Goal: Transaction & Acquisition: Book appointment/travel/reservation

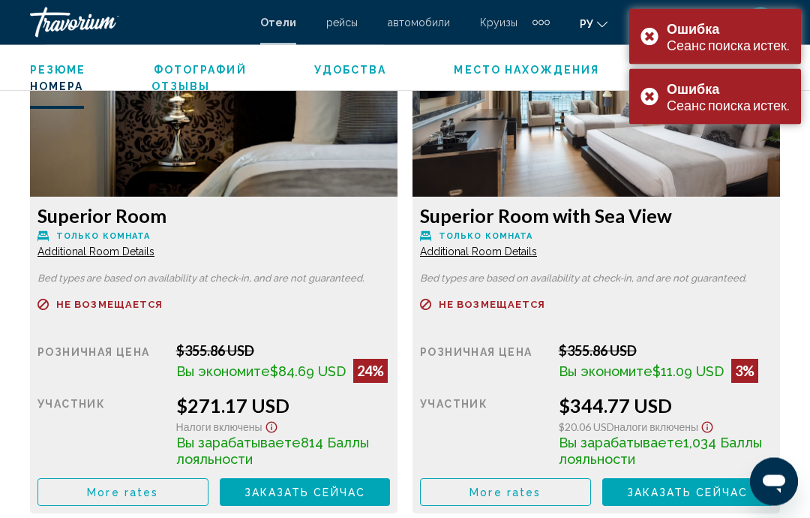
scroll to position [2358, 0]
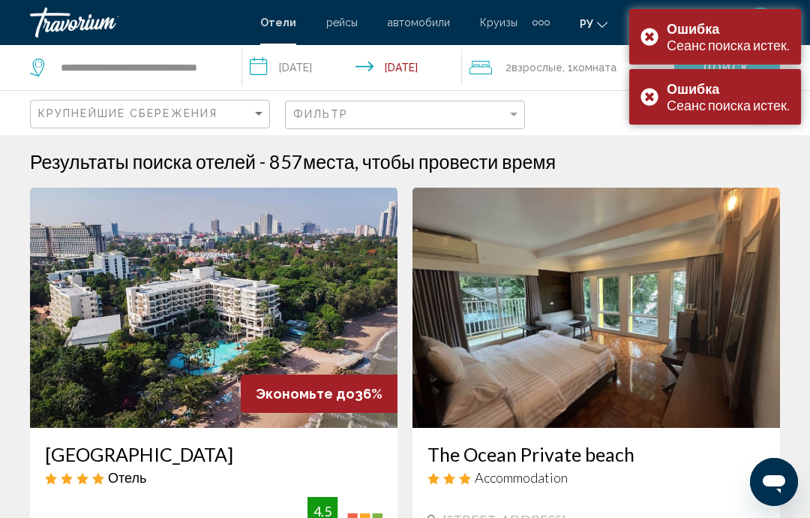
click at [646, 29] on div "Ошибка Сеанс поиска истек." at bounding box center [715, 37] width 172 height 56
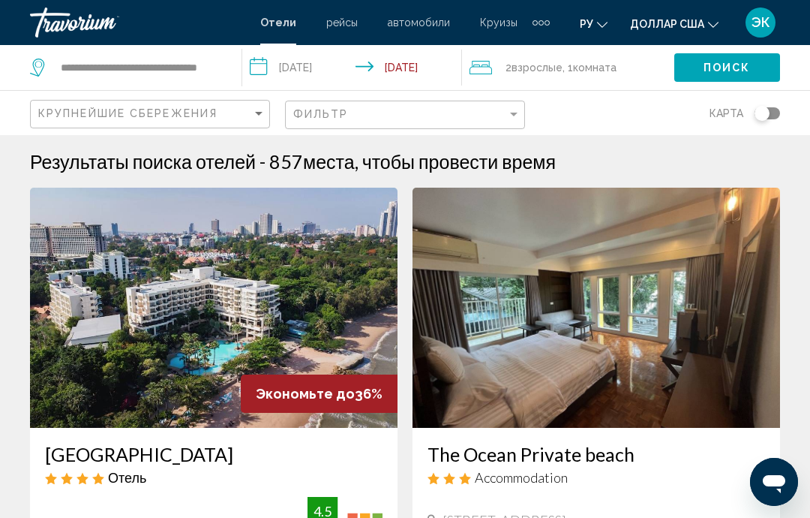
click at [645, 108] on div "карта" at bounding box center [660, 113] width 240 height 44
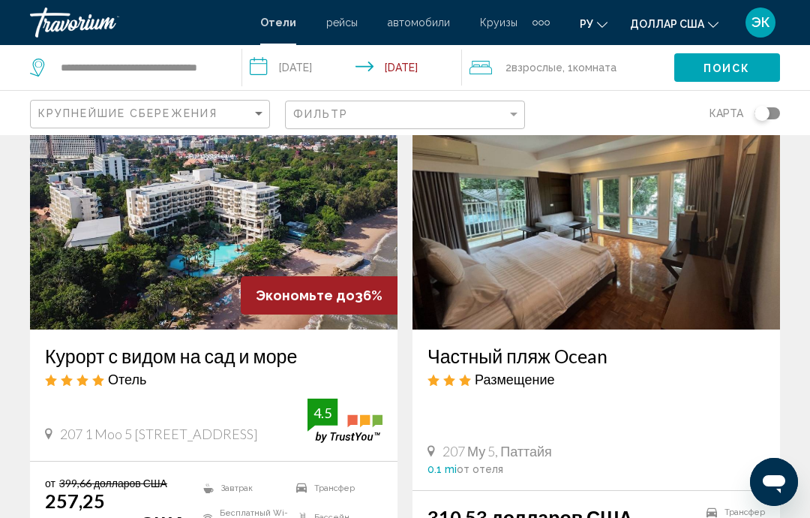
scroll to position [71, 0]
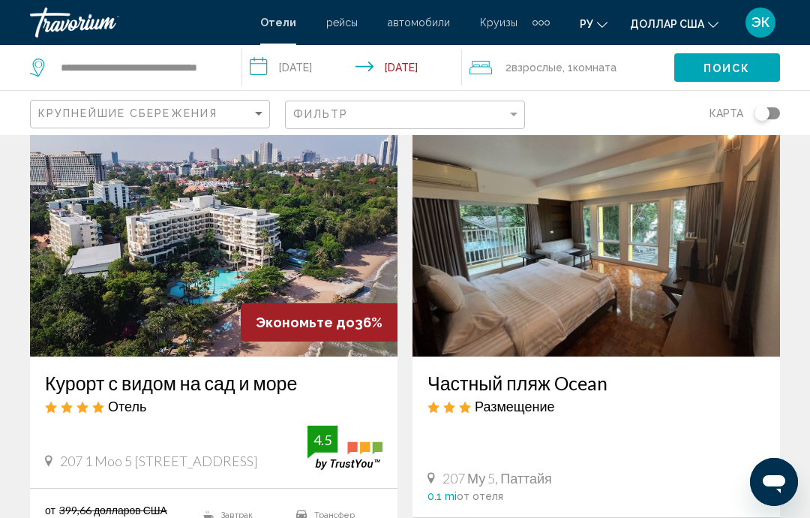
click at [225, 275] on img "Основное содержание" at bounding box center [214, 236] width 368 height 240
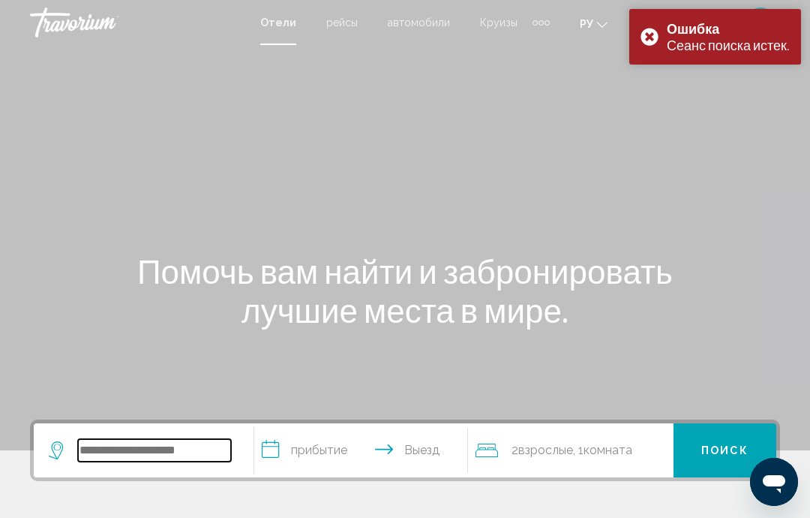
click at [212, 452] on input "Search widget" at bounding box center [154, 450] width 153 height 23
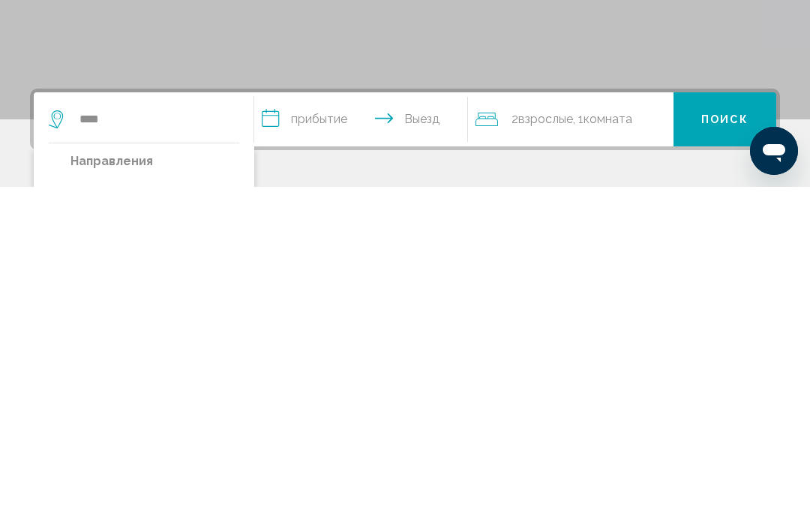
type input "**********"
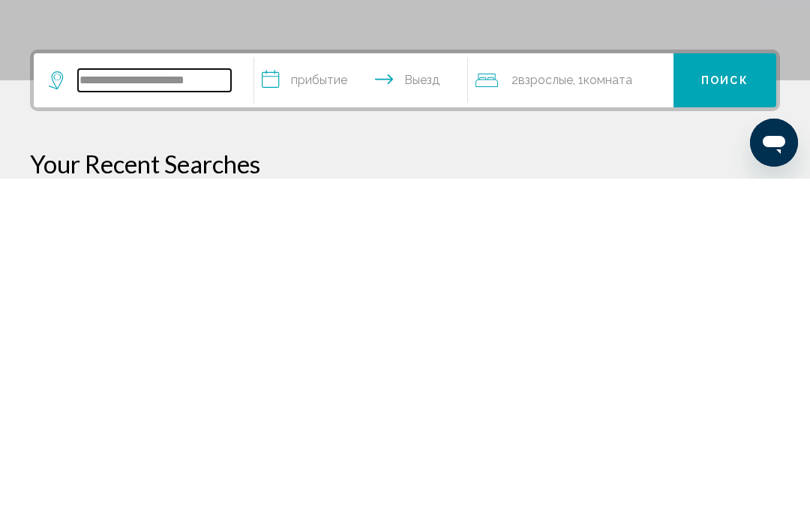
scroll to position [32, 0]
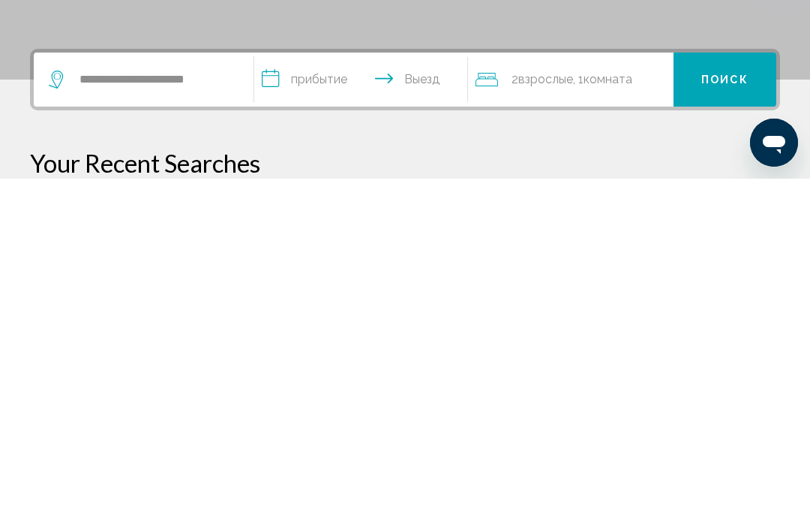
click at [336, 392] on input "**********" at bounding box center [363, 421] width 219 height 59
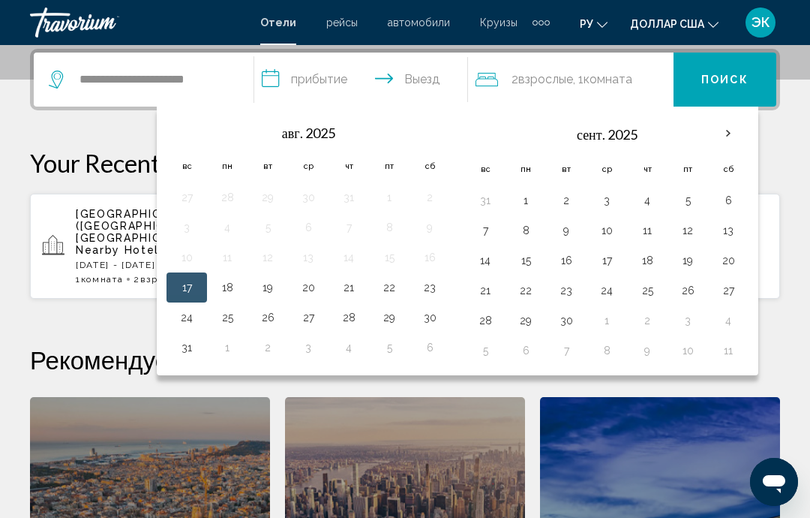
click at [530, 206] on button "1" at bounding box center [526, 200] width 24 height 21
click at [575, 224] on button "9" at bounding box center [566, 230] width 24 height 21
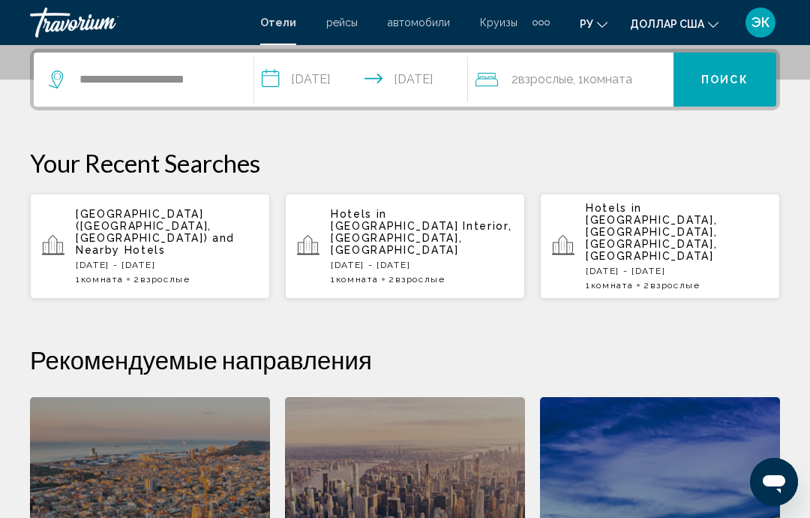
type input "**********"
click at [410, 70] on input "**********" at bounding box center [363, 82] width 219 height 59
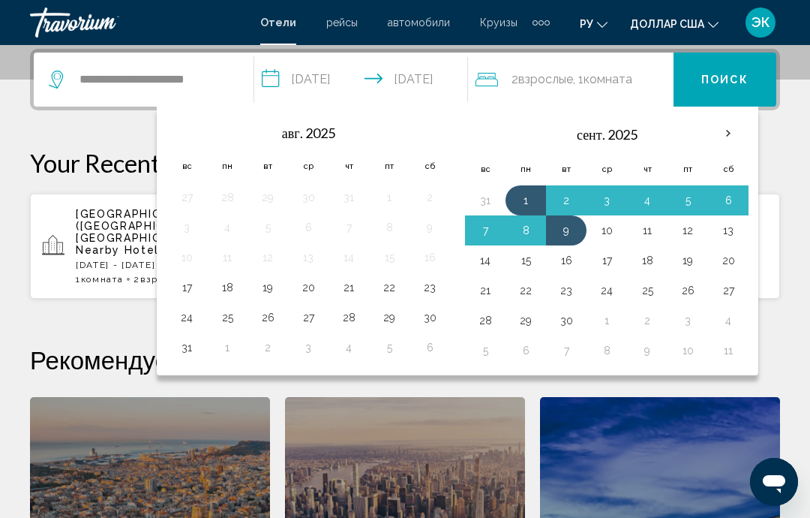
click at [530, 230] on button "8" at bounding box center [526, 230] width 24 height 21
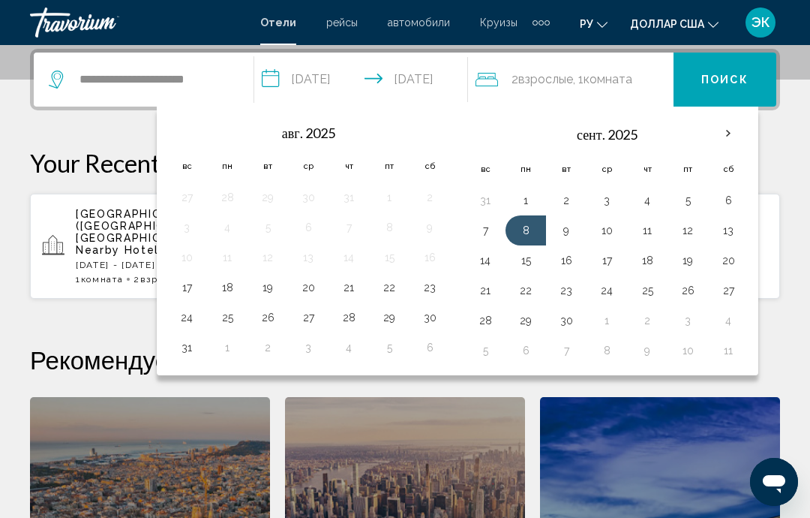
click at [731, 88] on button "Поиск" at bounding box center [725, 80] width 103 height 54
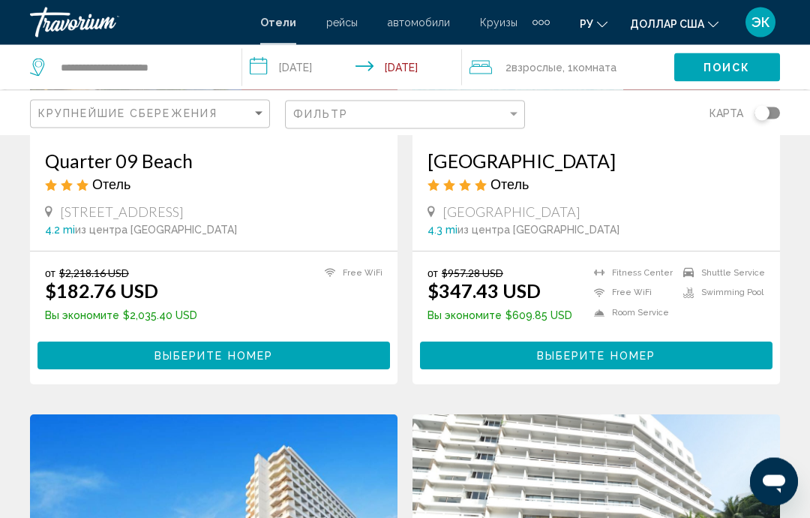
scroll to position [294, 0]
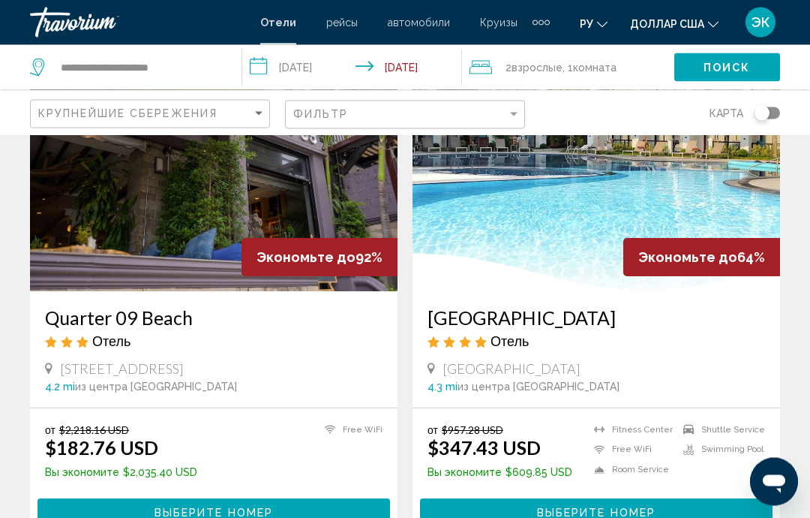
click at [208, 224] on img "Основное содержание" at bounding box center [214, 172] width 368 height 240
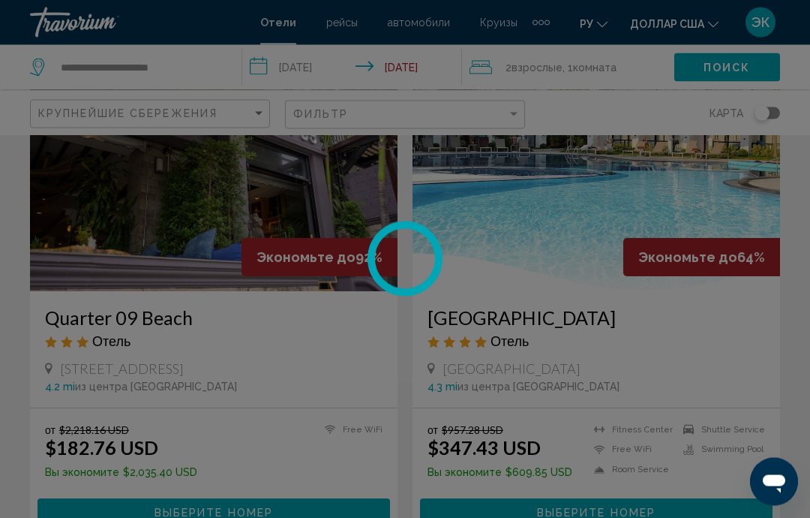
scroll to position [137, 0]
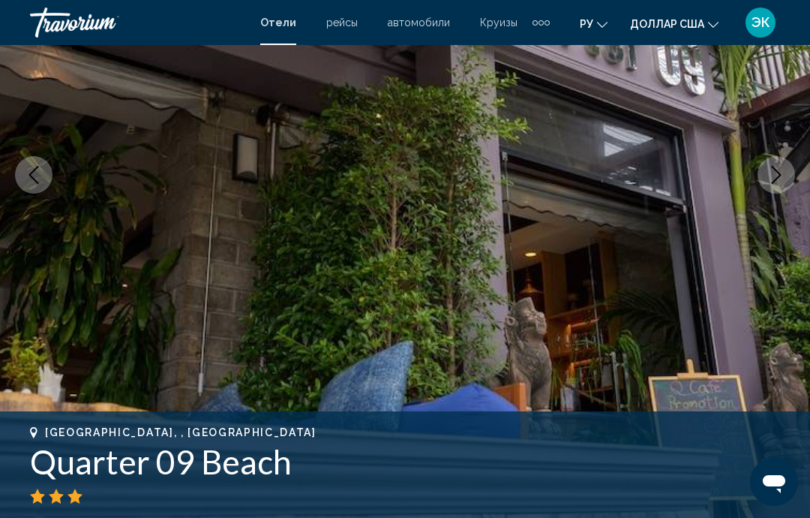
scroll to position [205, 0]
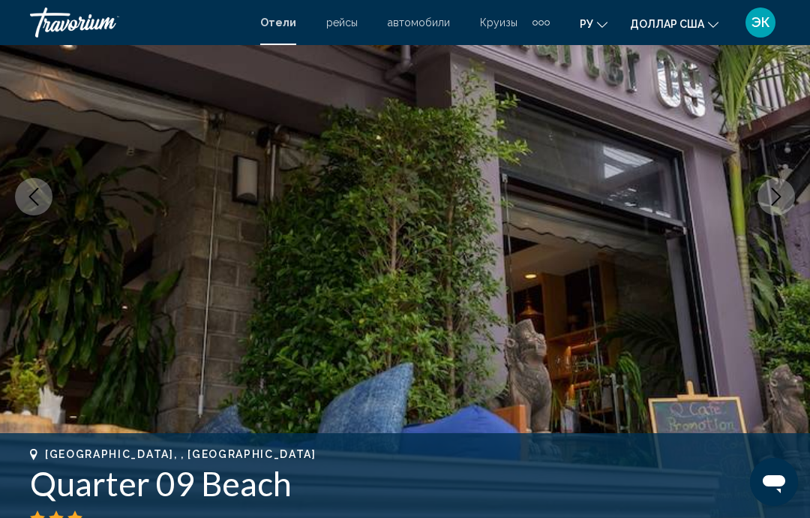
click at [782, 199] on icon "Next image" at bounding box center [776, 197] width 18 height 18
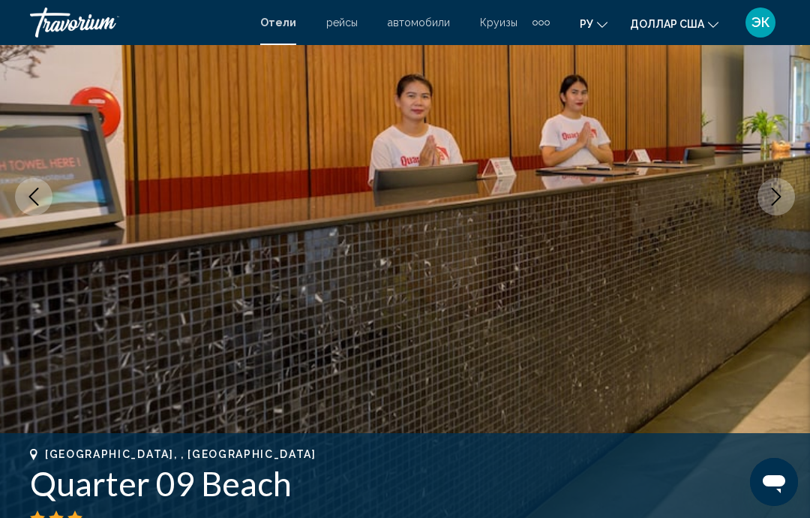
click at [779, 192] on icon "Next image" at bounding box center [776, 197] width 18 height 18
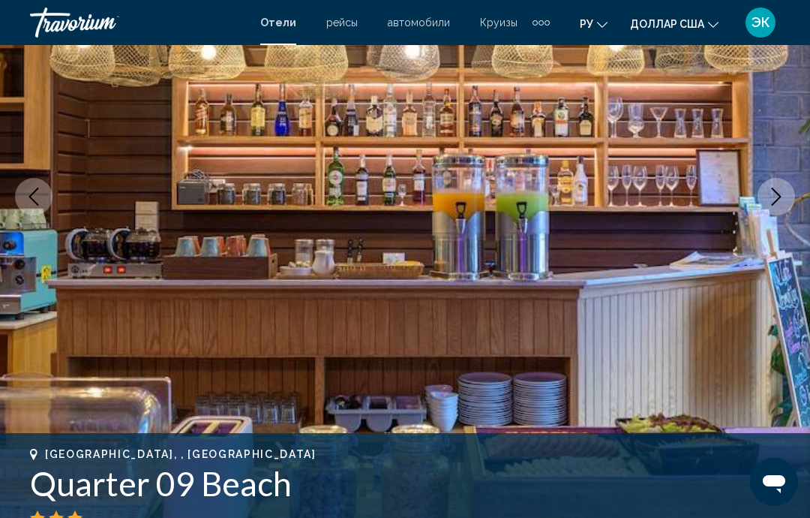
click at [771, 201] on icon "Next image" at bounding box center [776, 197] width 18 height 18
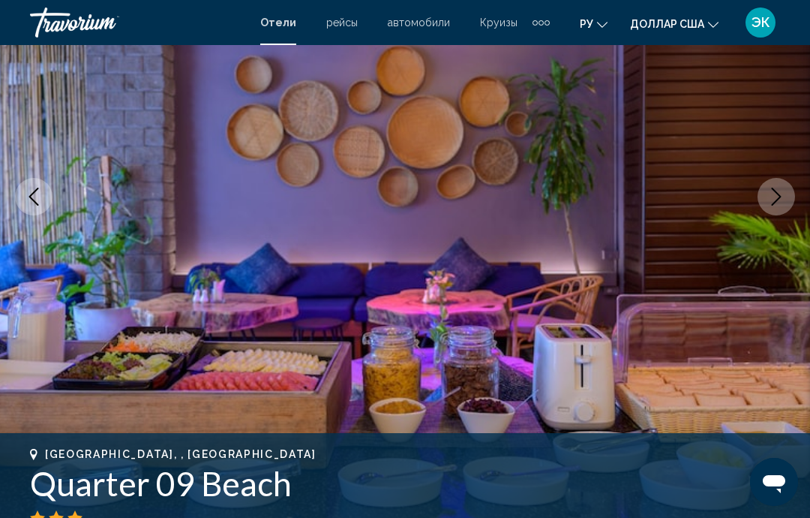
click at [770, 203] on icon "Next image" at bounding box center [776, 197] width 18 height 18
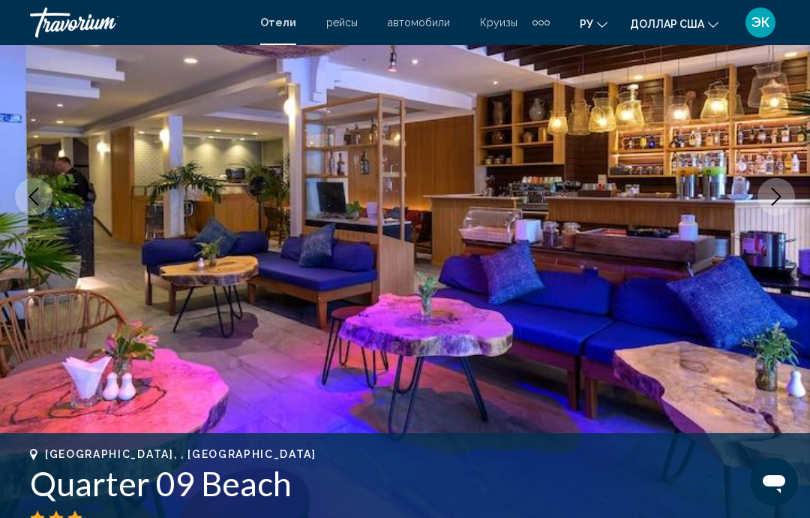
click at [779, 194] on icon "Next image" at bounding box center [776, 197] width 18 height 18
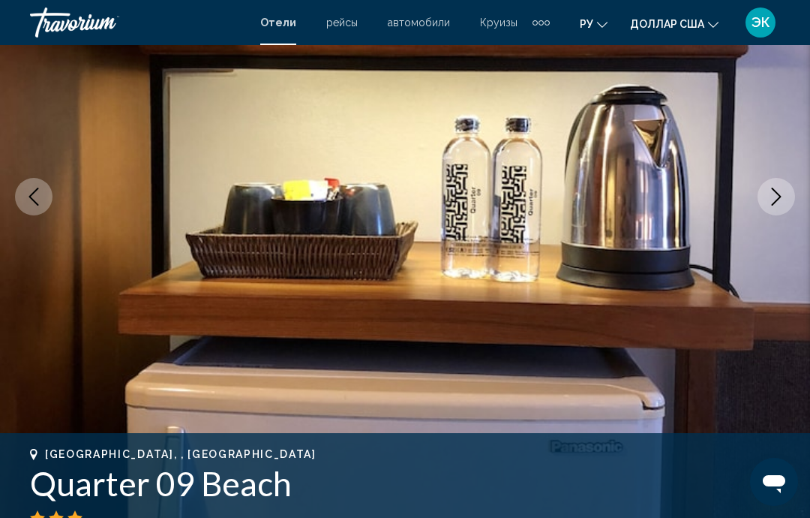
click at [770, 204] on icon "Next image" at bounding box center [776, 197] width 18 height 18
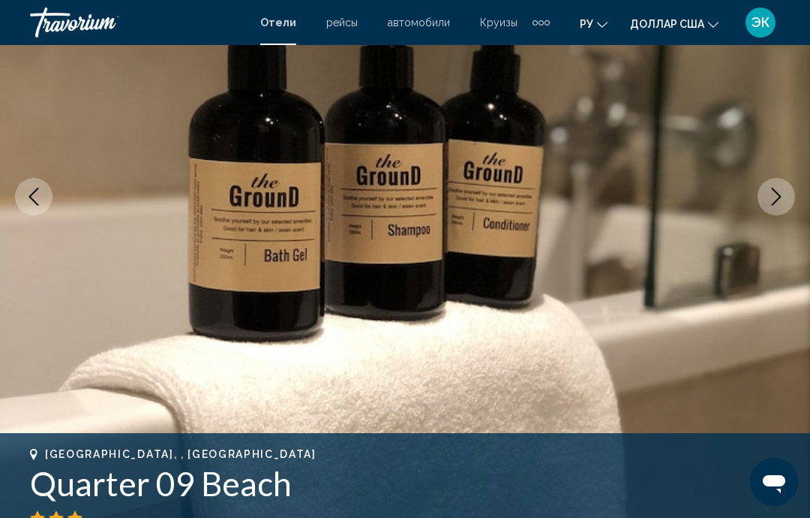
click at [777, 201] on icon "Next image" at bounding box center [776, 197] width 18 height 18
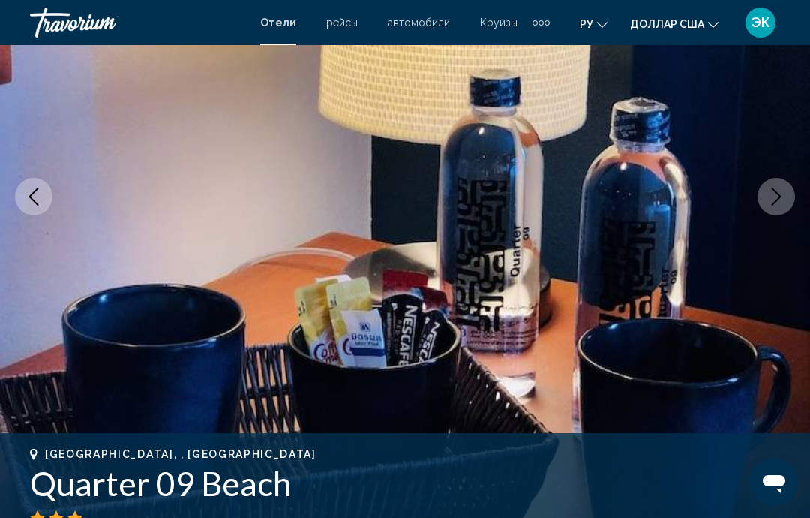
click at [773, 200] on icon "Next image" at bounding box center [776, 197] width 18 height 18
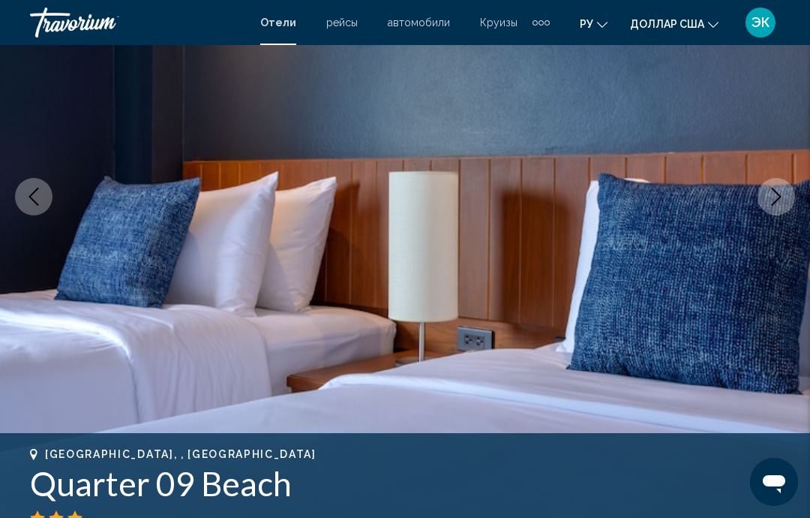
click at [772, 203] on icon "Next image" at bounding box center [776, 197] width 18 height 18
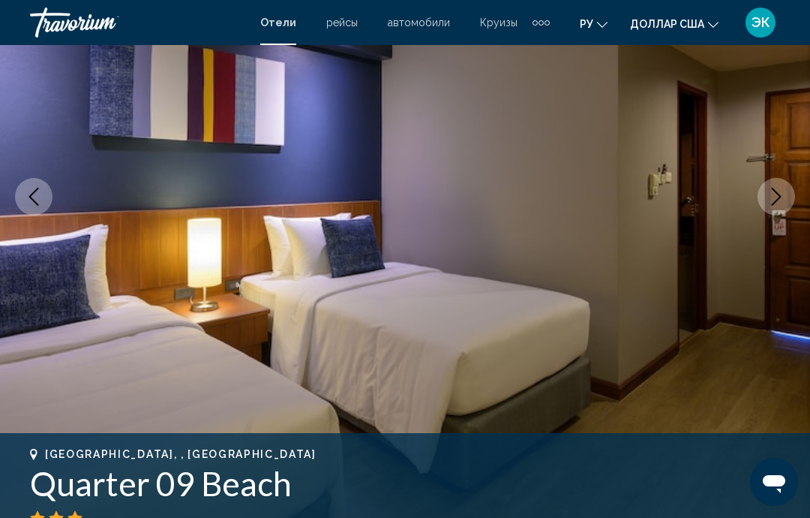
click at [772, 209] on button "Next image" at bounding box center [777, 197] width 38 height 38
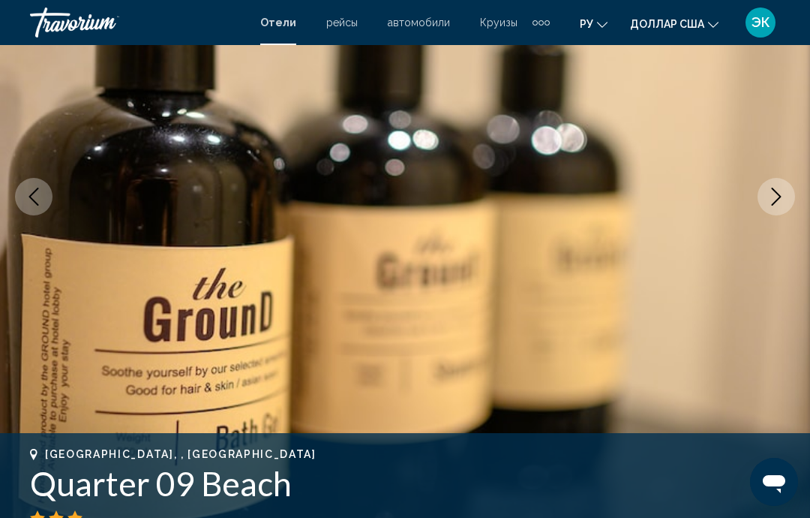
click at [767, 203] on icon "Next image" at bounding box center [776, 197] width 18 height 18
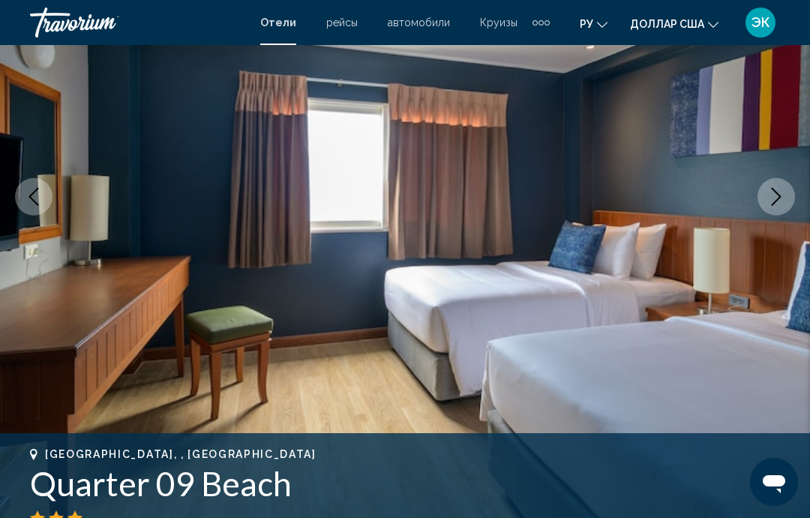
click at [768, 208] on button "Next image" at bounding box center [777, 197] width 38 height 38
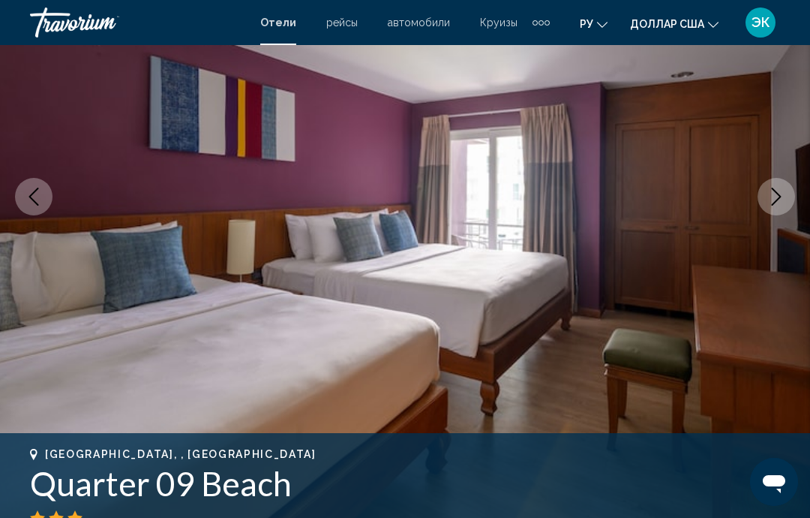
click at [765, 206] on button "Next image" at bounding box center [777, 197] width 38 height 38
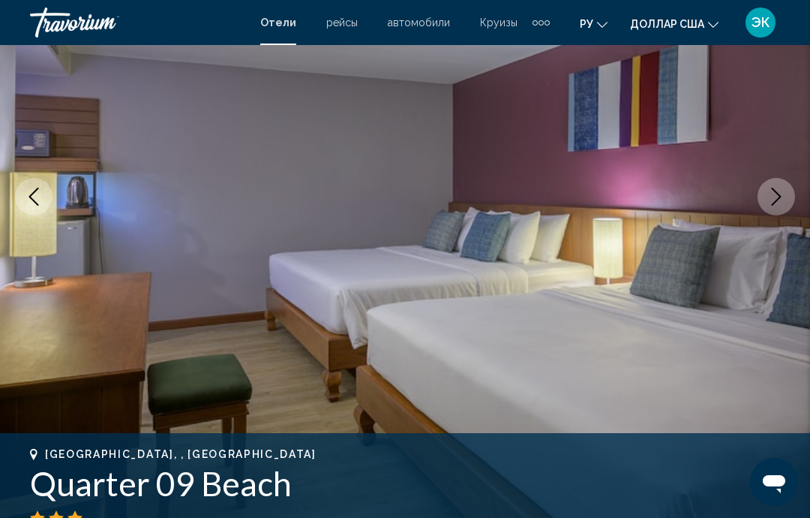
click at [769, 199] on icon "Next image" at bounding box center [776, 197] width 18 height 18
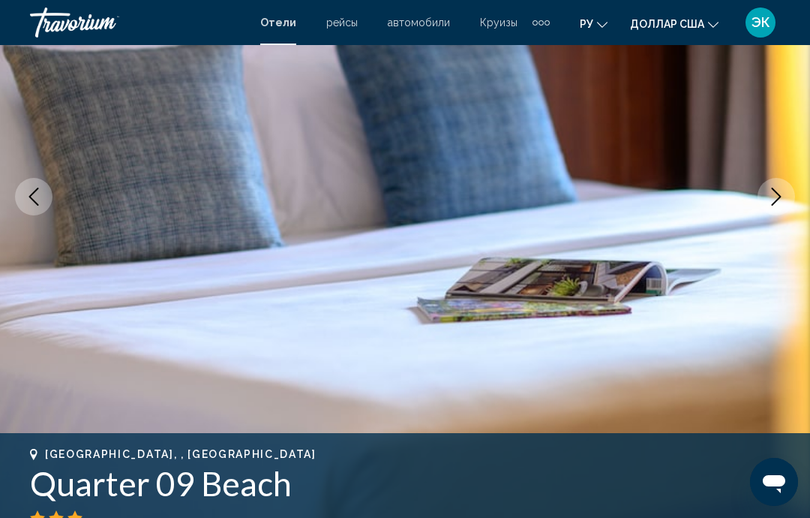
click at [768, 203] on icon "Next image" at bounding box center [776, 197] width 18 height 18
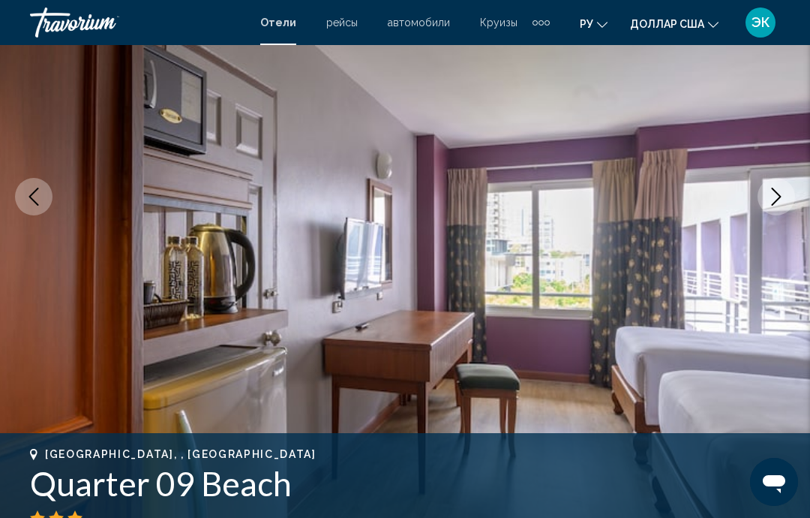
click at [773, 212] on button "Next image" at bounding box center [777, 197] width 38 height 38
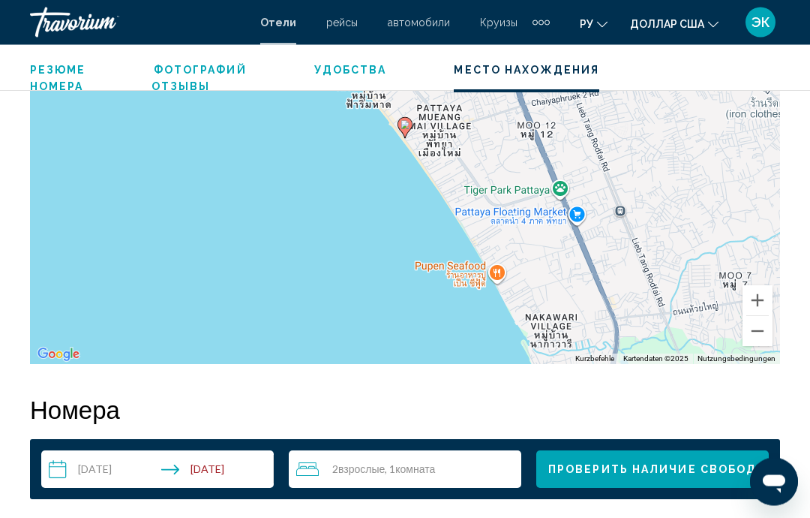
scroll to position [1860, 0]
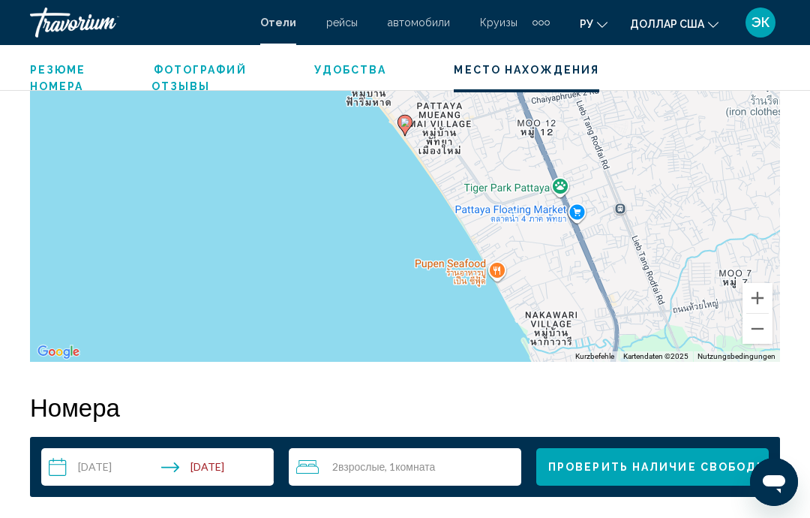
click at [746, 335] on button "Verkleinern" at bounding box center [758, 329] width 30 height 30
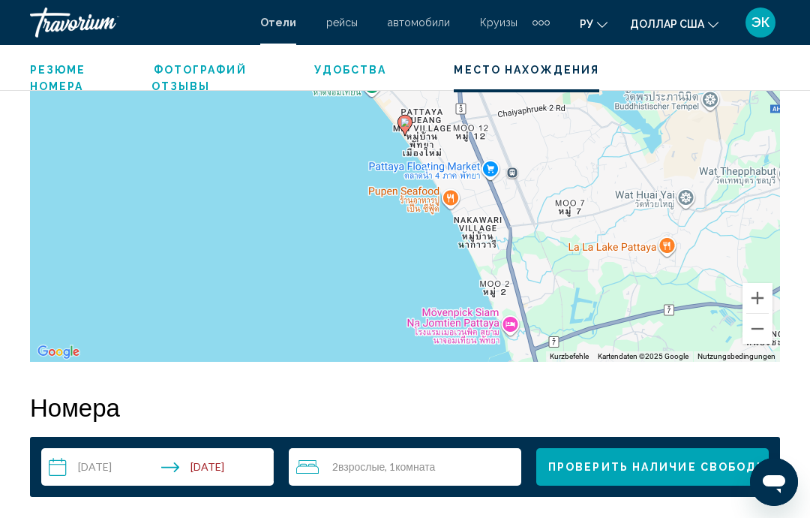
click at [753, 330] on button "Verkleinern" at bounding box center [758, 329] width 30 height 30
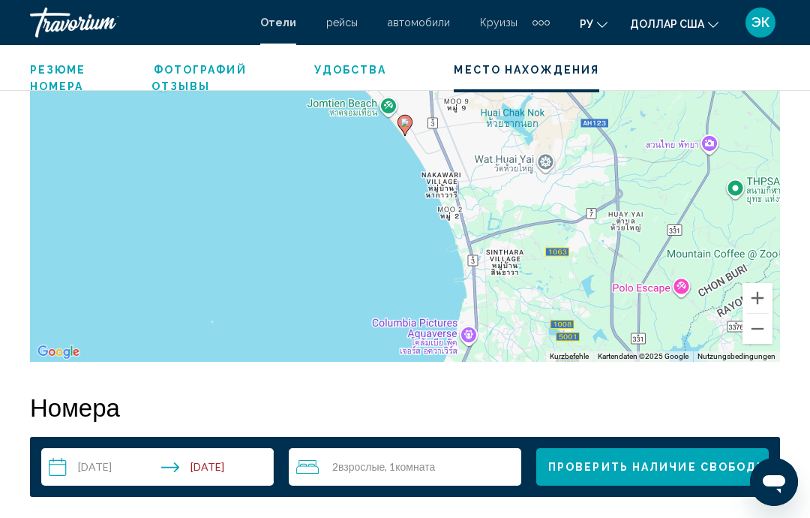
click at [753, 337] on button "Verkleinern" at bounding box center [758, 329] width 30 height 30
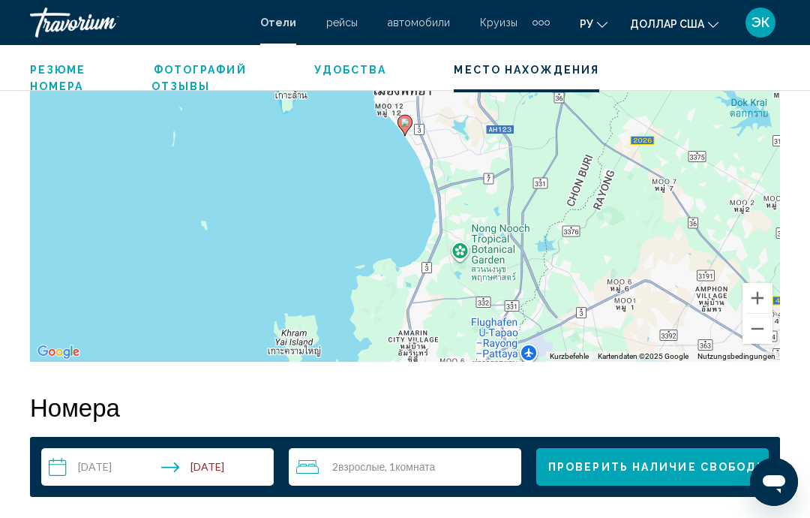
click at [749, 341] on button "Verkleinern" at bounding box center [758, 329] width 30 height 30
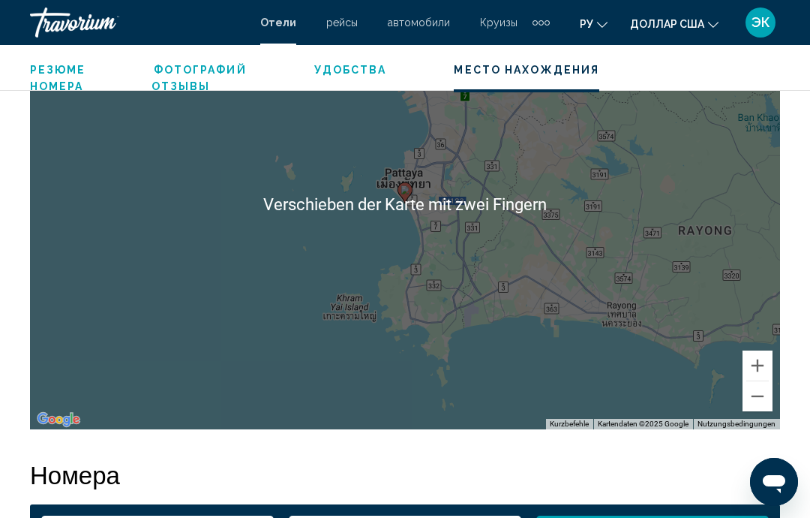
scroll to position [1788, 0]
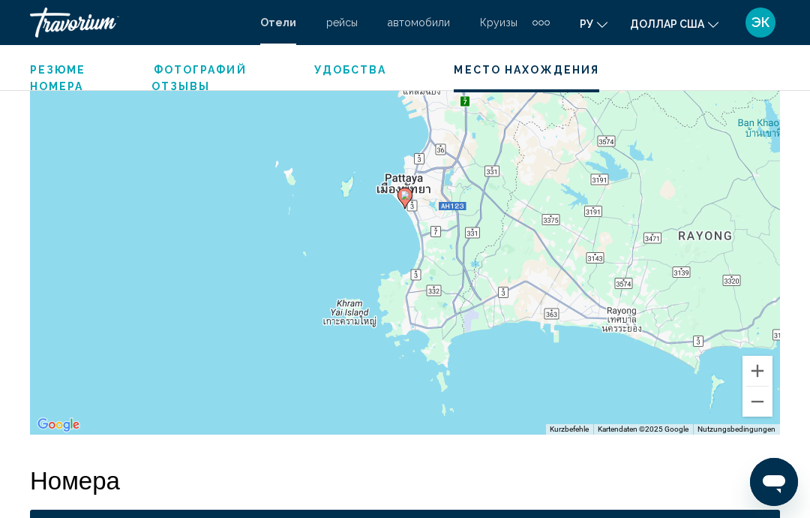
click at [750, 408] on button "Verkleinern" at bounding box center [758, 401] width 30 height 30
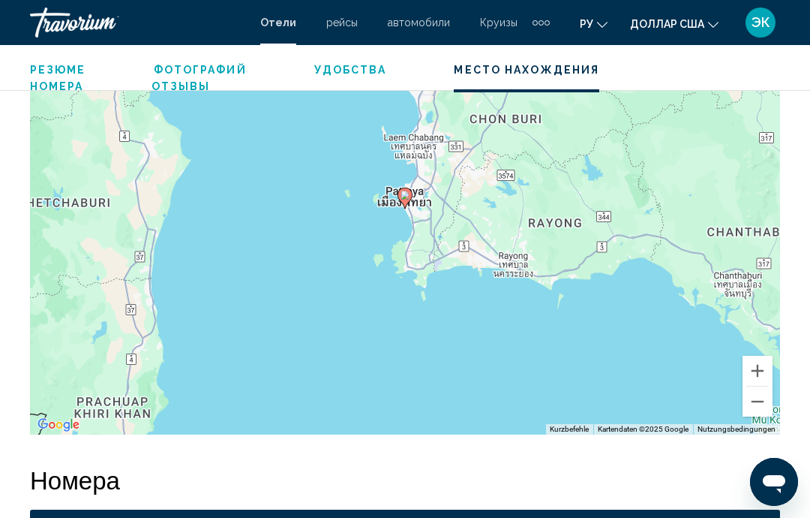
click at [756, 401] on button "Verkleinern" at bounding box center [758, 401] width 30 height 30
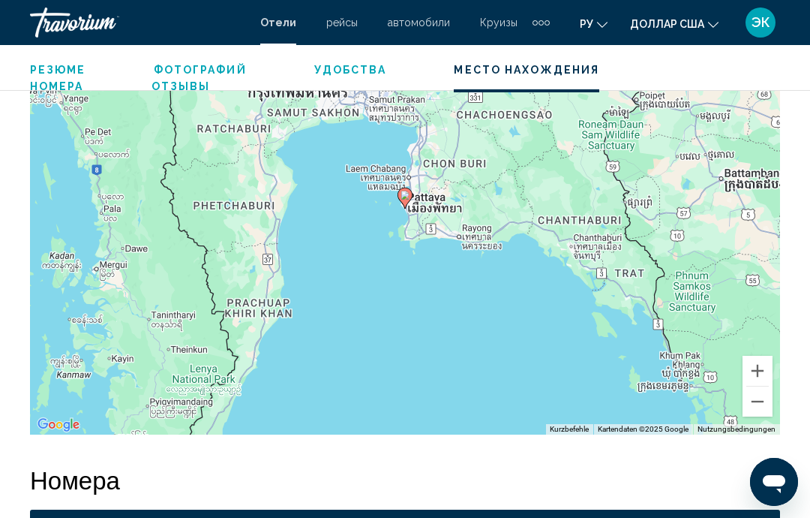
click at [755, 403] on button "Verkleinern" at bounding box center [758, 401] width 30 height 30
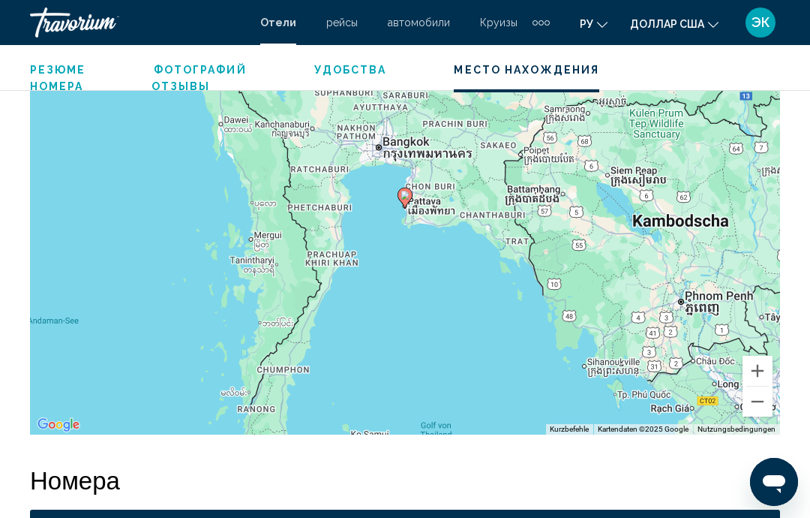
click at [757, 404] on button "Verkleinern" at bounding box center [758, 401] width 30 height 30
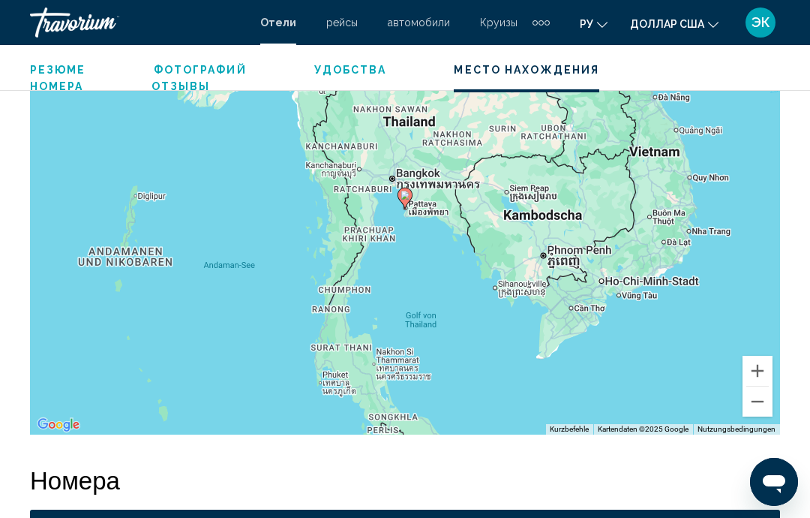
click at [750, 406] on button "Verkleinern" at bounding box center [758, 401] width 30 height 30
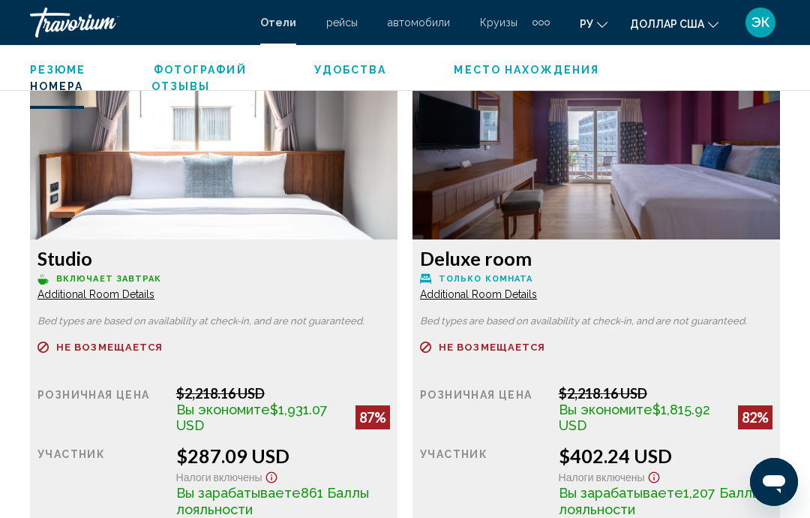
scroll to position [3422, 0]
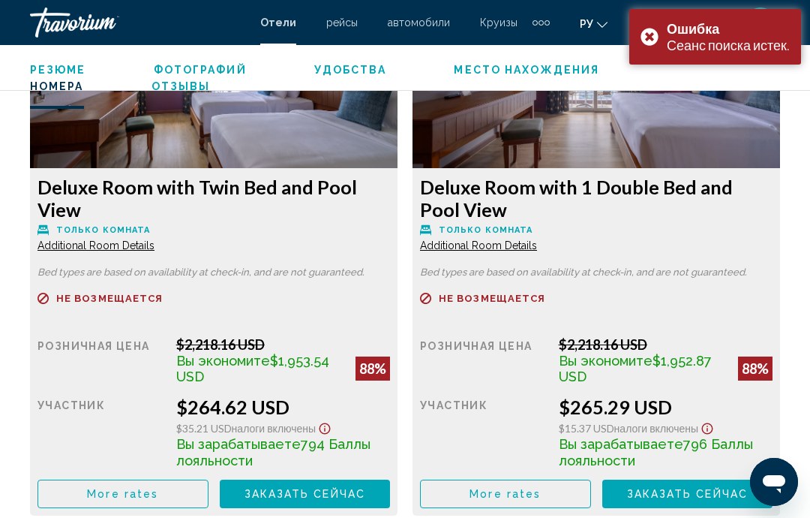
scroll to position [2935, 0]
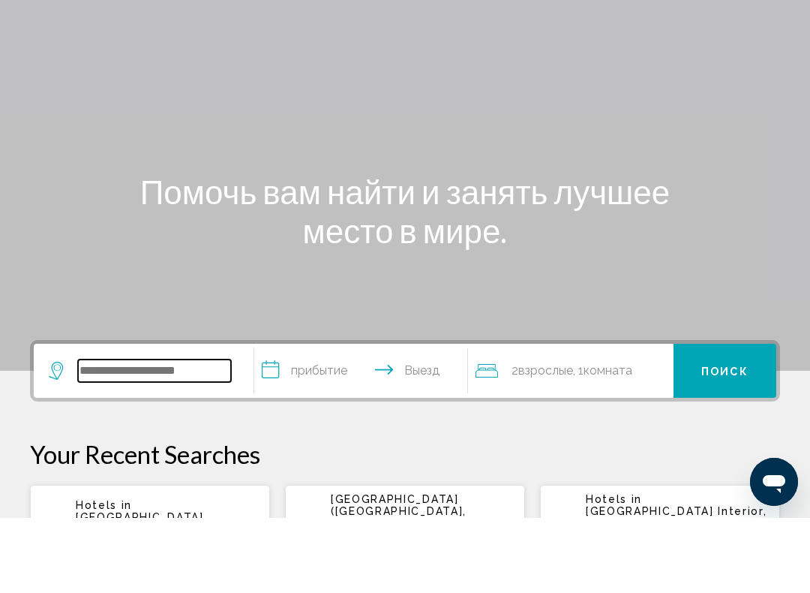
click at [189, 434] on input "Виджет поиска" at bounding box center [154, 445] width 153 height 23
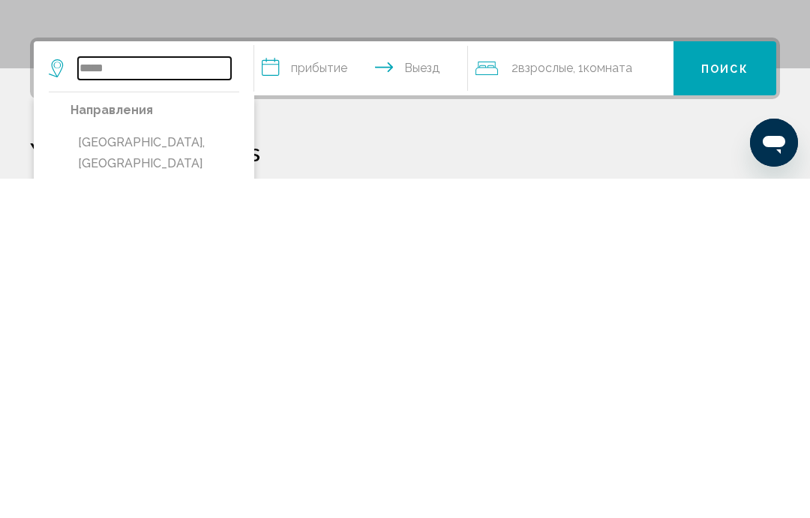
scroll to position [44, 0]
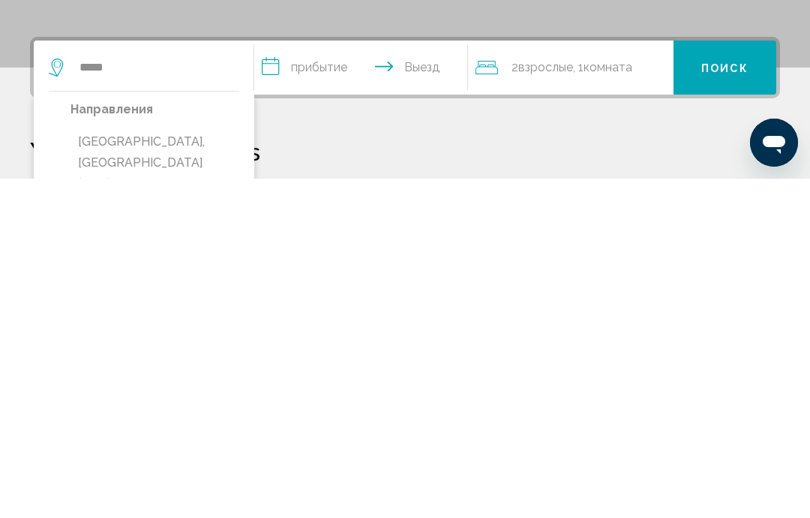
type input "**********"
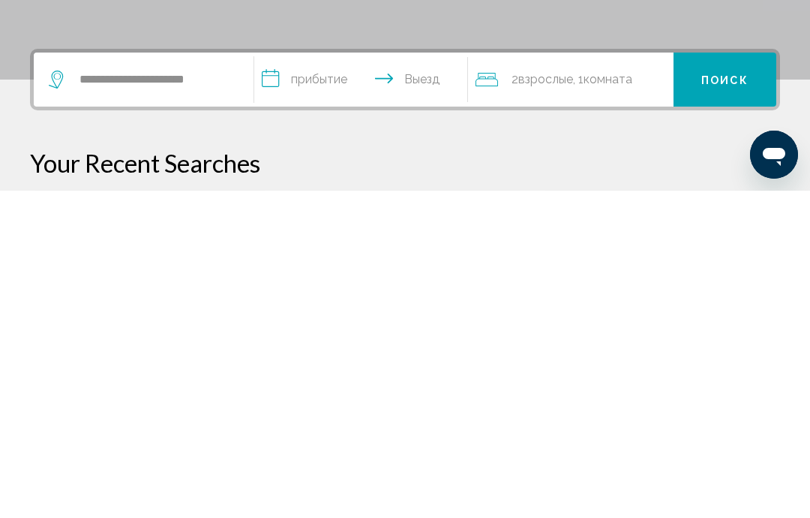
click at [357, 380] on input "**********" at bounding box center [363, 409] width 219 height 59
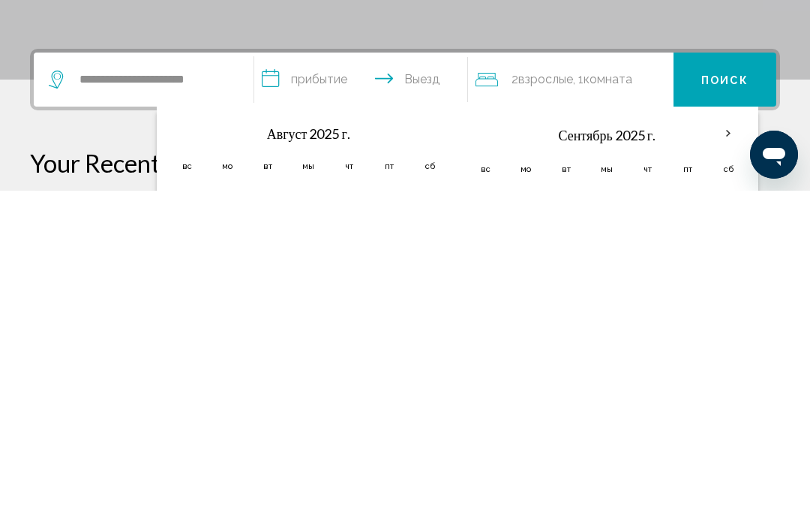
scroll to position [371, 0]
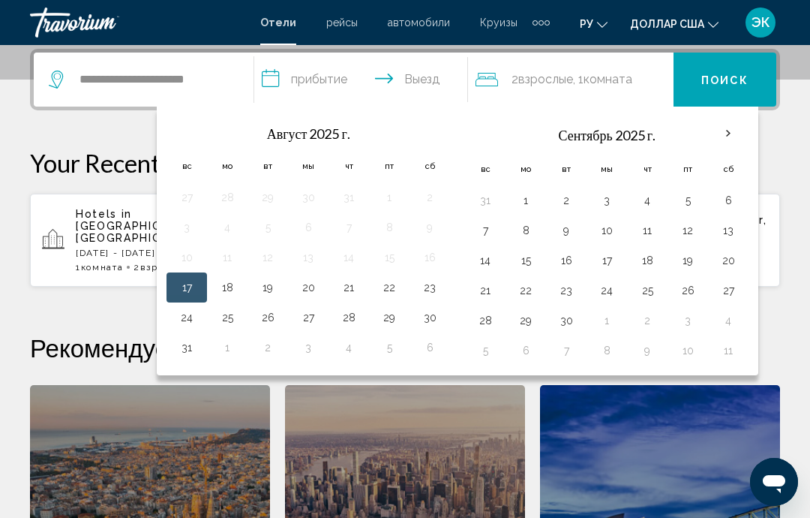
click at [187, 350] on button "31" at bounding box center [187, 347] width 24 height 21
click at [530, 225] on button "8" at bounding box center [526, 230] width 24 height 21
type input "**********"
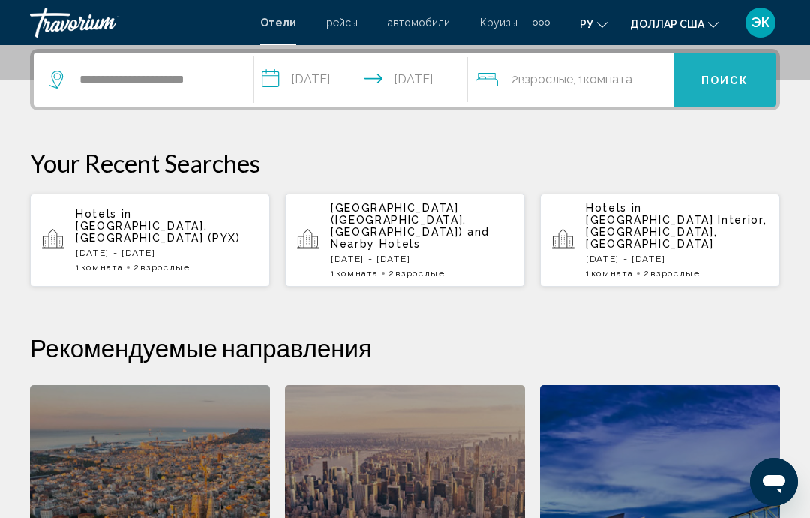
click at [738, 86] on font "Поиск" at bounding box center [724, 80] width 47 height 12
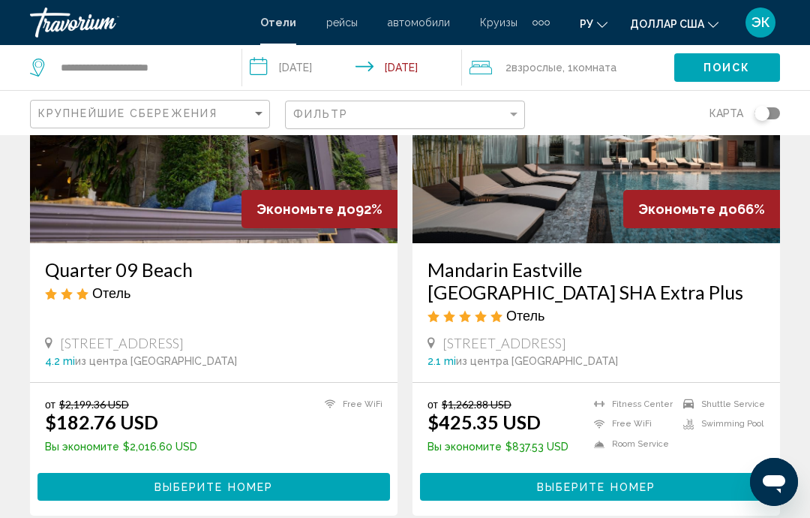
scroll to position [174, 0]
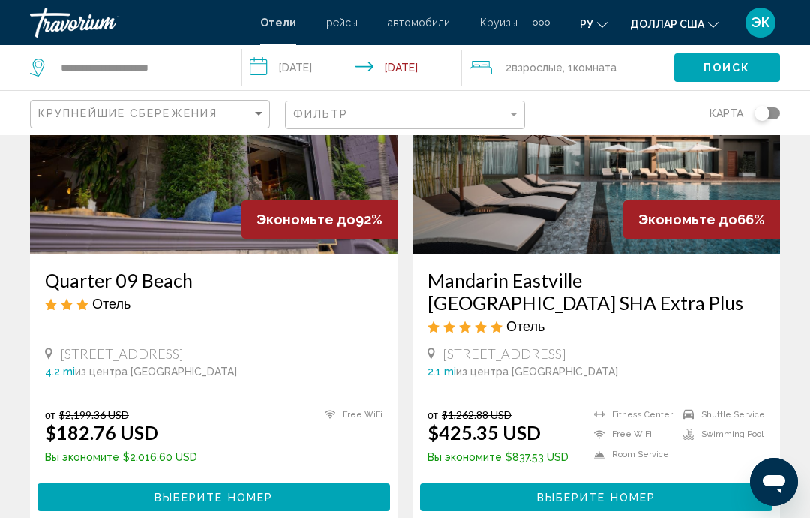
click at [206, 187] on img "Основное содержание" at bounding box center [214, 134] width 368 height 240
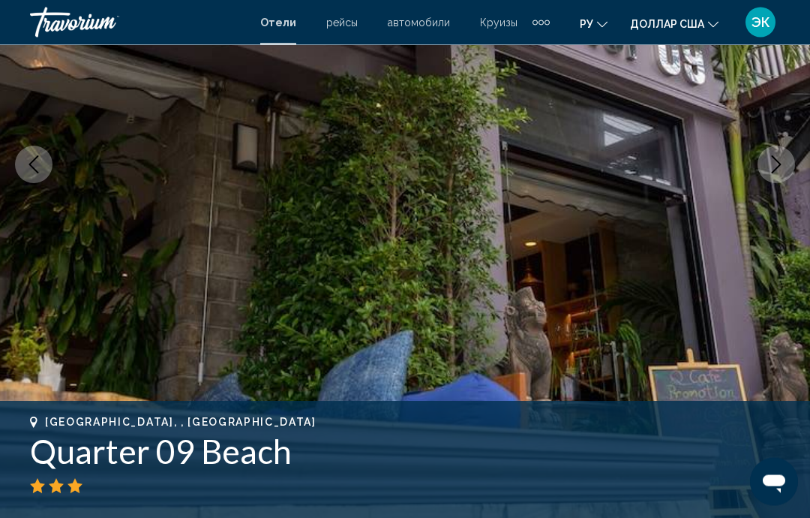
scroll to position [237, 0]
click at [784, 170] on icon "Next image" at bounding box center [776, 164] width 18 height 18
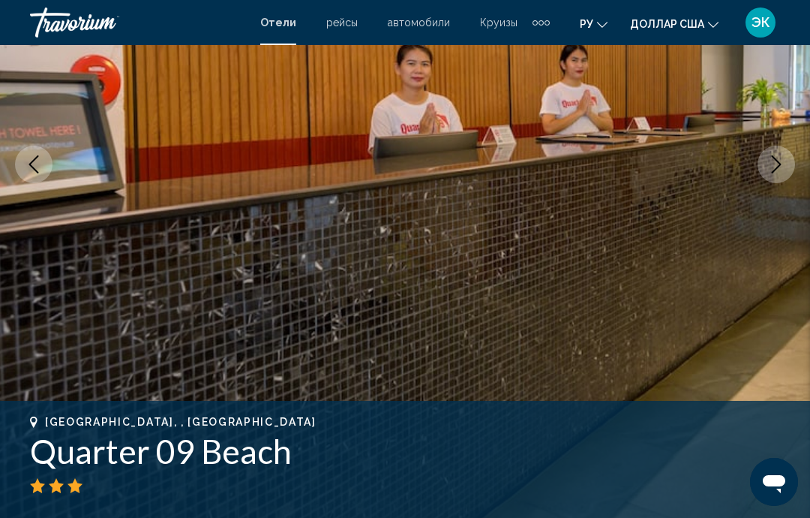
click at [774, 156] on icon "Next image" at bounding box center [776, 164] width 18 height 18
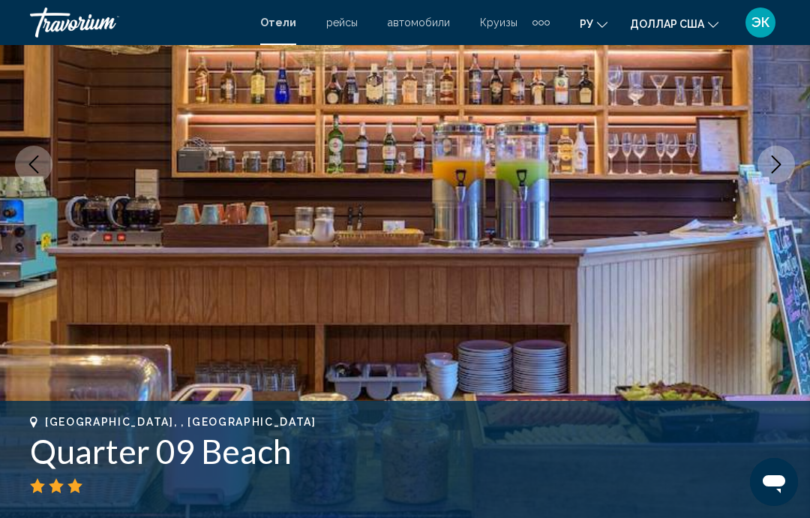
click at [774, 178] on button "Next image" at bounding box center [777, 165] width 38 height 38
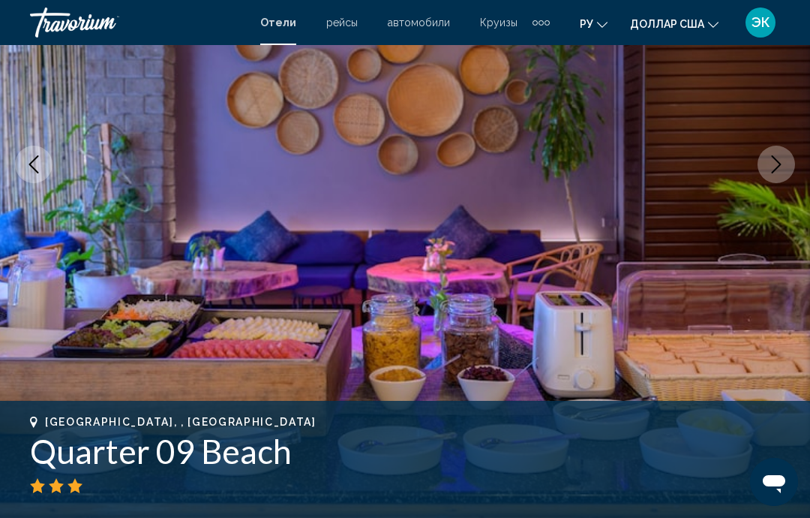
click at [775, 174] on button "Next image" at bounding box center [777, 165] width 38 height 38
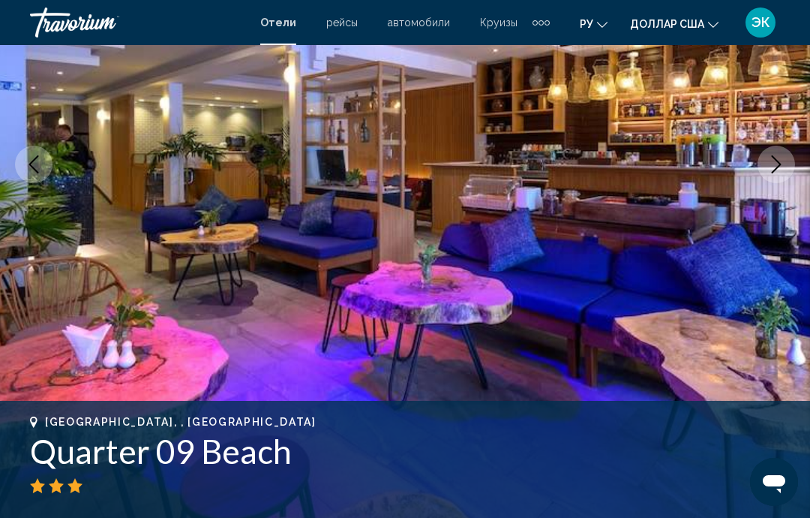
click at [779, 166] on icon "Next image" at bounding box center [777, 164] width 10 height 18
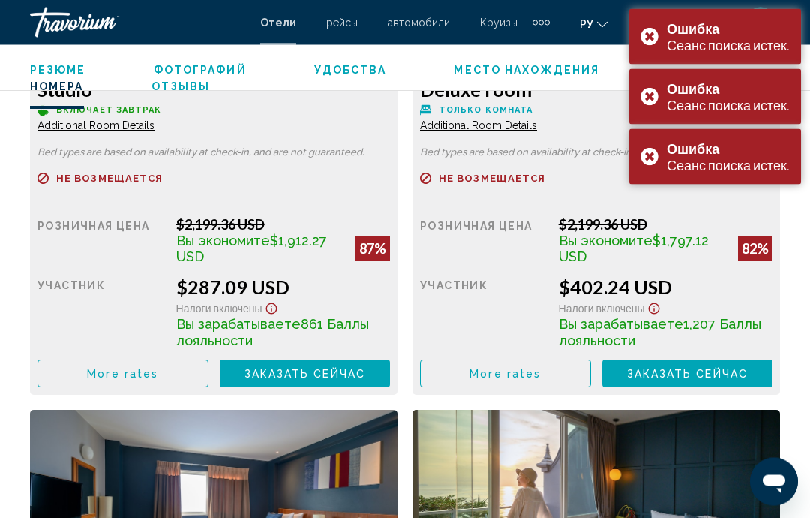
scroll to position [3581, 0]
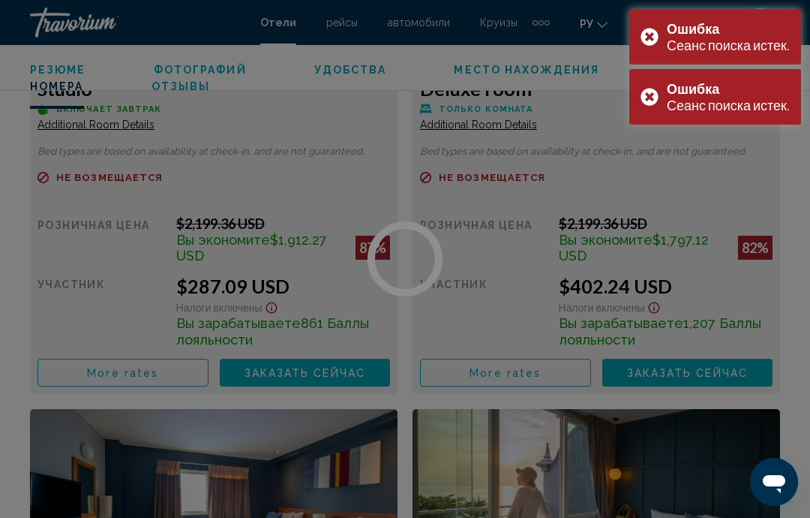
click at [650, 98] on div "Ошибка Сеанс поиска истек." at bounding box center [715, 97] width 172 height 56
click at [647, 32] on div "Ошибка Сеанс поиска истек." at bounding box center [715, 37] width 172 height 56
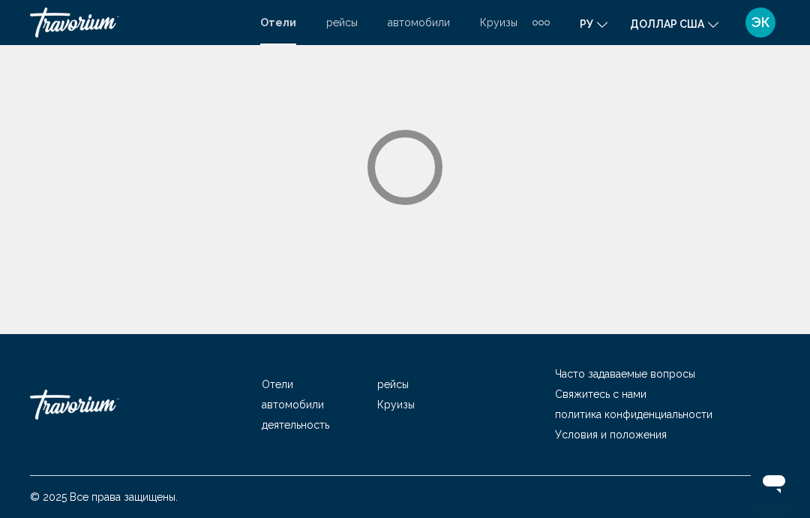
scroll to position [60, 0]
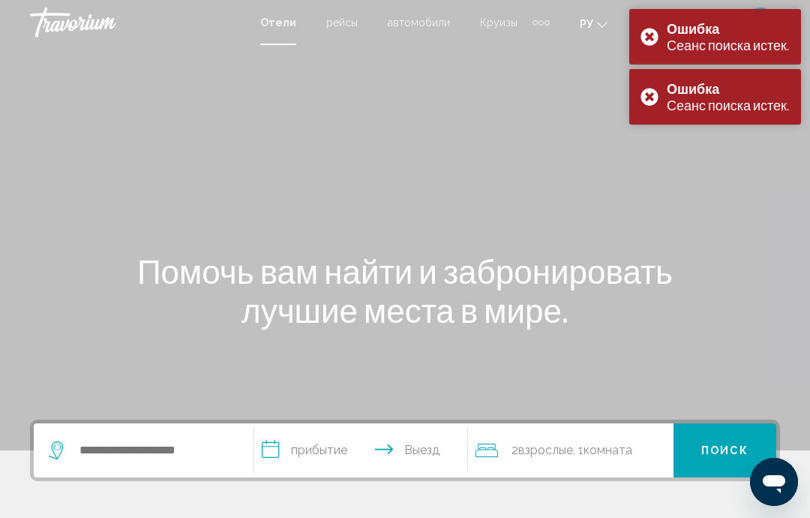
click at [654, 92] on div "Ошибка Сеанс поиска истек." at bounding box center [715, 97] width 172 height 56
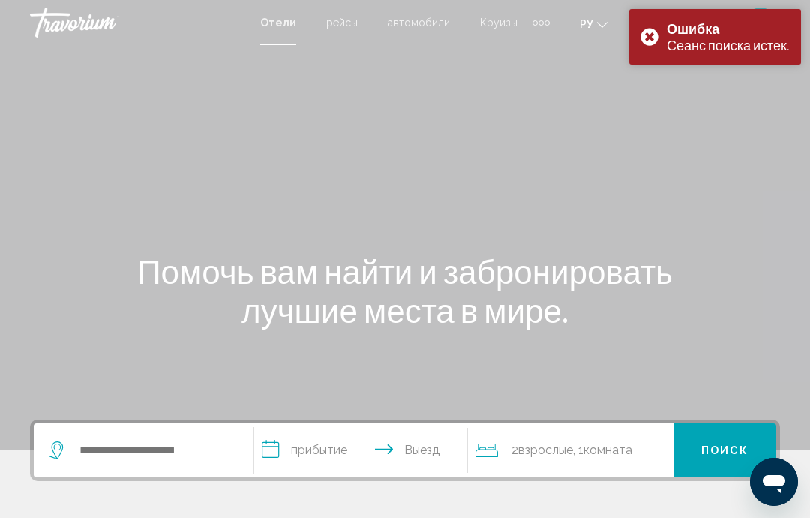
click at [650, 163] on div "Основное содержание" at bounding box center [405, 225] width 810 height 450
click at [659, 93] on div "Основное содержание" at bounding box center [405, 225] width 810 height 450
click at [652, 101] on div "Основное содержание" at bounding box center [405, 225] width 810 height 450
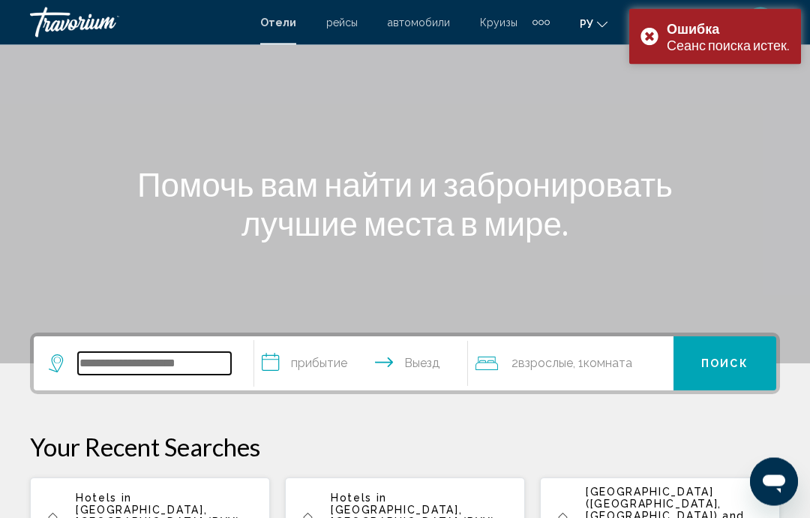
click at [214, 364] on input "Search widget" at bounding box center [154, 364] width 153 height 23
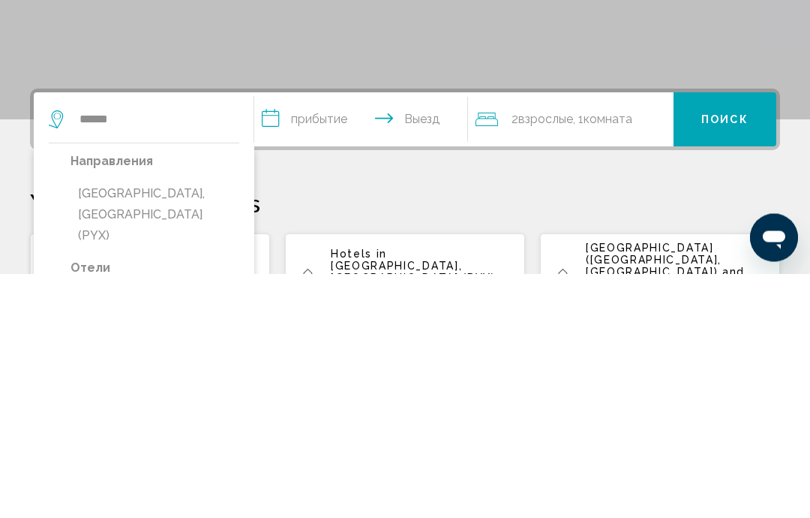
click at [183, 424] on button "Pattaya, Thailand (PYX)" at bounding box center [155, 459] width 169 height 71
type input "**********"
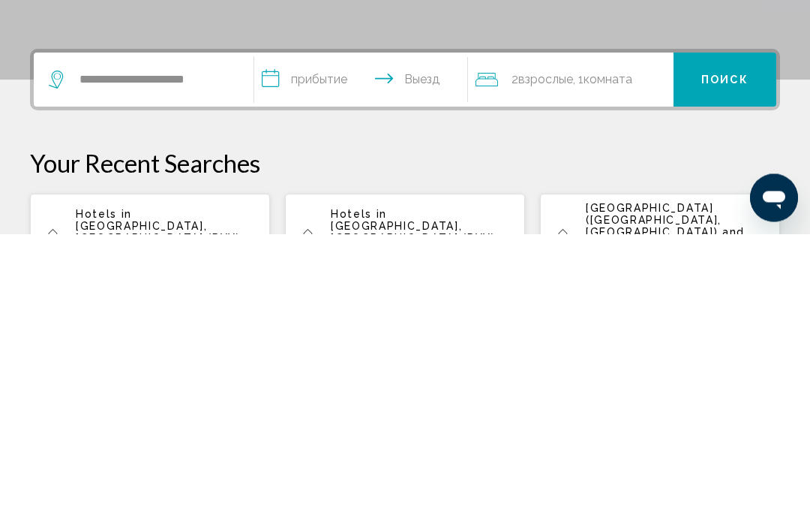
click at [374, 337] on input "**********" at bounding box center [363, 366] width 219 height 59
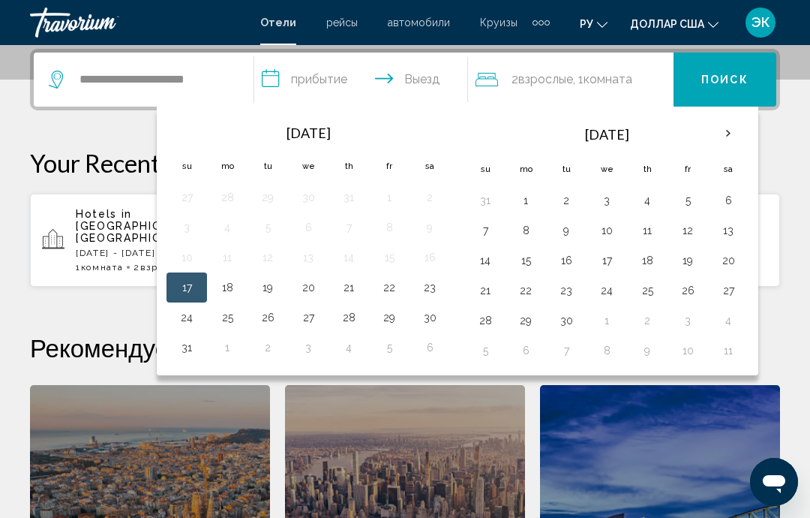
click at [176, 347] on button "31" at bounding box center [187, 347] width 24 height 21
click at [533, 228] on button "8" at bounding box center [526, 230] width 24 height 21
type input "**********"
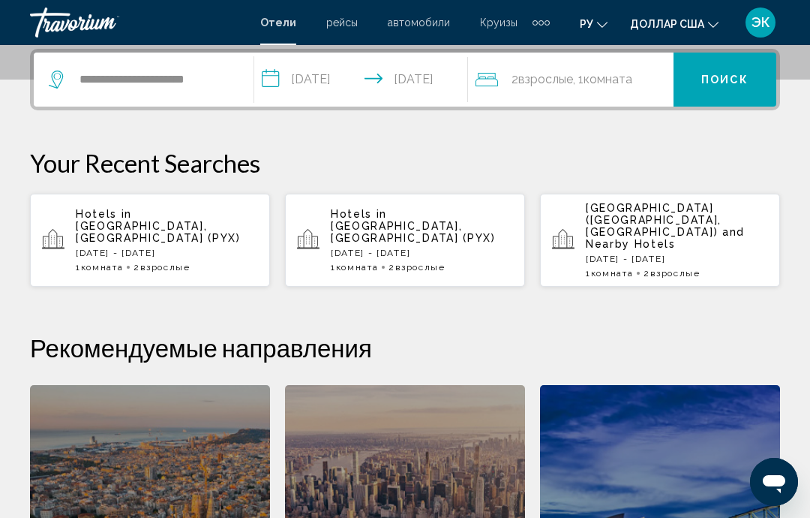
click at [737, 86] on span "Поиск" at bounding box center [724, 80] width 47 height 12
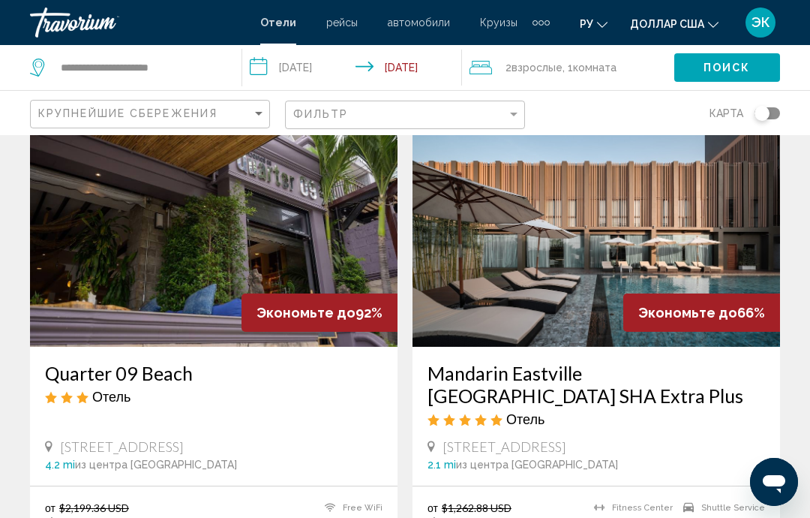
scroll to position [98, 0]
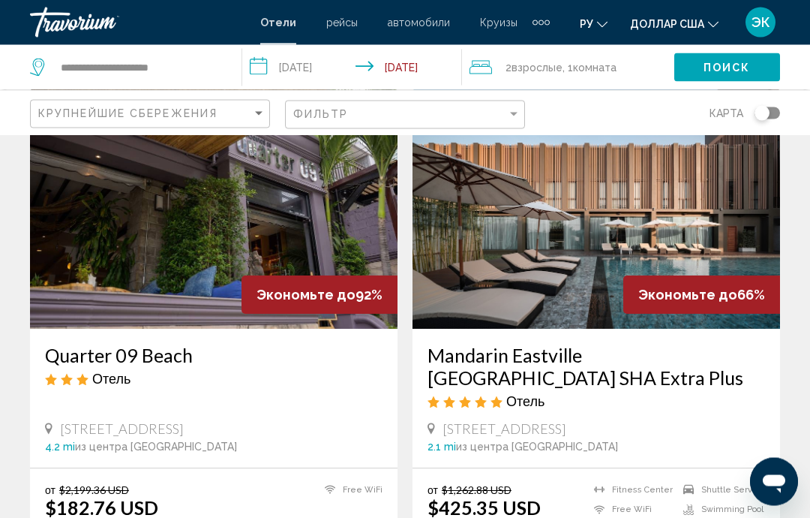
click at [177, 248] on img "Основное содержание" at bounding box center [214, 209] width 368 height 240
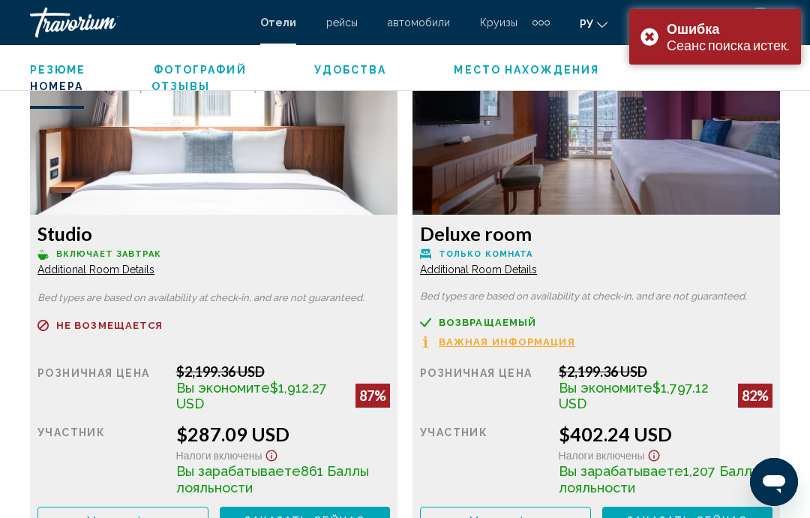
scroll to position [3439, 0]
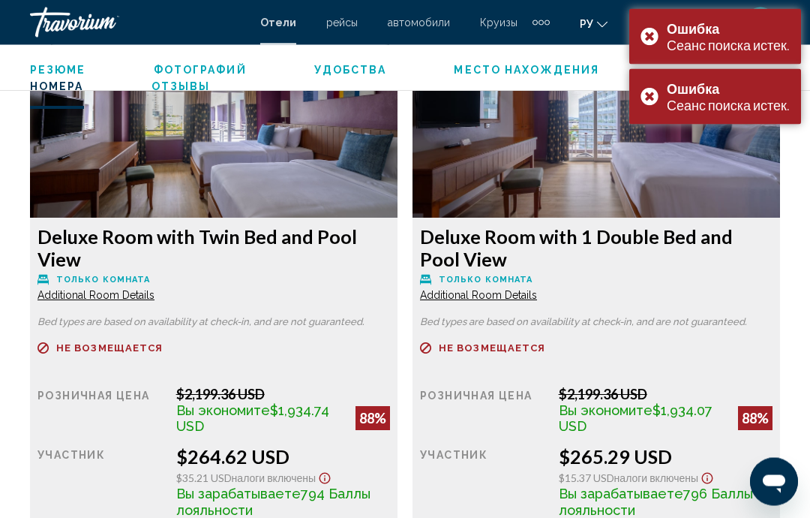
scroll to position [2890, 0]
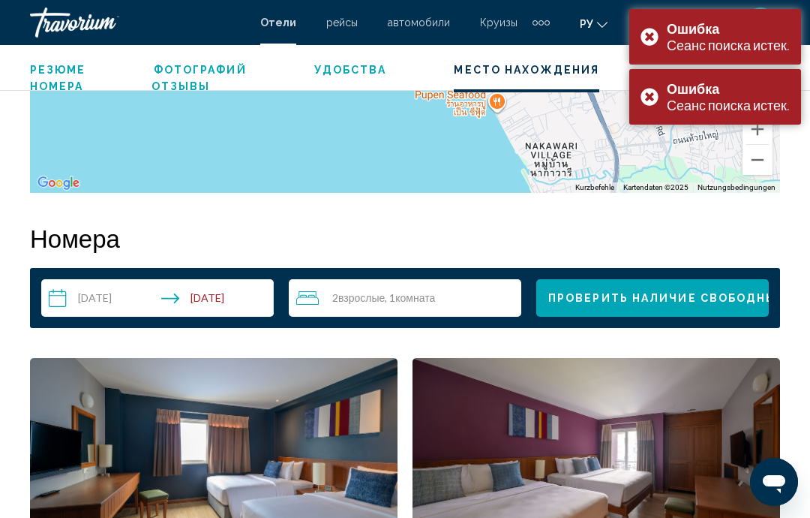
scroll to position [2030, 0]
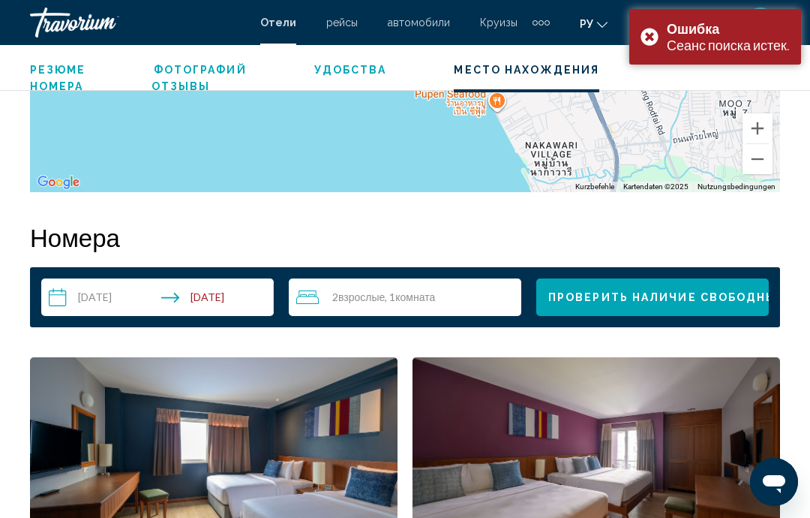
click at [698, 284] on button "Проверить наличие свободных мест" at bounding box center [652, 297] width 233 height 38
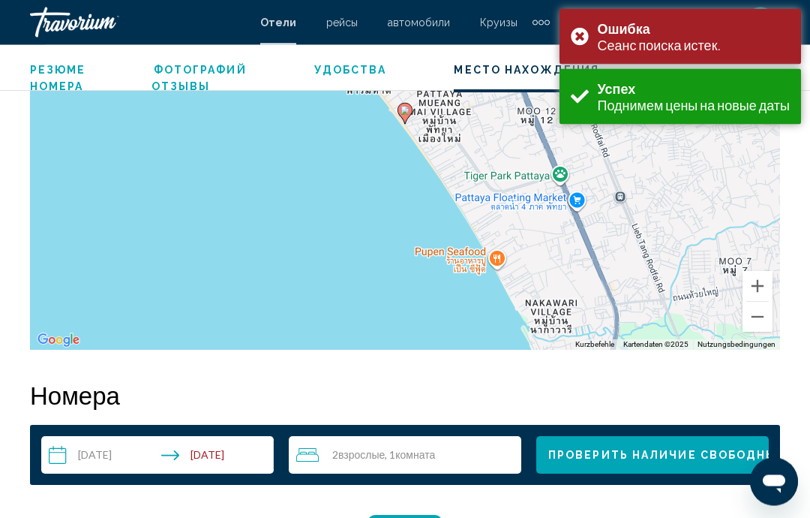
scroll to position [2161, 0]
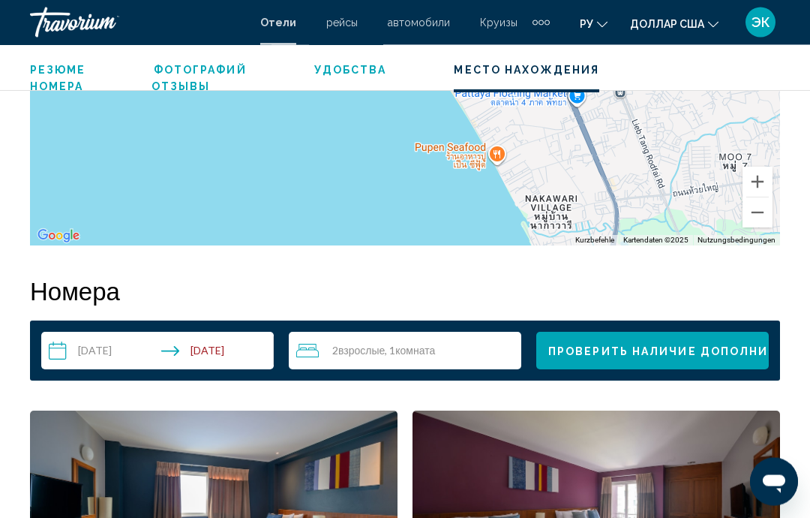
scroll to position [1977, 0]
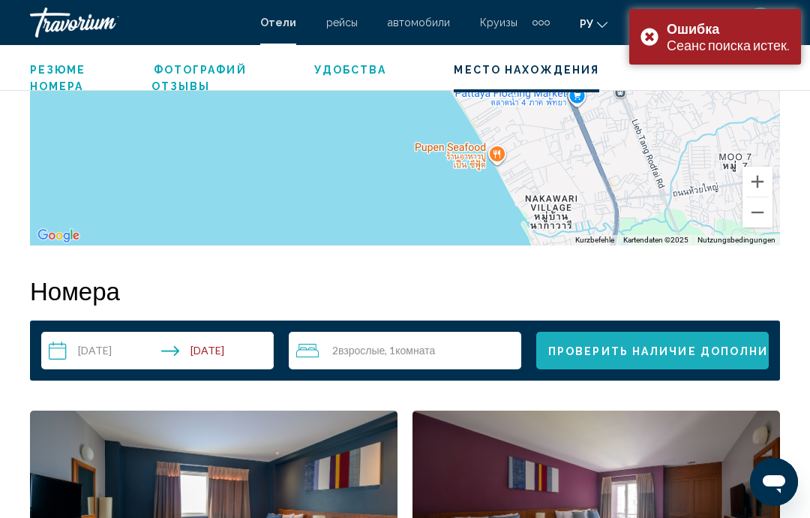
click at [703, 350] on font "Проверить наличие дополнительных мест" at bounding box center [711, 351] width 326 height 12
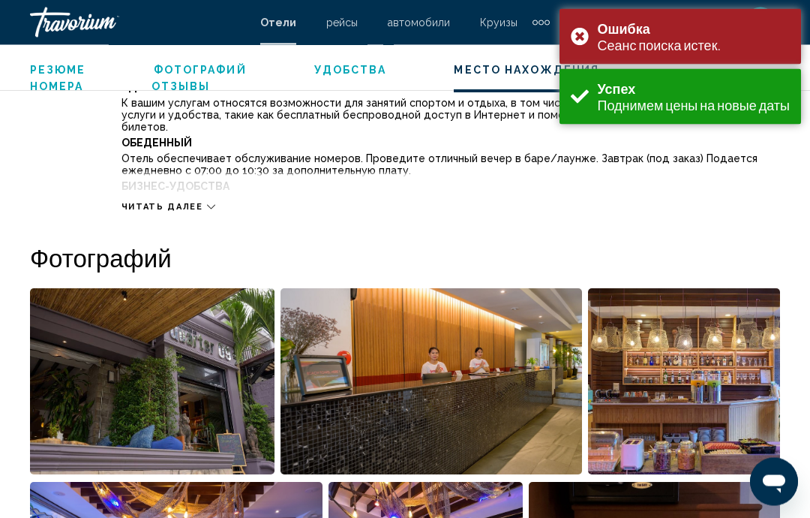
scroll to position [2161, 0]
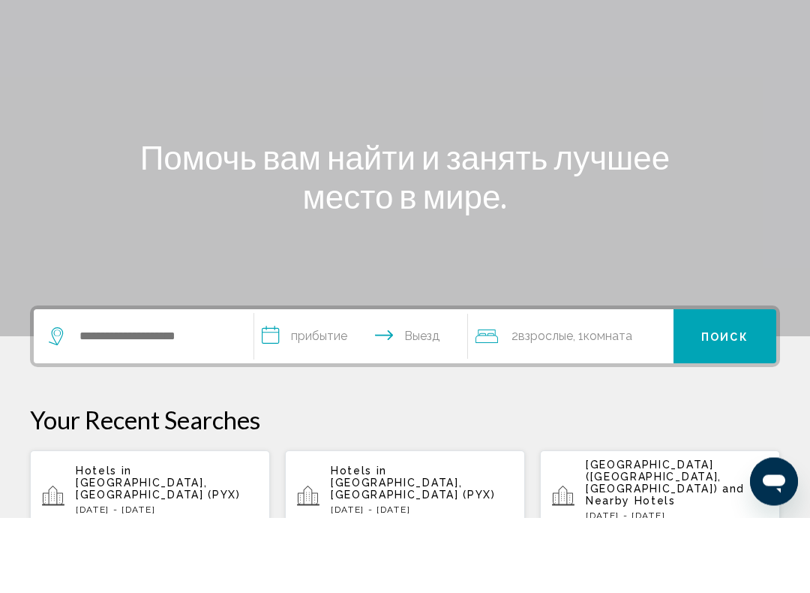
scroll to position [41, 0]
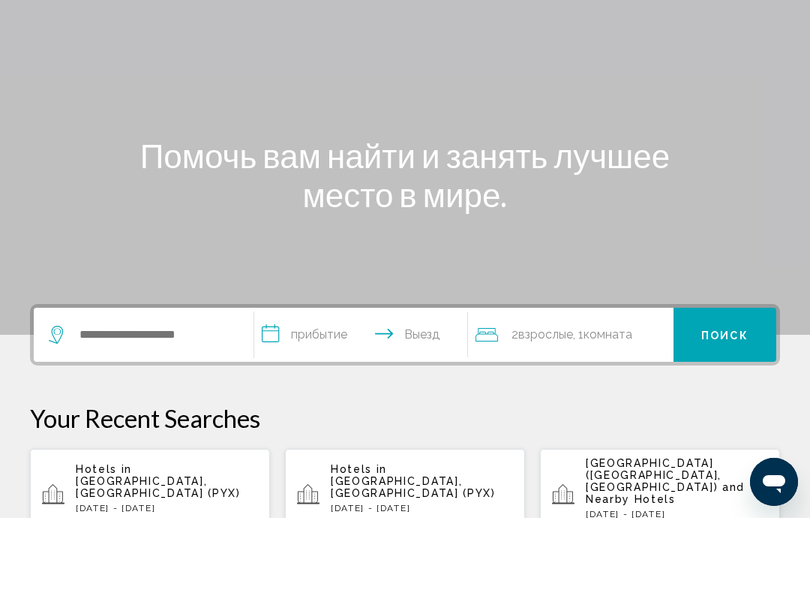
click at [164, 383] on div "Виджет поиска" at bounding box center [144, 410] width 190 height 54
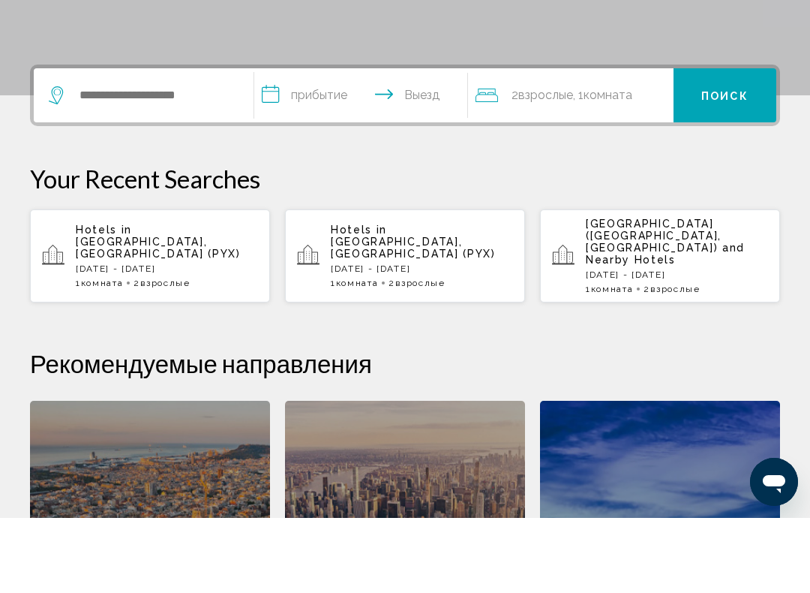
scroll to position [296, 0]
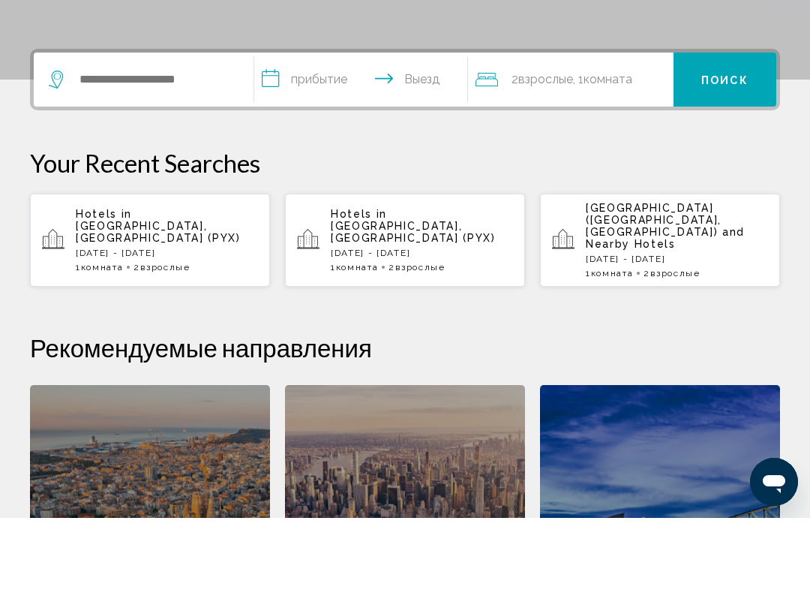
click at [191, 283] on p "Hotels in Pattaya, Thailand (PYX)" at bounding box center [167, 301] width 182 height 36
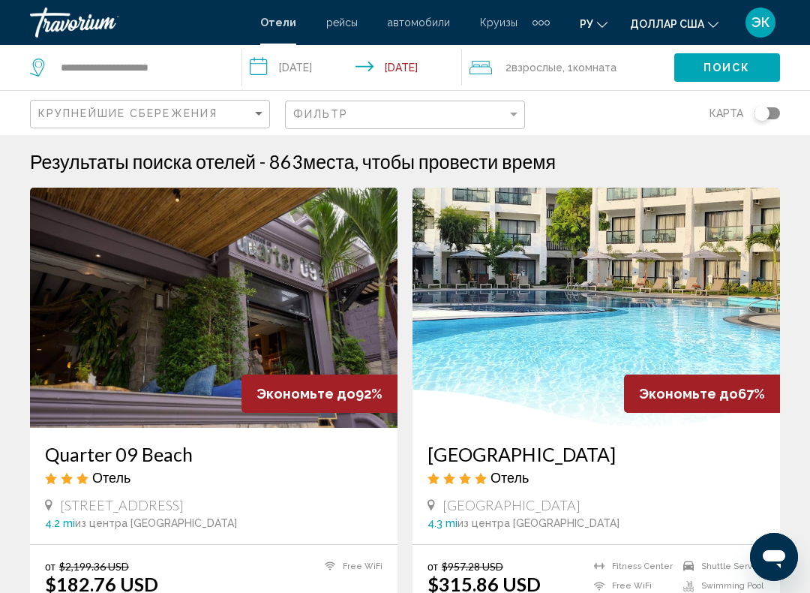
click at [295, 338] on img "Основное содержание" at bounding box center [214, 308] width 368 height 240
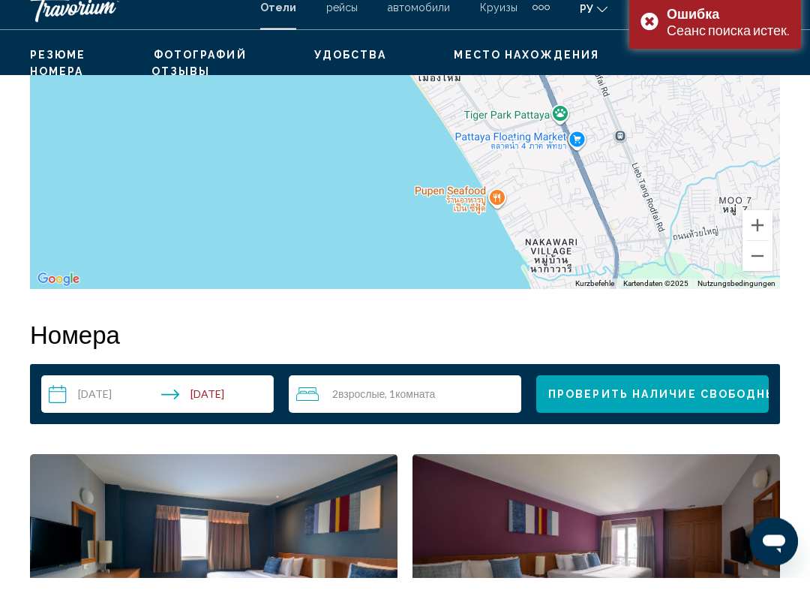
scroll to position [1917, 0]
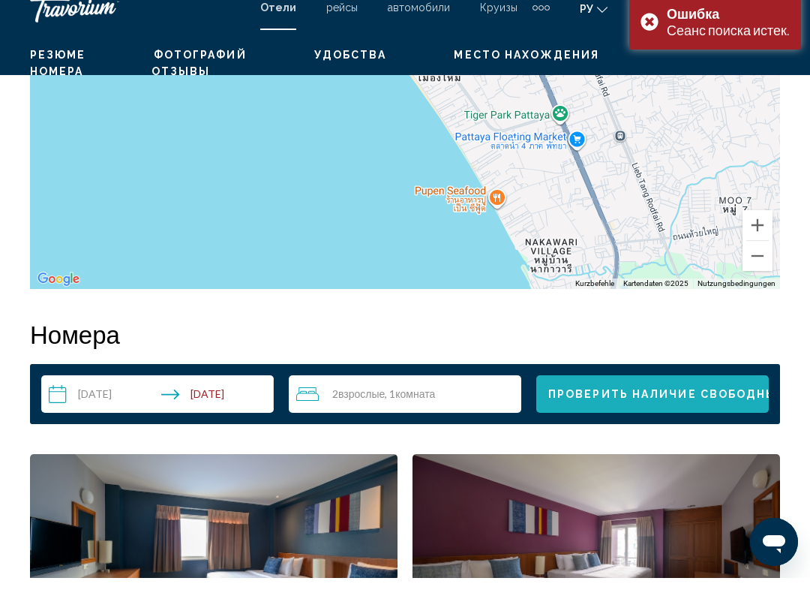
click at [683, 404] on button "Проверить наличие свободных мест" at bounding box center [652, 409] width 233 height 38
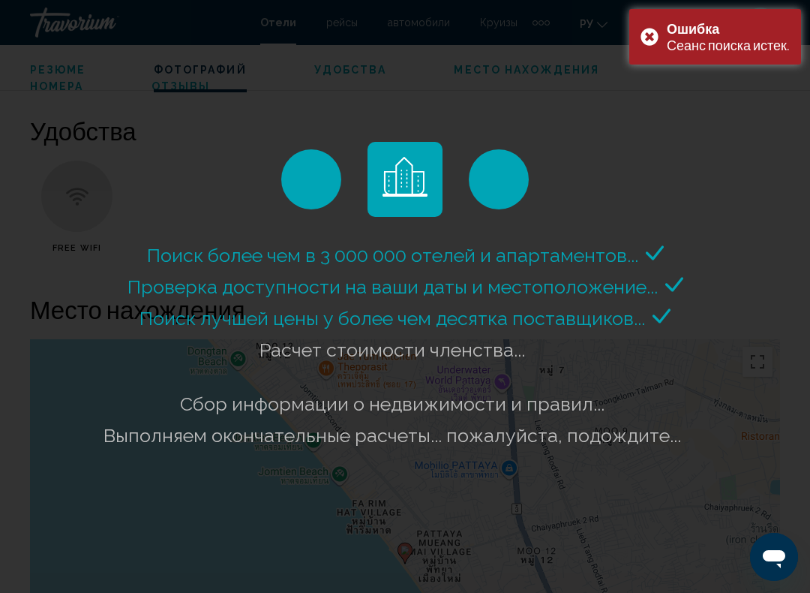
scroll to position [1432, 0]
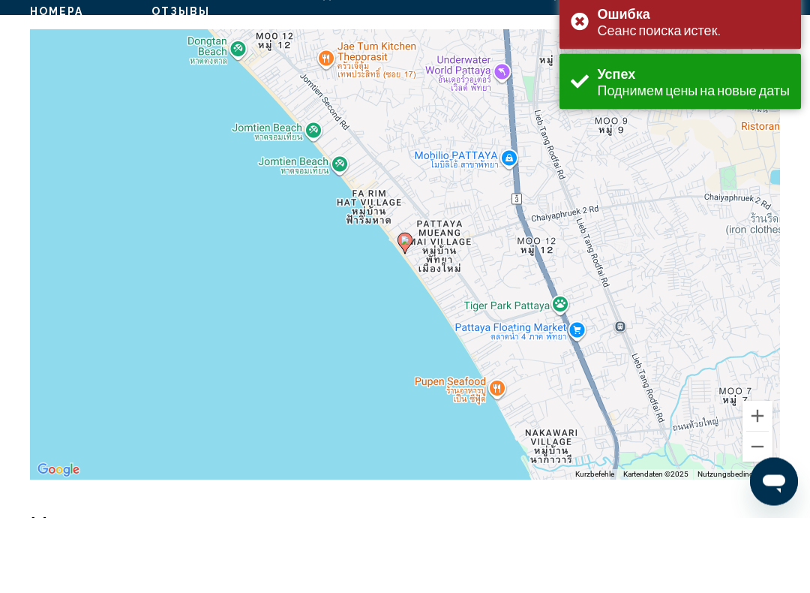
scroll to position [2086, 0]
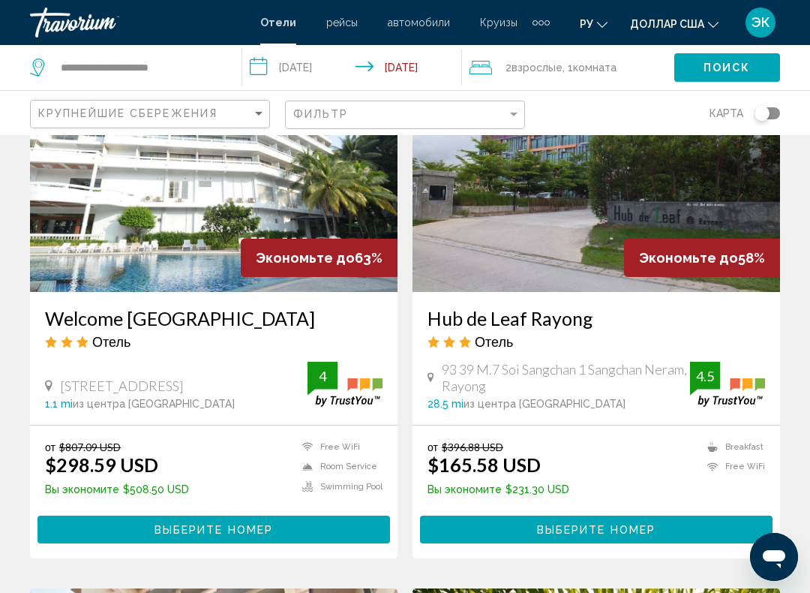
scroll to position [1196, 0]
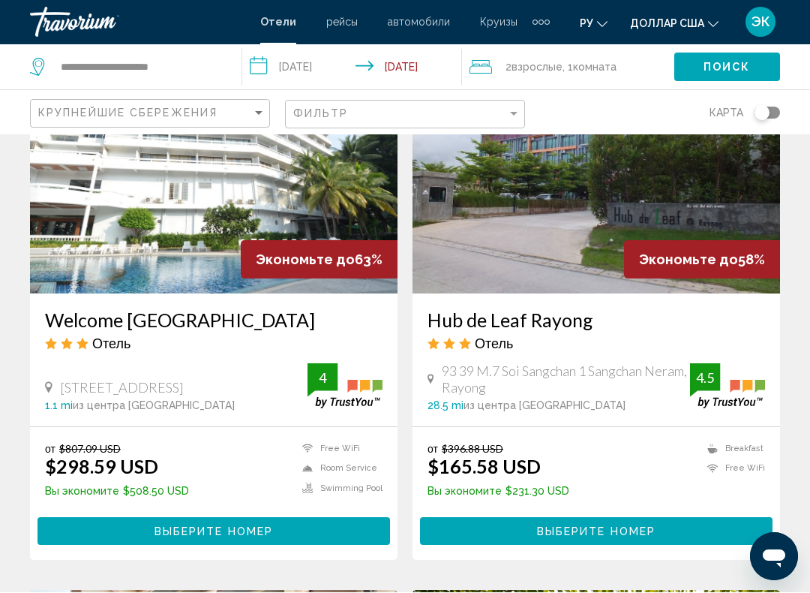
click at [197, 206] on img "Основное содержание" at bounding box center [214, 174] width 368 height 240
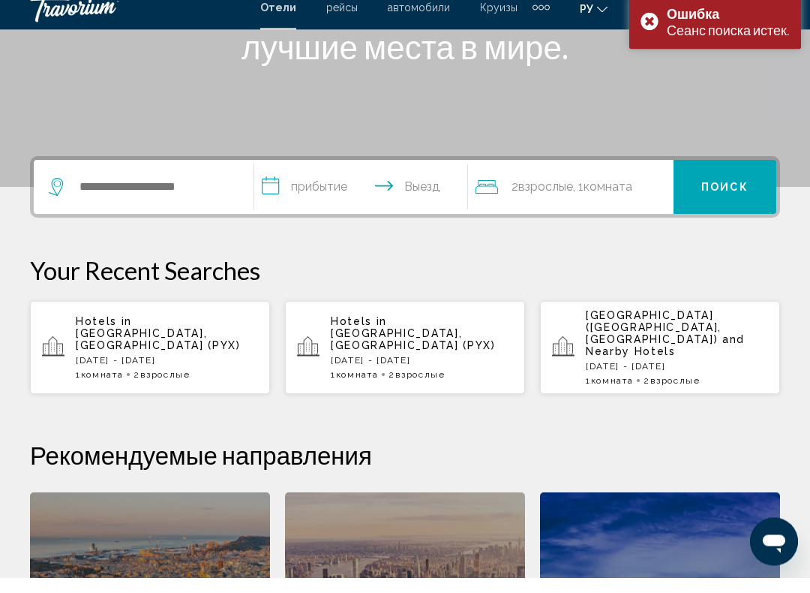
scroll to position [248, 0]
click at [182, 330] on p "Hotels in Pattaya, Thailand (PYX)" at bounding box center [167, 348] width 182 height 36
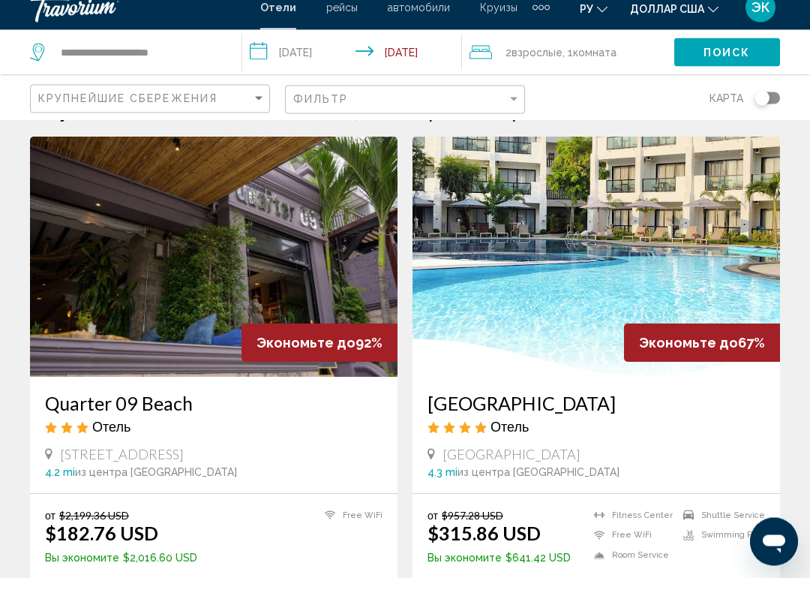
scroll to position [37, 0]
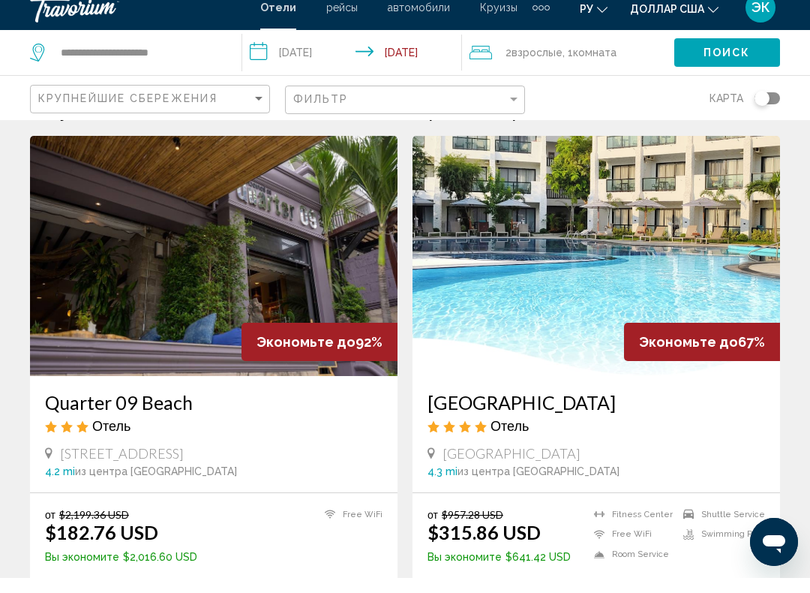
click at [724, 265] on img "Основное содержание" at bounding box center [597, 271] width 368 height 240
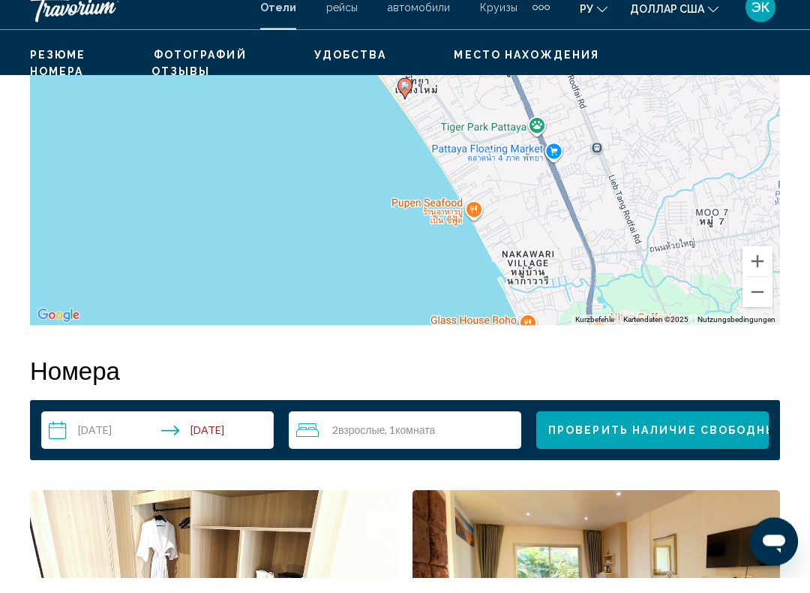
scroll to position [1885, 0]
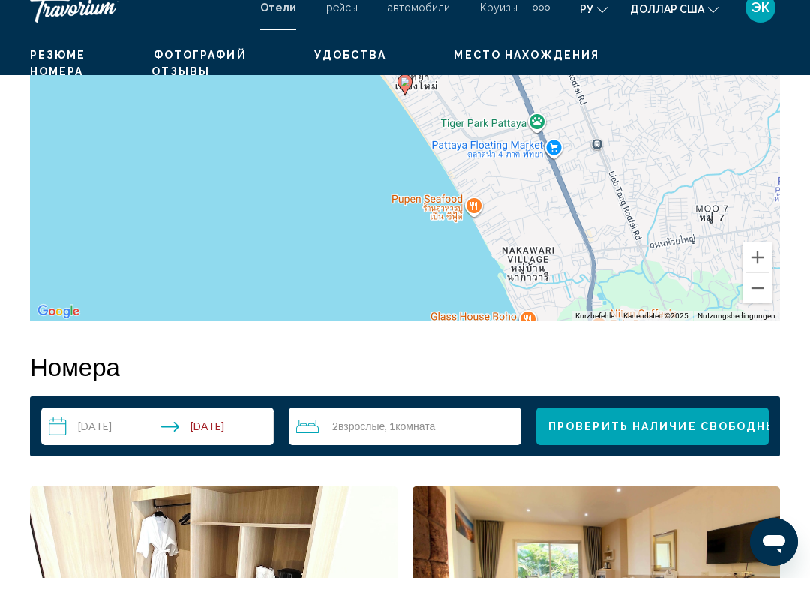
click at [700, 436] on span "Проверить наличие свободных мест" at bounding box center [687, 442] width 278 height 12
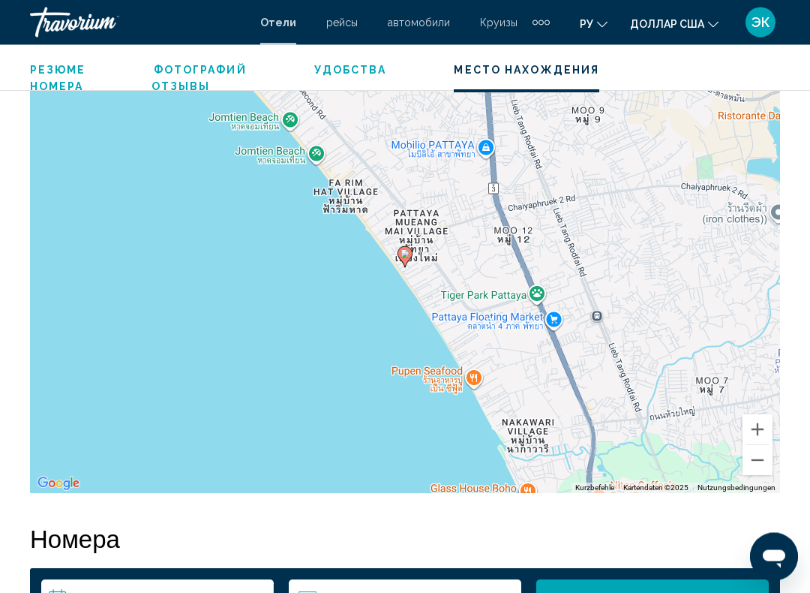
scroll to position [1723, 0]
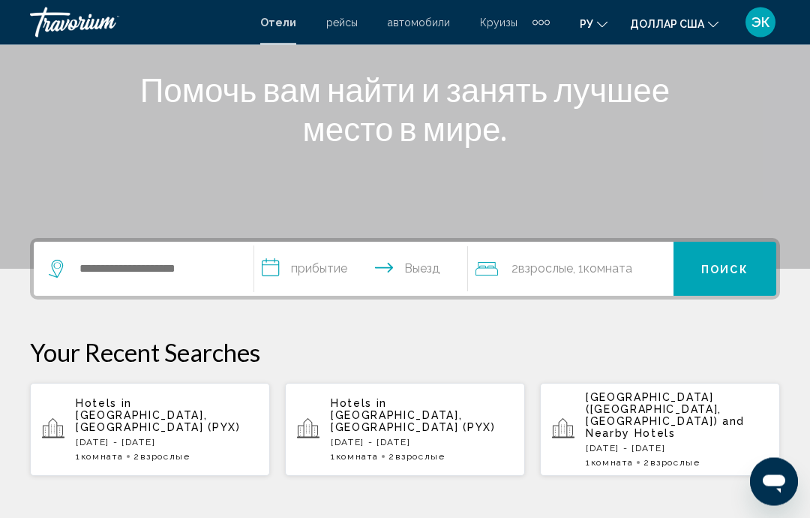
scroll to position [177, 0]
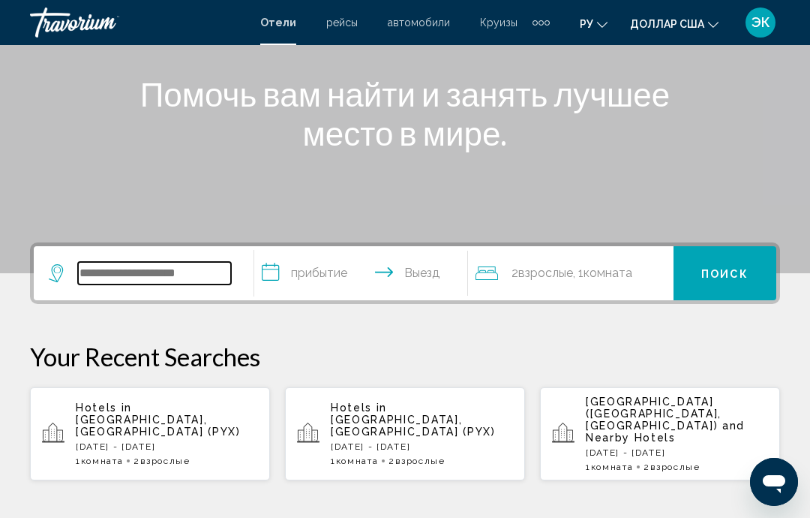
click at [182, 272] on input "Виджет поиска" at bounding box center [154, 273] width 153 height 23
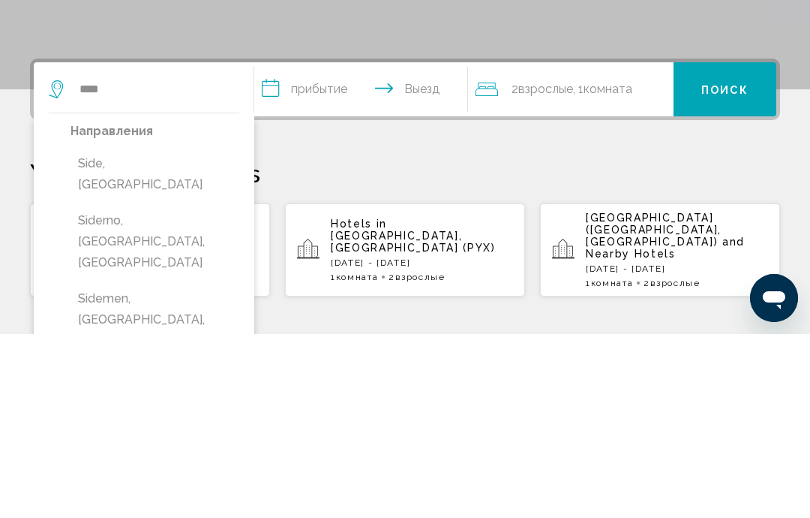
click at [138, 333] on button "Side, [GEOGRAPHIC_DATA]" at bounding box center [155, 358] width 169 height 50
type input "**********"
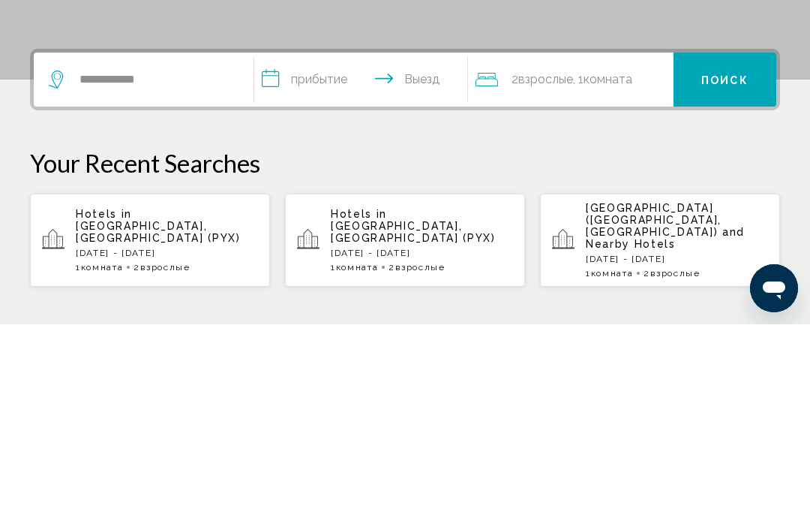
click at [330, 246] on input "**********" at bounding box center [363, 275] width 219 height 59
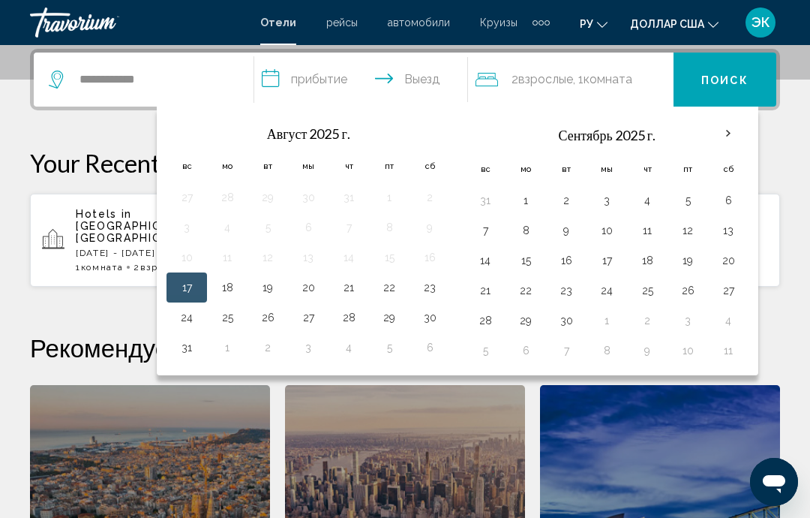
click at [193, 352] on button "31" at bounding box center [187, 347] width 24 height 21
click at [536, 230] on button "8" at bounding box center [526, 230] width 24 height 21
type input "**********"
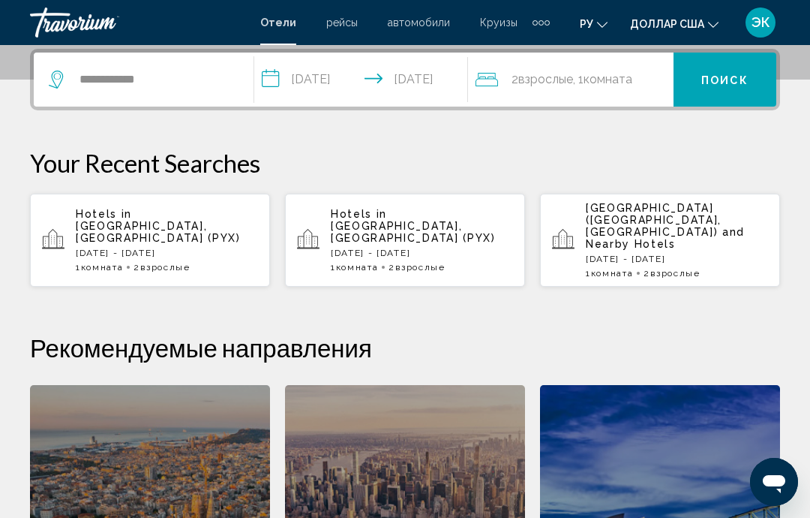
click at [737, 77] on font "Поиск" at bounding box center [724, 80] width 47 height 12
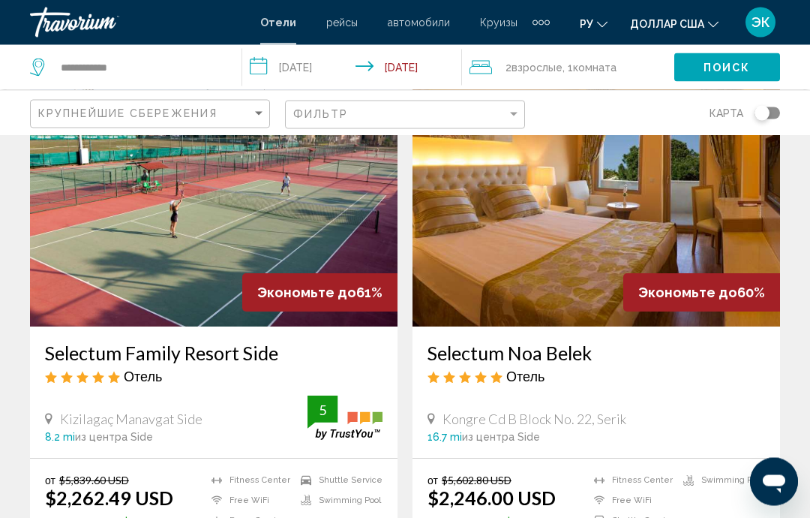
scroll to position [103, 0]
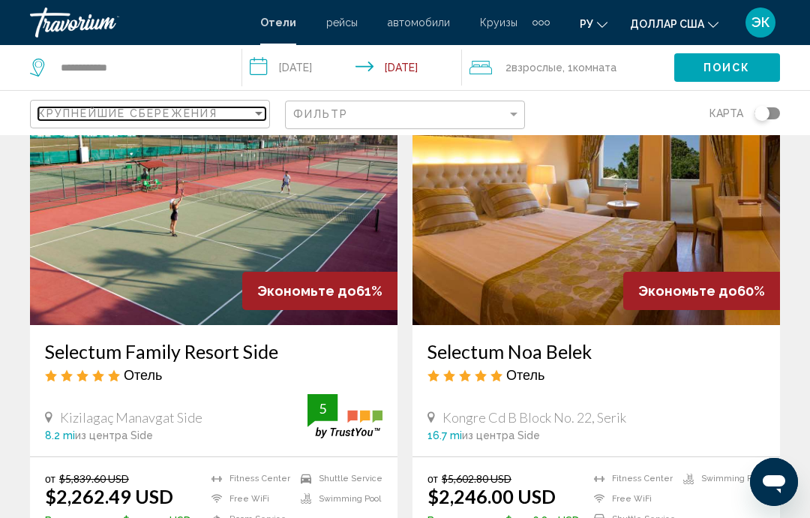
click at [254, 119] on div "Sort by" at bounding box center [259, 113] width 14 height 12
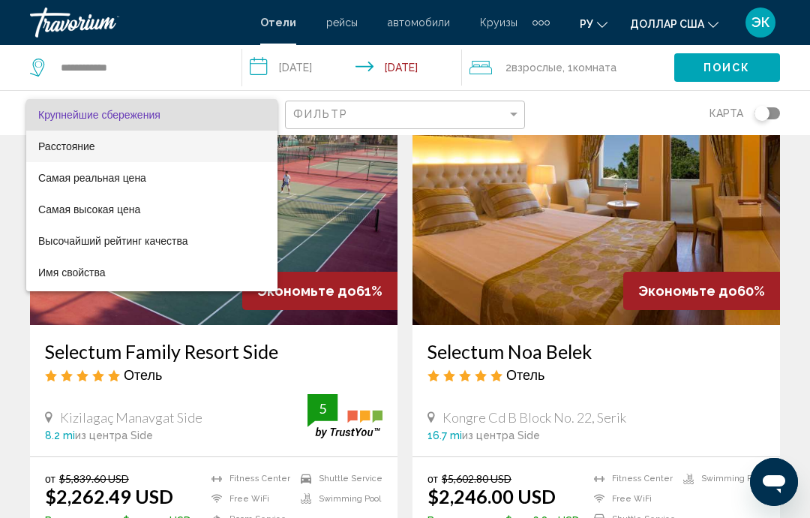
click at [82, 152] on span "Расстояние" at bounding box center [151, 147] width 227 height 32
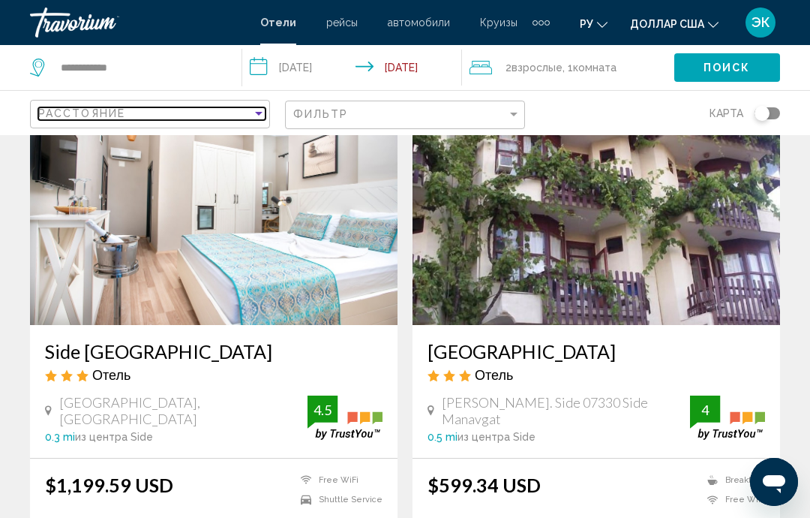
scroll to position [163, 0]
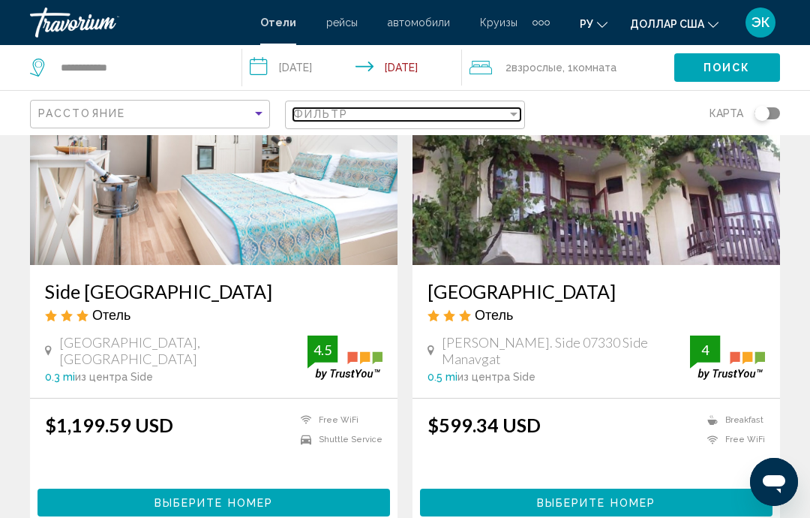
click at [495, 119] on div "Фильтр" at bounding box center [400, 114] width 214 height 12
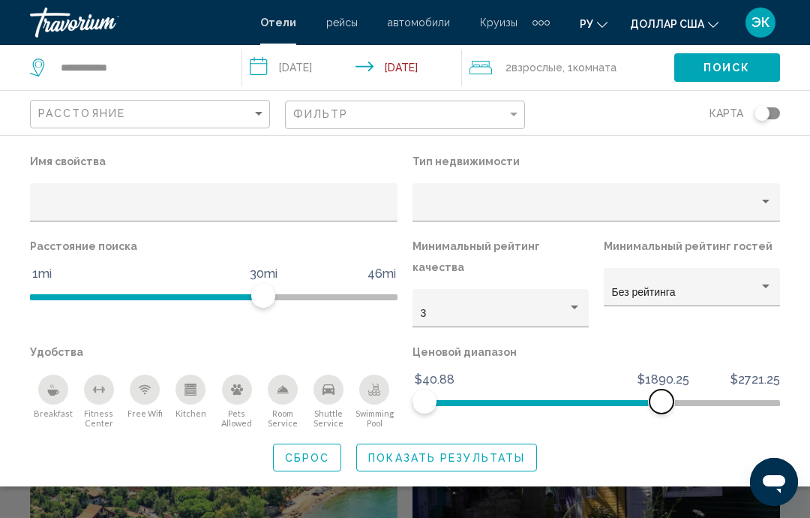
scroll to position [412, 0]
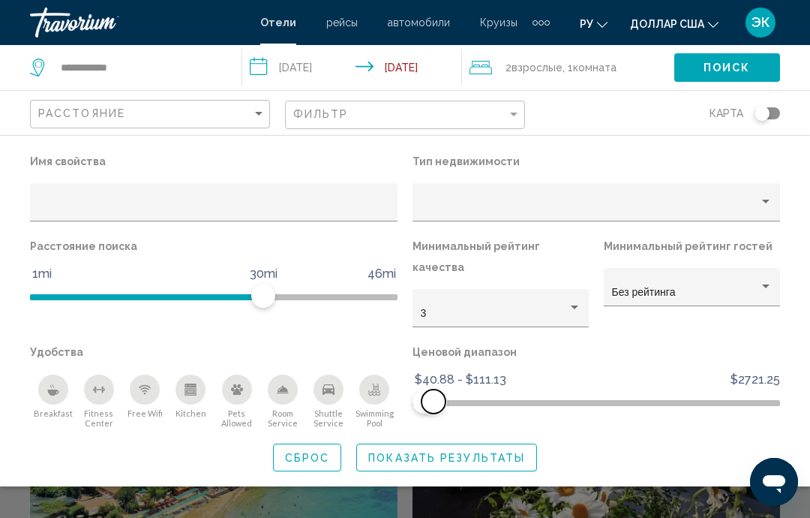
scroll to position [434, 0]
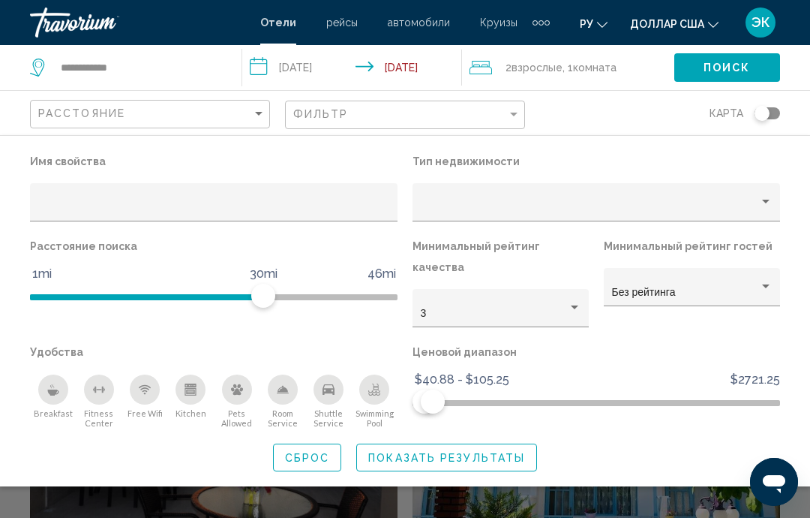
click at [506, 446] on button "Показать результаты" at bounding box center [446, 457] width 181 height 28
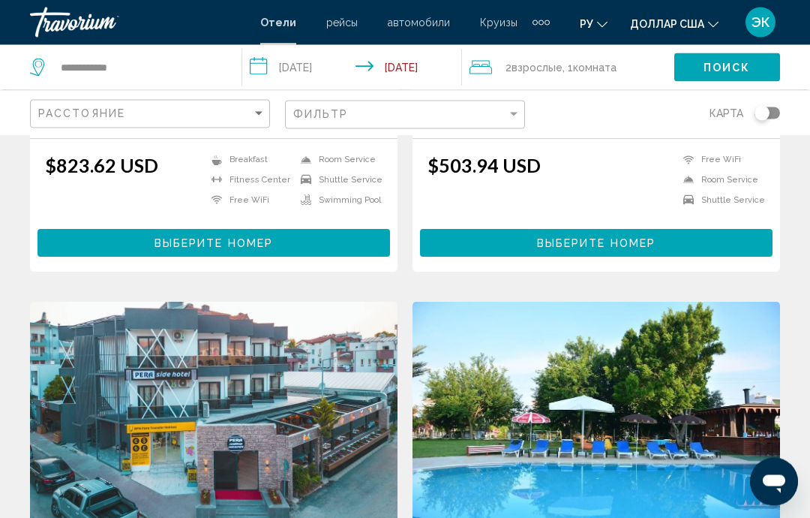
scroll to position [2000, 0]
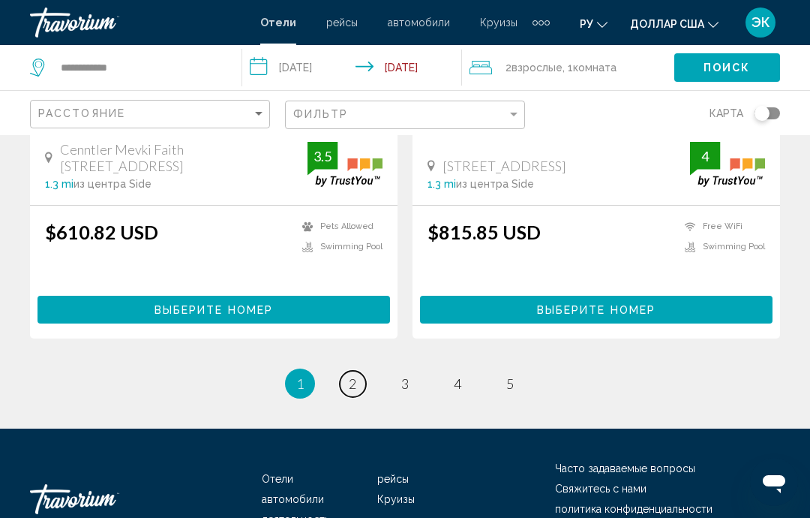
click at [352, 381] on span "2" at bounding box center [353, 383] width 8 height 17
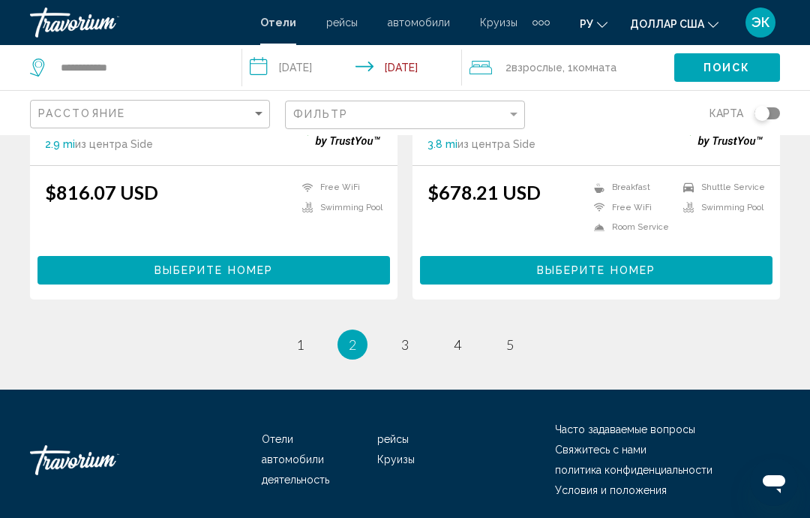
scroll to position [3040, 0]
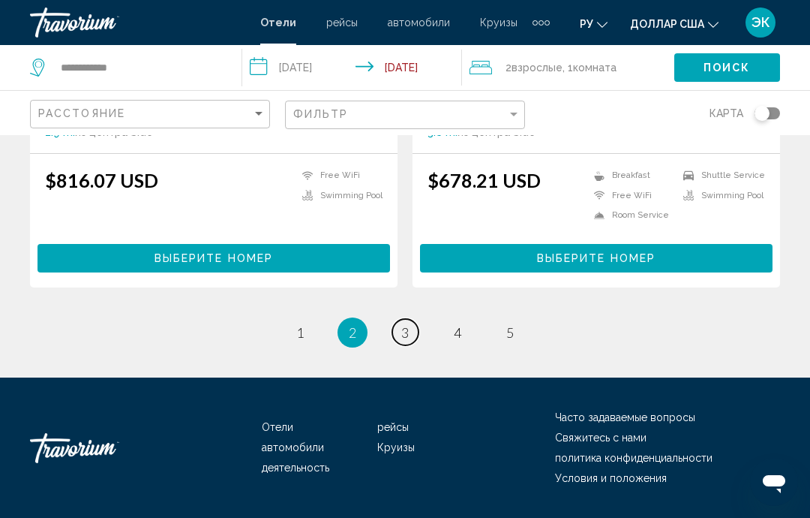
click at [406, 341] on span "3" at bounding box center [405, 332] width 8 height 17
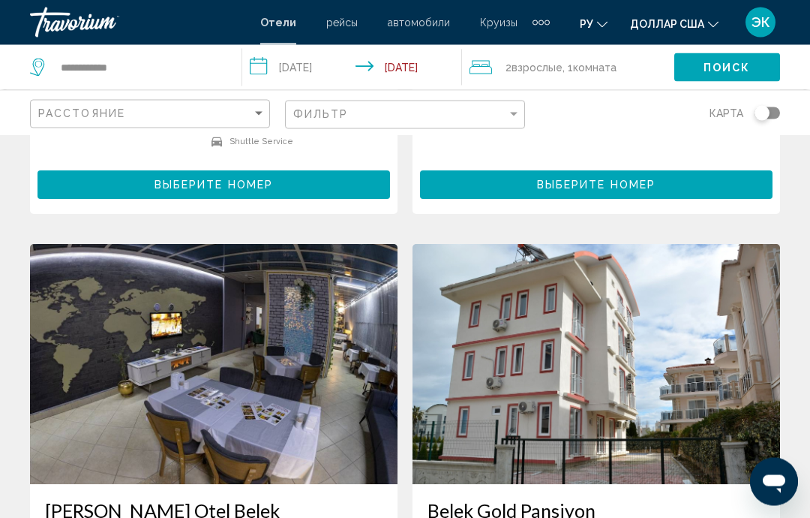
scroll to position [2625, 0]
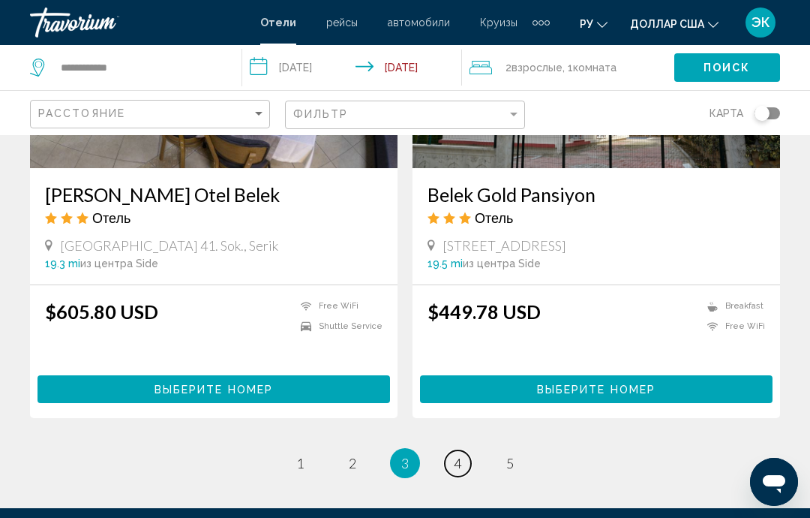
click at [458, 472] on link "page 4" at bounding box center [458, 463] width 26 height 26
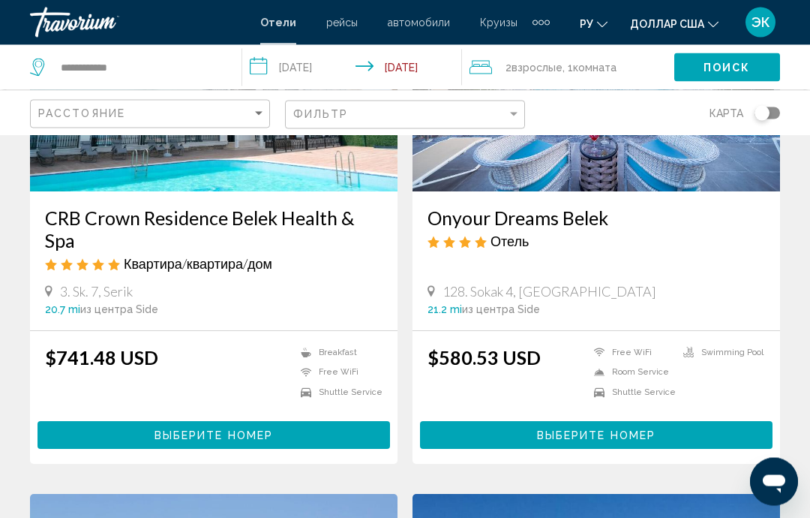
scroll to position [236, 0]
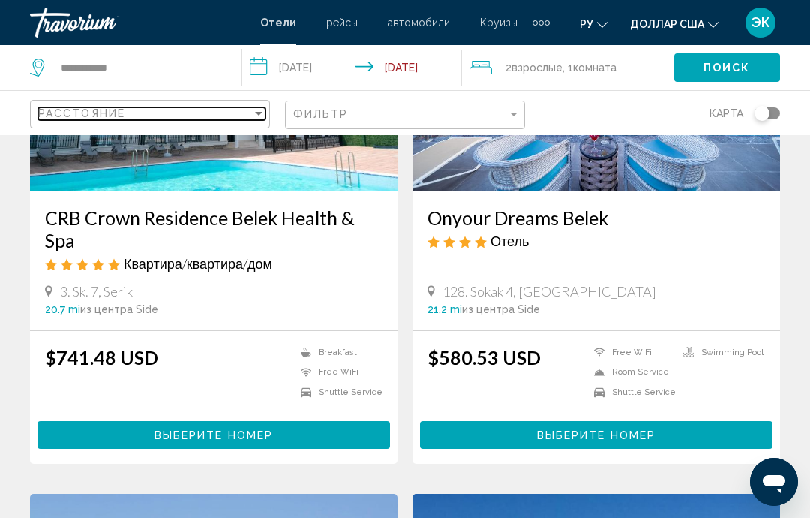
click at [251, 113] on div "Расстояние" at bounding box center [145, 113] width 214 height 12
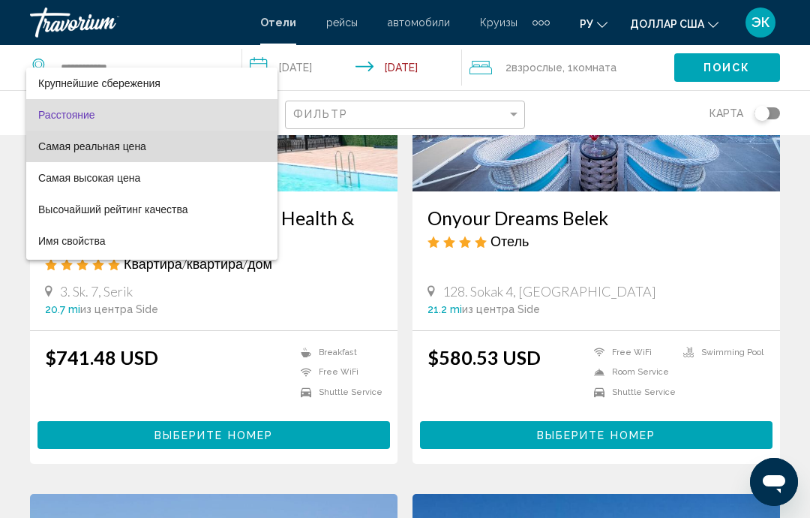
click at [134, 149] on font "Самая реальная цена" at bounding box center [92, 146] width 108 height 12
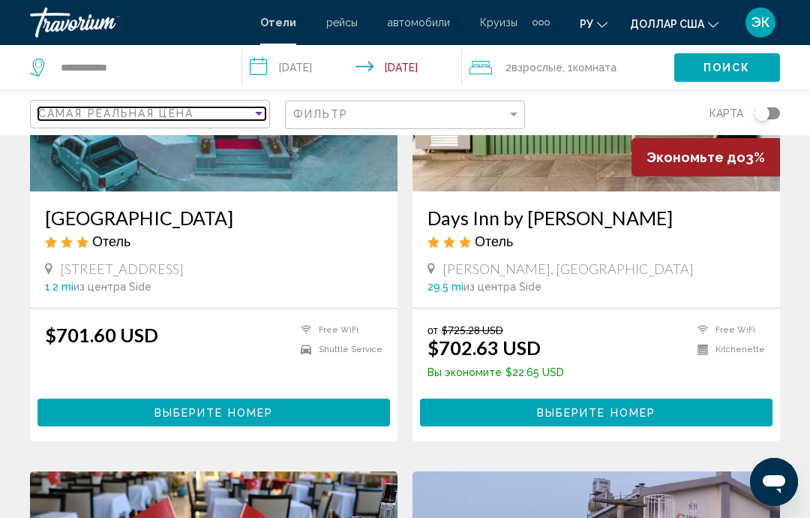
scroll to position [296, 0]
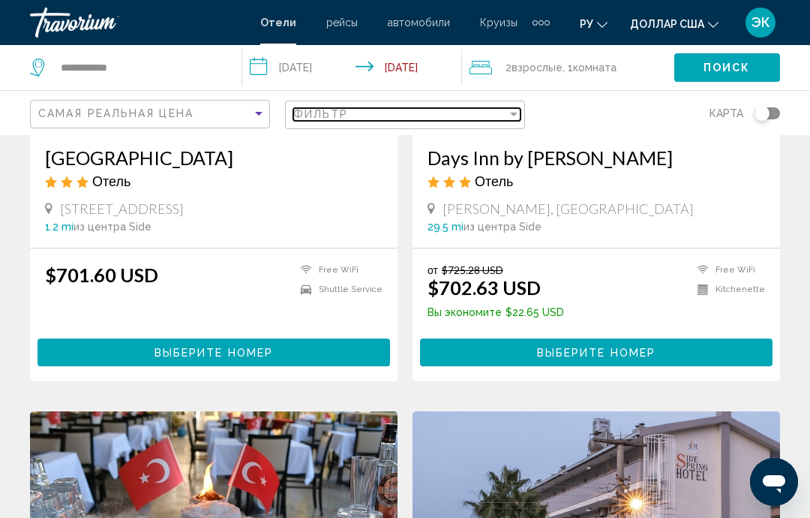
click at [503, 118] on div "Фильтр" at bounding box center [400, 114] width 214 height 12
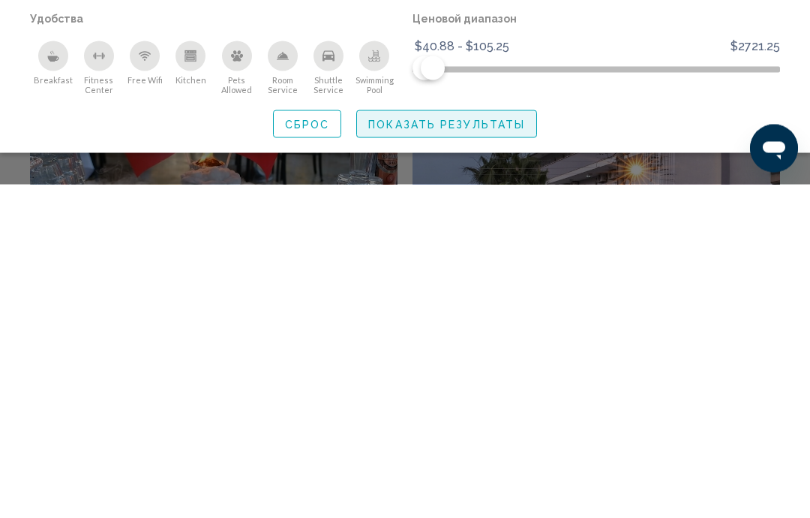
click at [486, 452] on span "Показать результаты" at bounding box center [446, 458] width 157 height 12
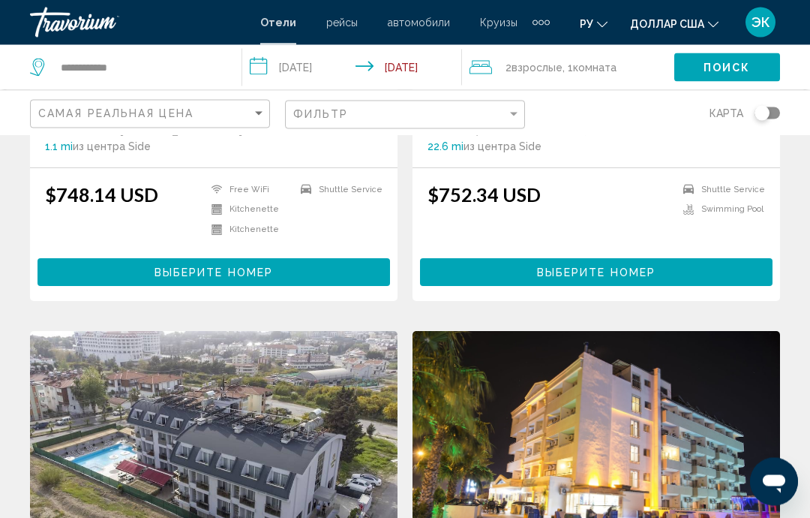
scroll to position [2493, 0]
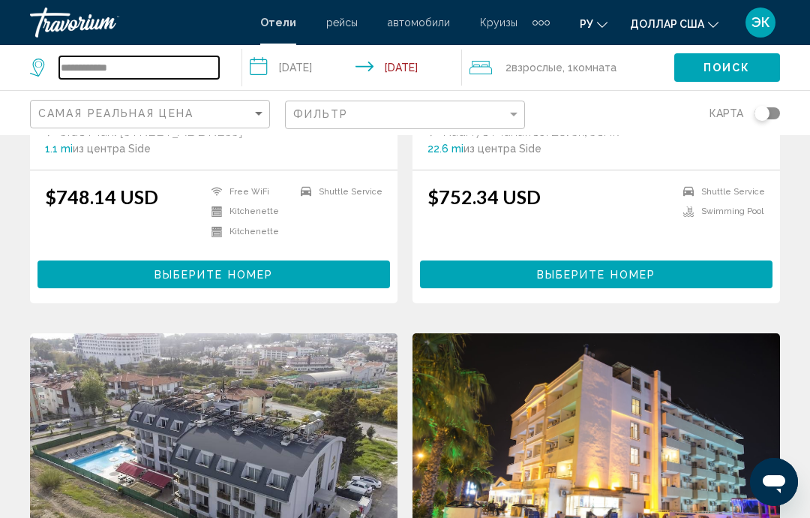
click at [202, 66] on input "**********" at bounding box center [139, 67] width 160 height 23
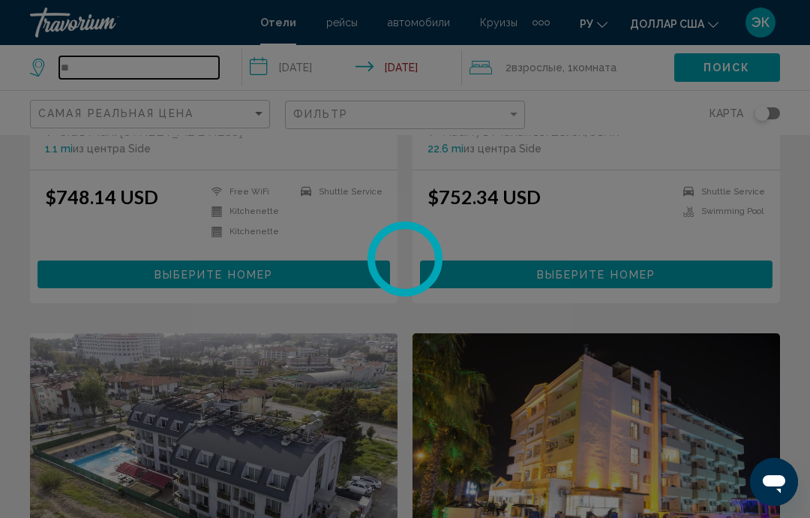
type input "*"
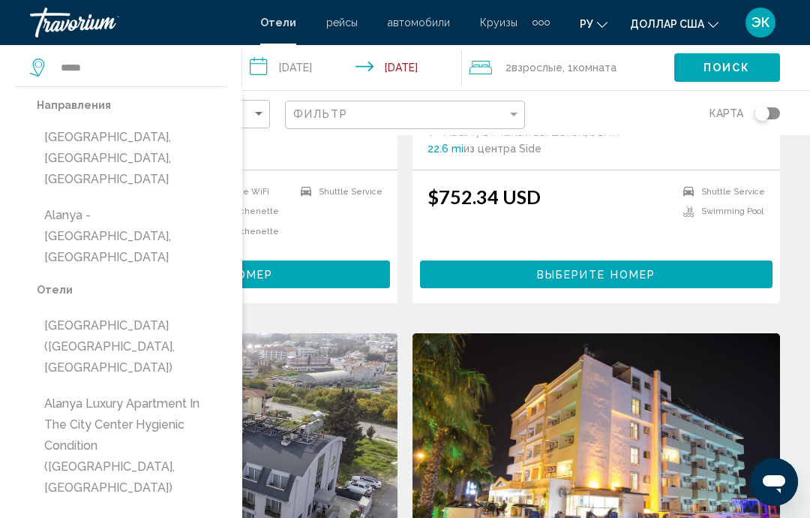
click at [170, 133] on button "Alanya, Antalya, Turkey" at bounding box center [132, 158] width 191 height 71
type input "**********"
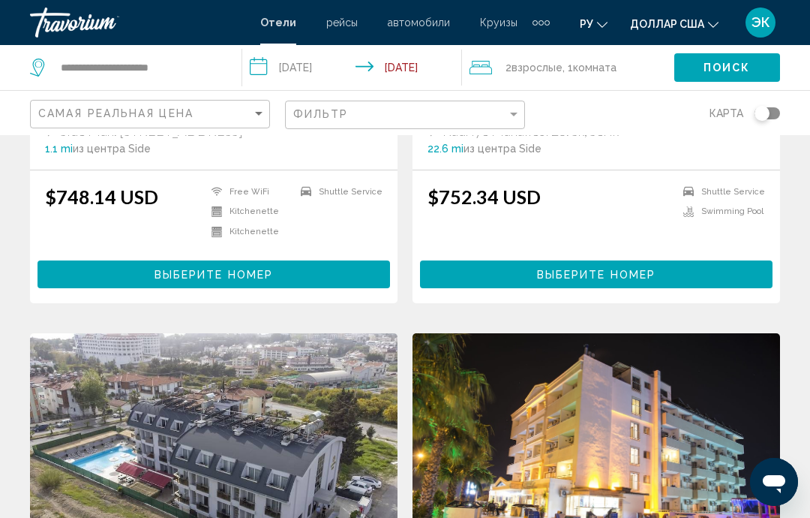
click at [722, 72] on span "Поиск" at bounding box center [727, 68] width 47 height 12
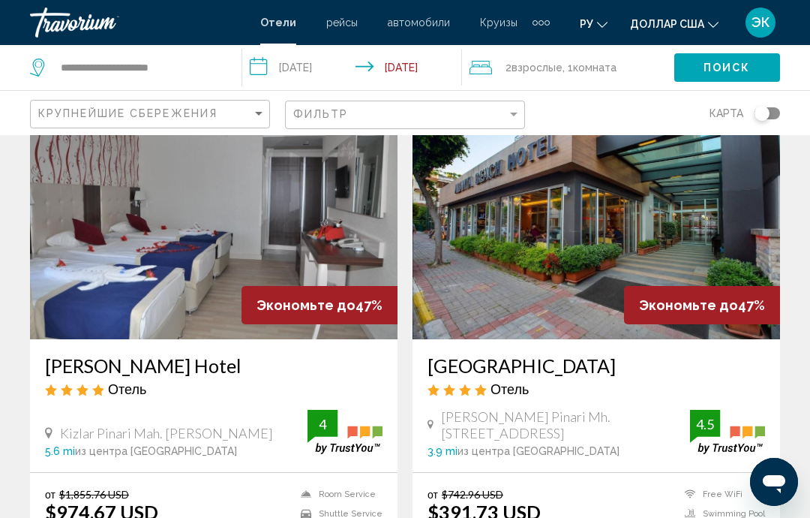
scroll to position [90, 0]
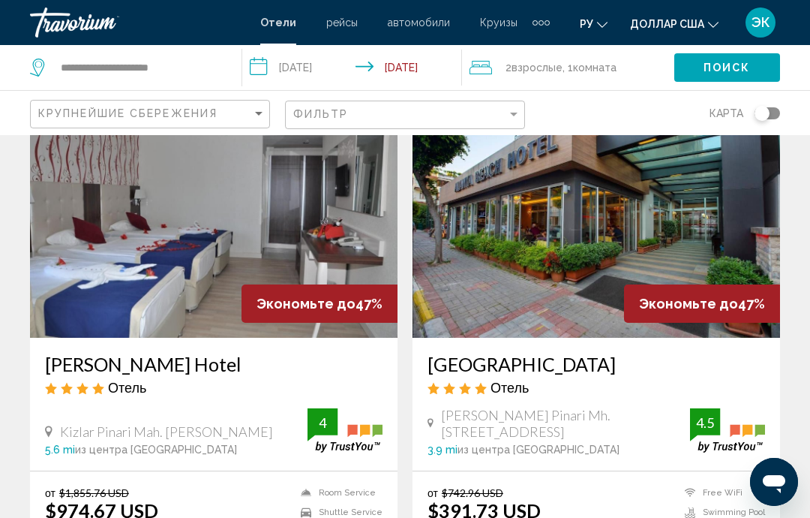
click at [686, 266] on img "Основное содержание" at bounding box center [597, 218] width 368 height 240
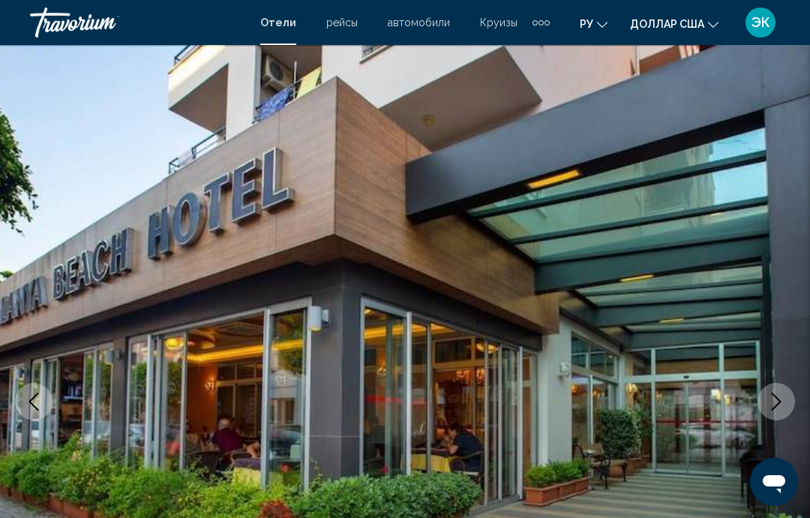
scroll to position [5, 0]
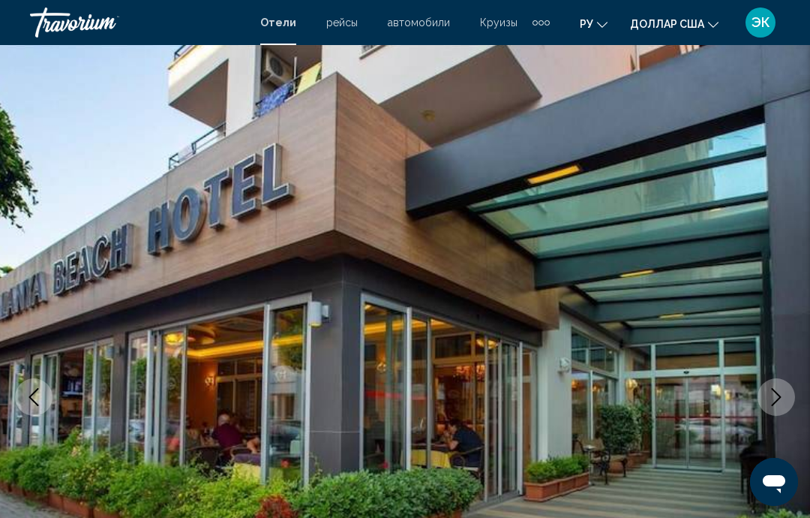
click at [780, 397] on icon "Next image" at bounding box center [777, 397] width 10 height 18
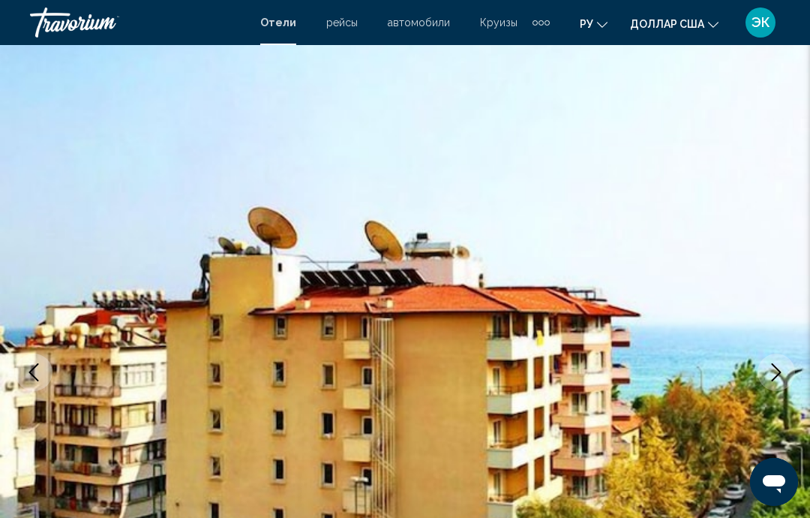
scroll to position [36, 0]
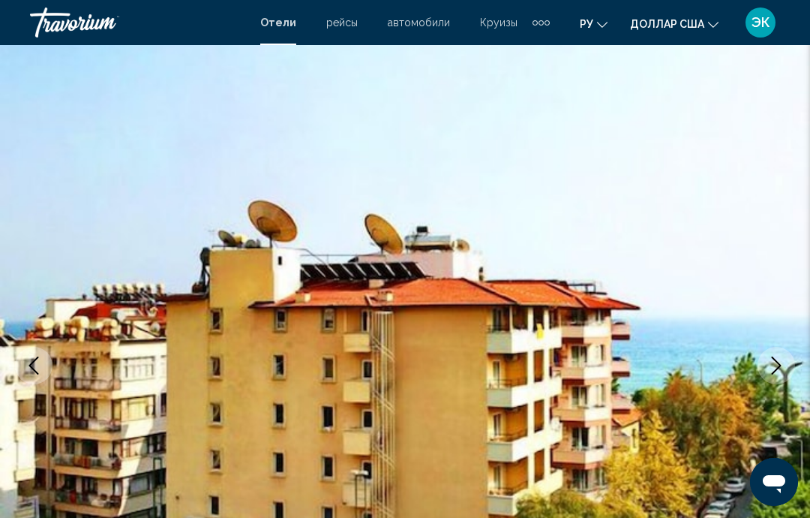
click at [784, 376] on button "Next image" at bounding box center [777, 366] width 38 height 38
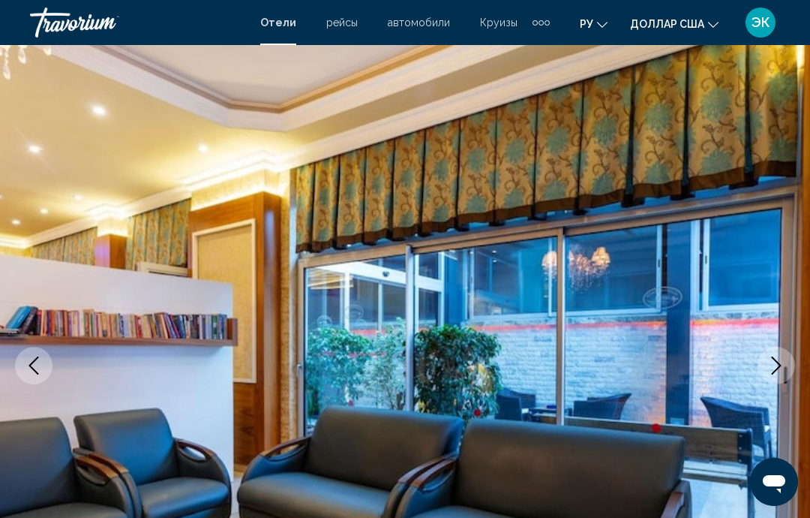
click at [776, 371] on icon "Next image" at bounding box center [776, 365] width 18 height 18
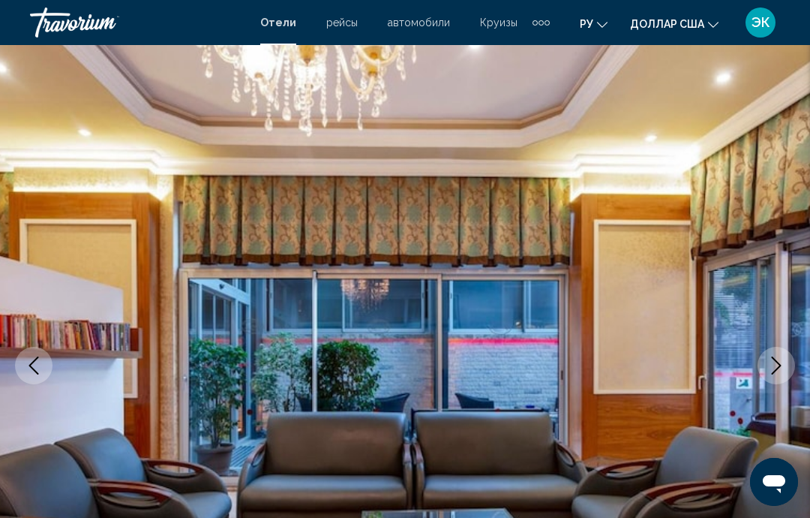
click at [779, 368] on icon "Next image" at bounding box center [776, 365] width 18 height 18
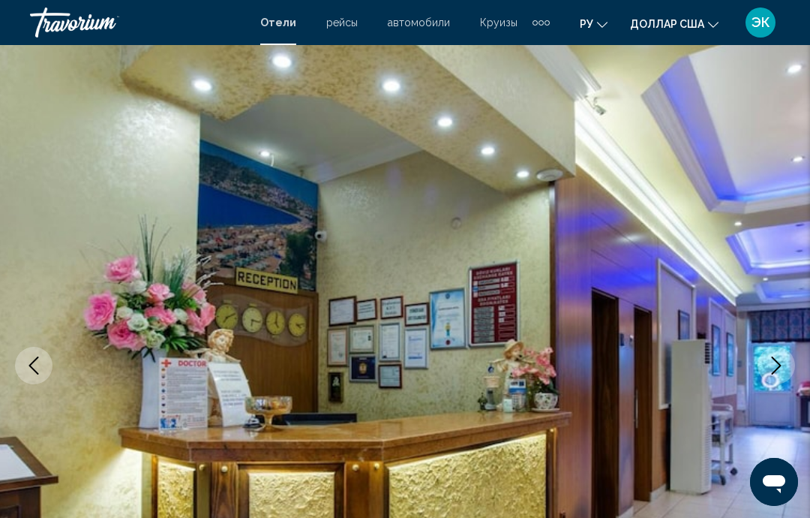
click at [771, 379] on button "Next image" at bounding box center [777, 366] width 38 height 38
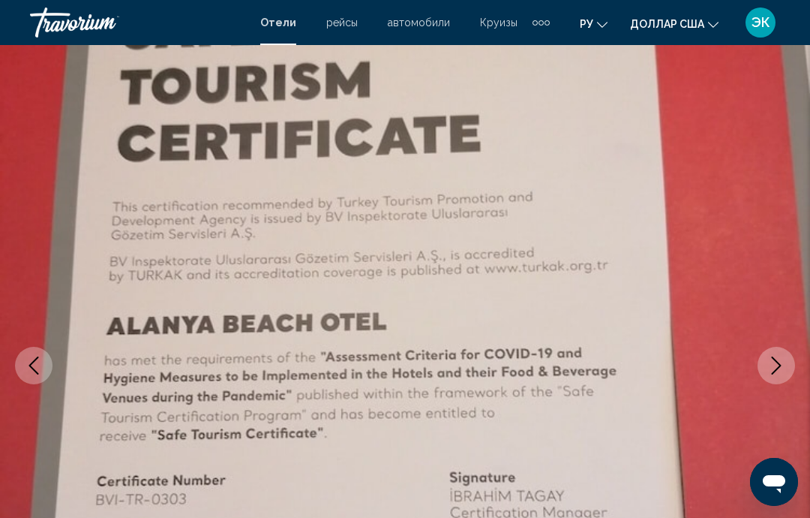
click at [770, 374] on button "Next image" at bounding box center [777, 366] width 38 height 38
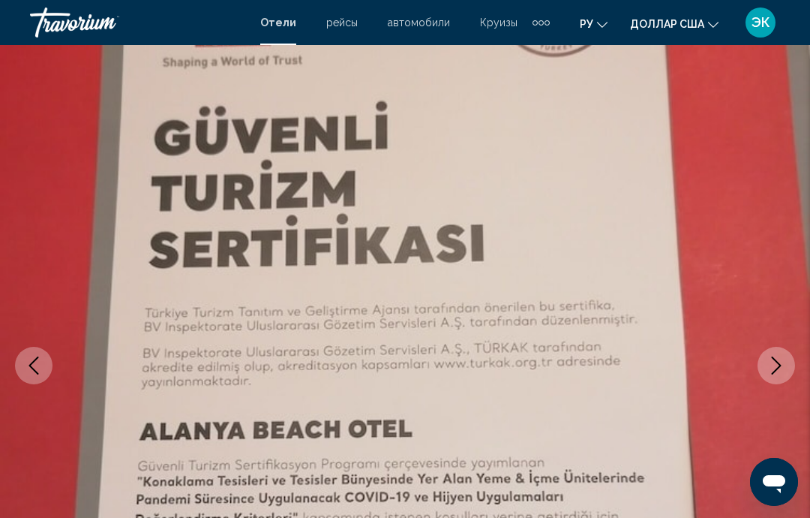
click at [767, 374] on button "Next image" at bounding box center [777, 366] width 38 height 38
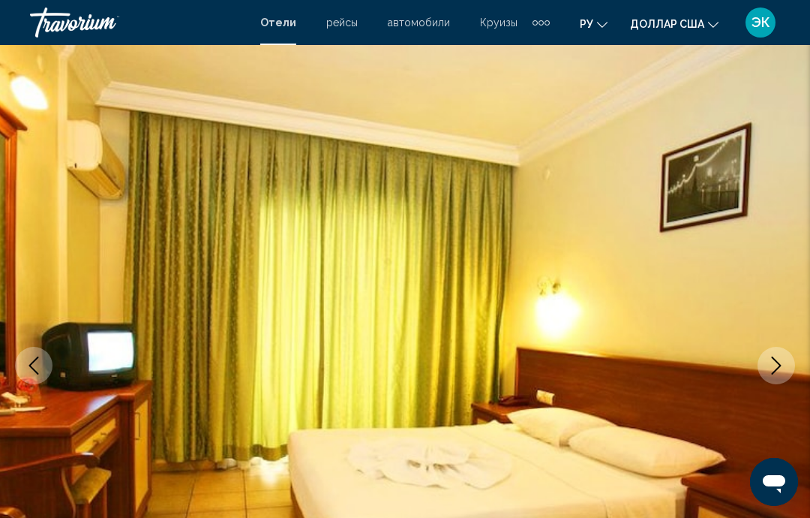
click at [777, 357] on icon "Next image" at bounding box center [776, 365] width 18 height 18
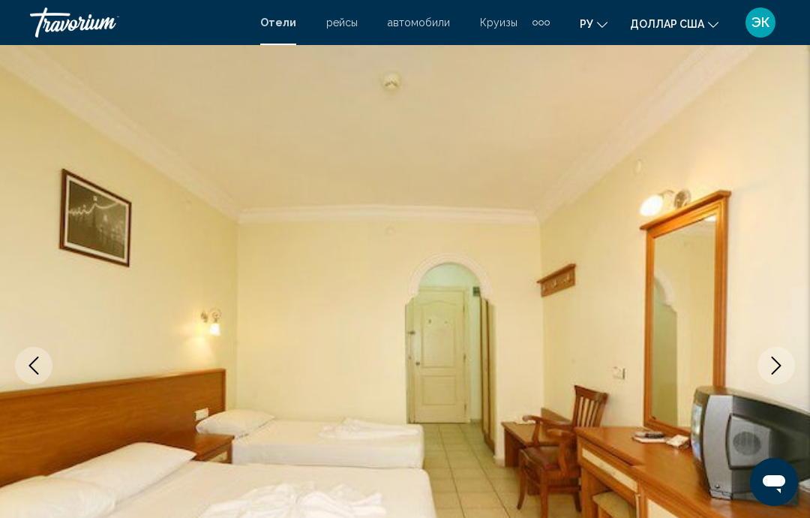
click at [768, 367] on icon "Next image" at bounding box center [776, 365] width 18 height 18
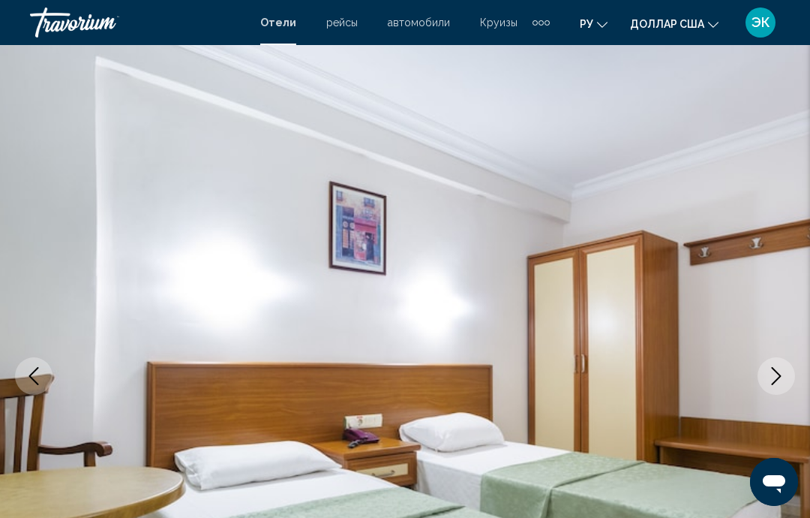
scroll to position [0, 0]
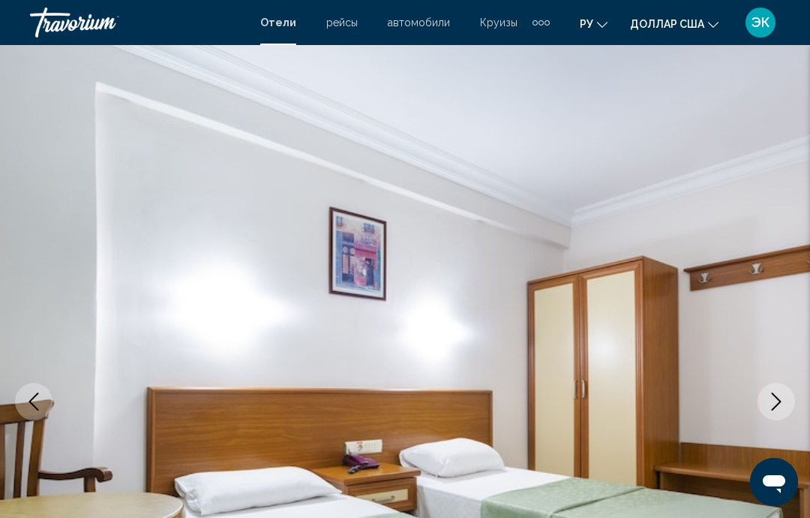
click at [777, 395] on icon "Next image" at bounding box center [776, 401] width 18 height 18
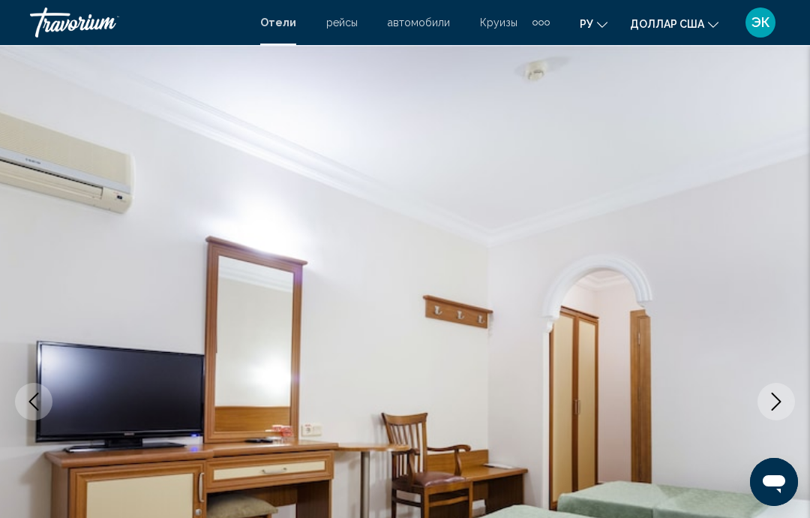
click at [776, 402] on icon "Next image" at bounding box center [776, 401] width 18 height 18
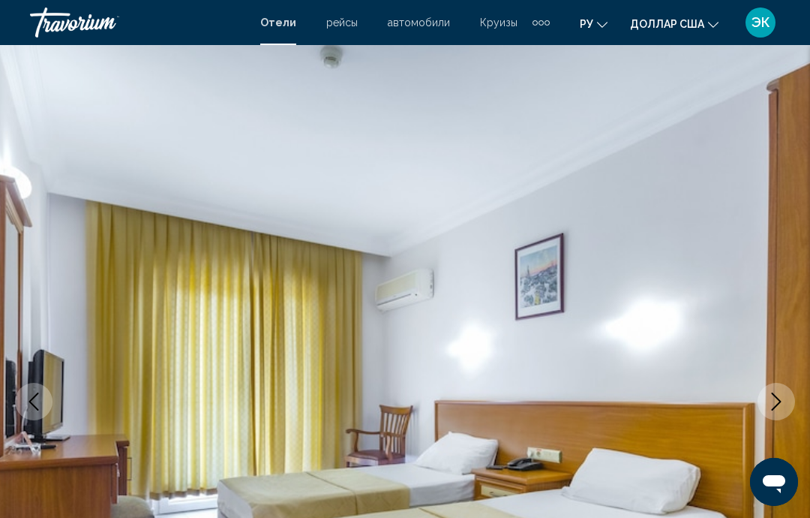
click at [774, 402] on icon "Next image" at bounding box center [776, 401] width 18 height 18
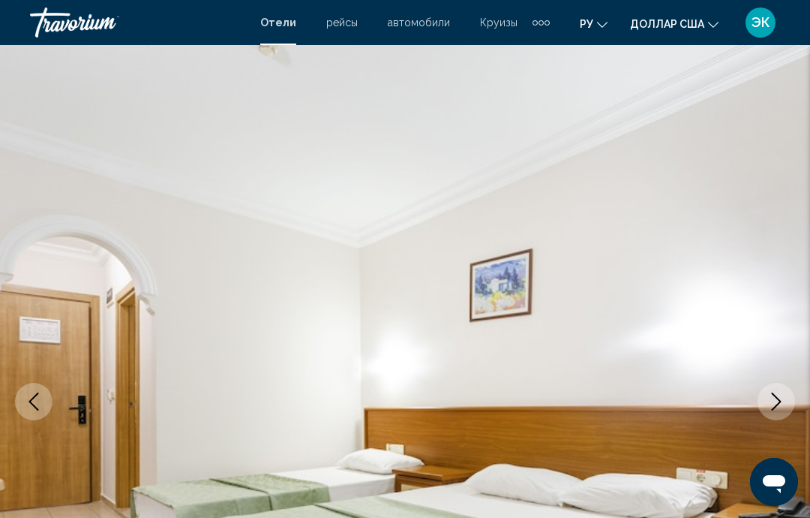
click at [774, 398] on icon "Next image" at bounding box center [776, 401] width 18 height 18
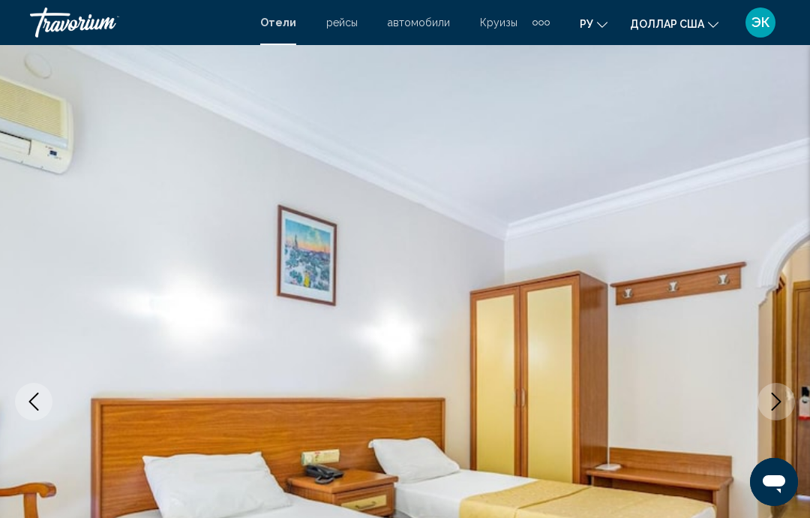
click at [767, 401] on icon "Next image" at bounding box center [776, 401] width 18 height 18
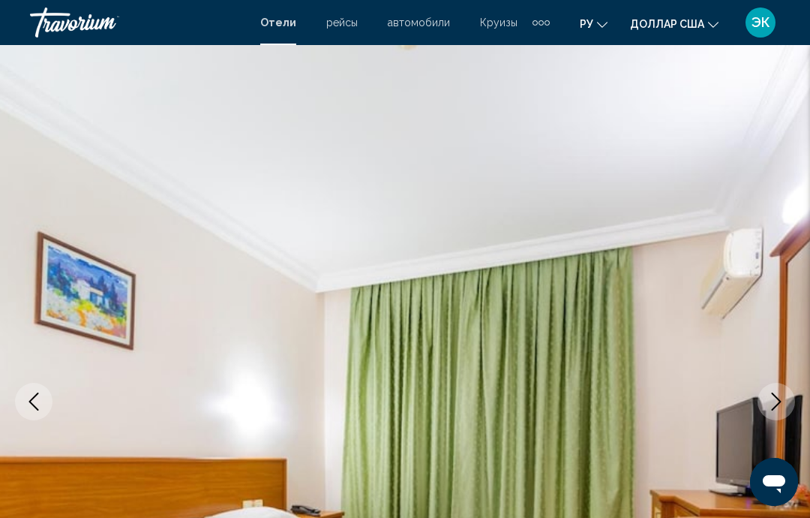
click at [775, 411] on button "Next image" at bounding box center [777, 402] width 38 height 38
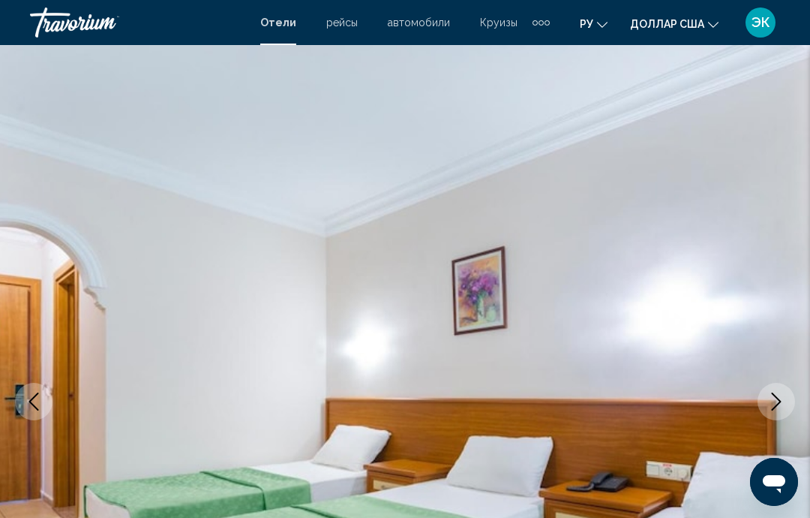
click at [782, 404] on icon "Next image" at bounding box center [776, 401] width 18 height 18
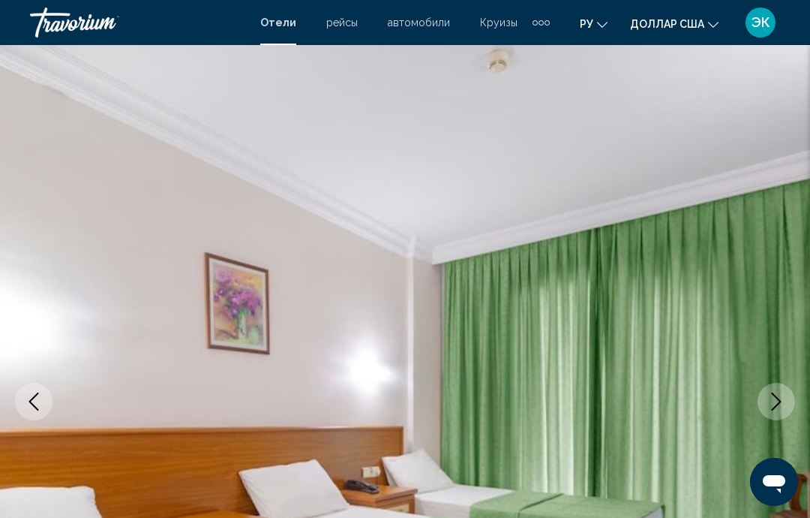
click at [771, 396] on icon "Next image" at bounding box center [776, 401] width 18 height 18
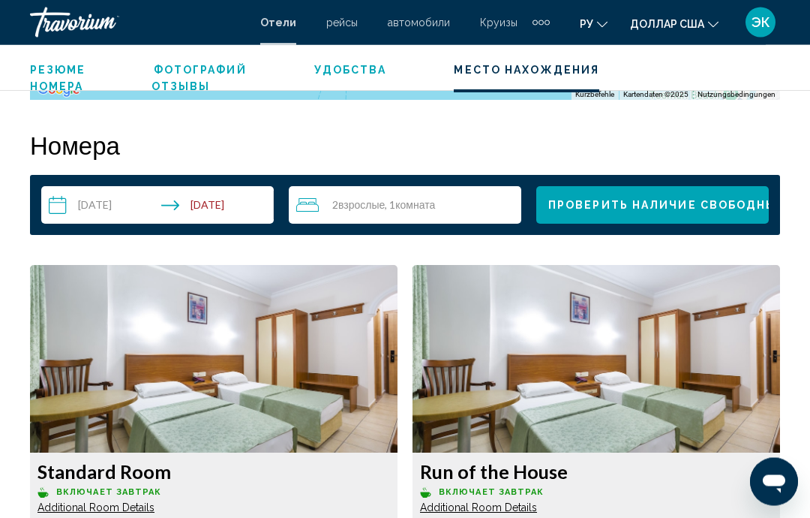
scroll to position [2088, 0]
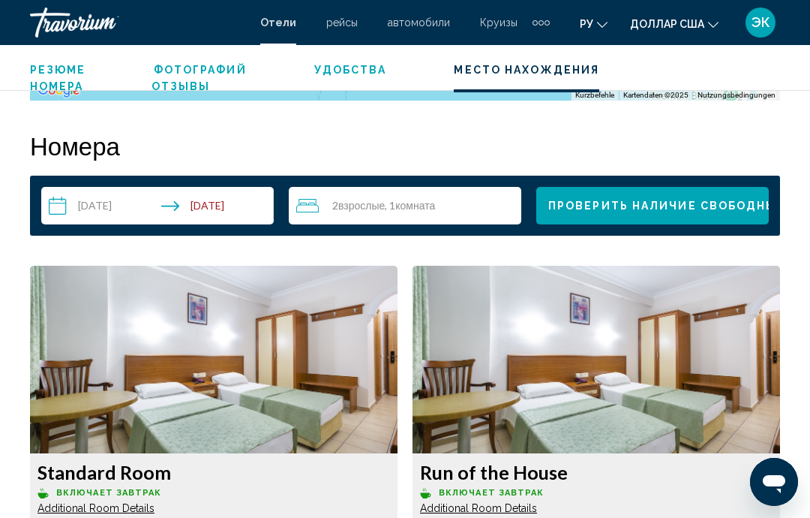
click at [732, 211] on span "Проверить наличие свободных мест" at bounding box center [687, 206] width 278 height 12
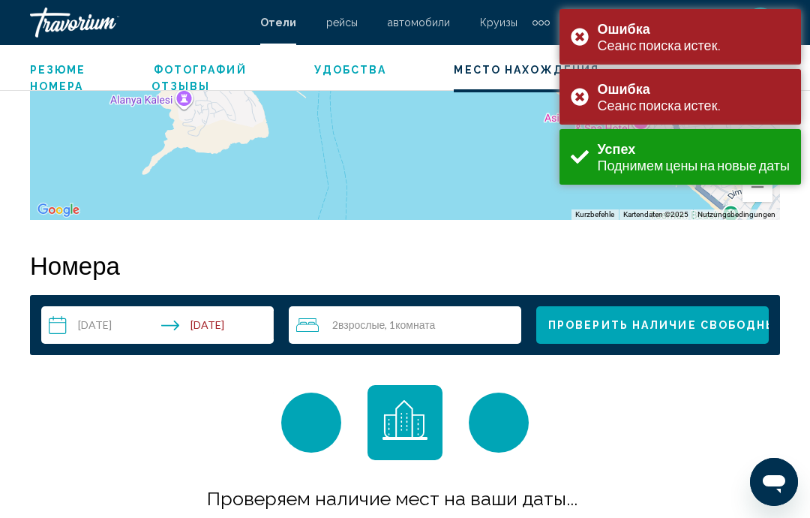
scroll to position [2128, 0]
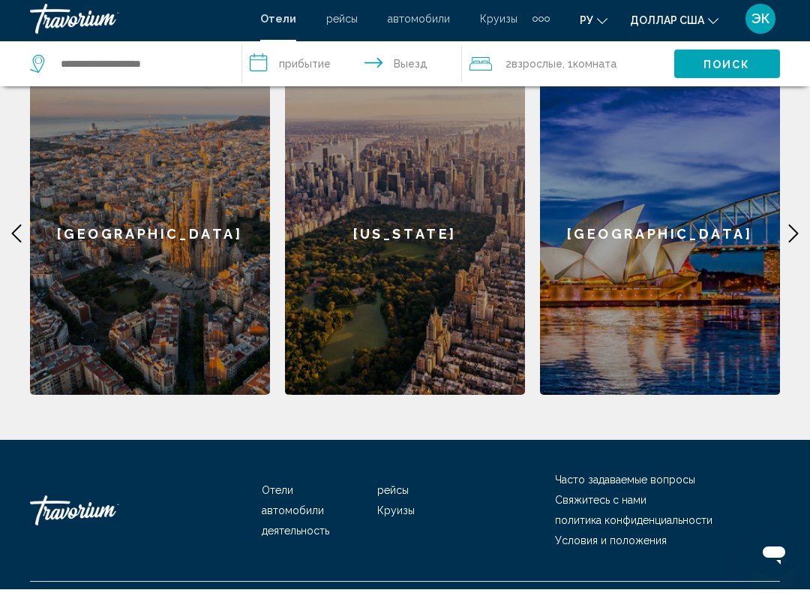
scroll to position [672, 0]
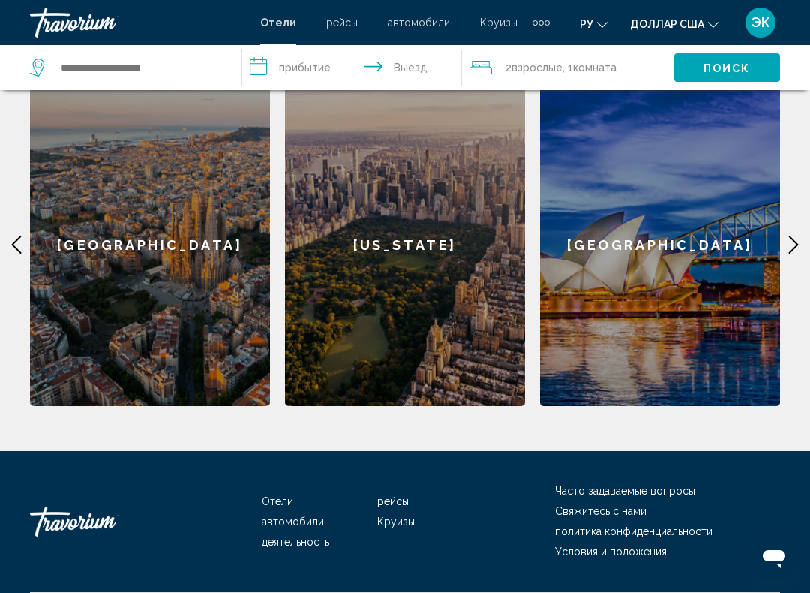
click at [794, 236] on icon "Основное содержание" at bounding box center [794, 245] width 10 height 18
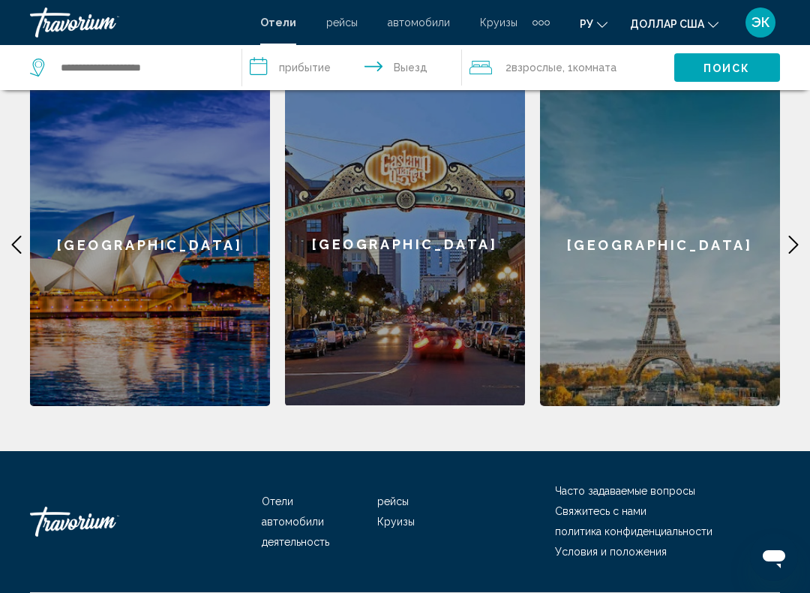
click at [786, 236] on icon "Основное содержание" at bounding box center [794, 245] width 18 height 18
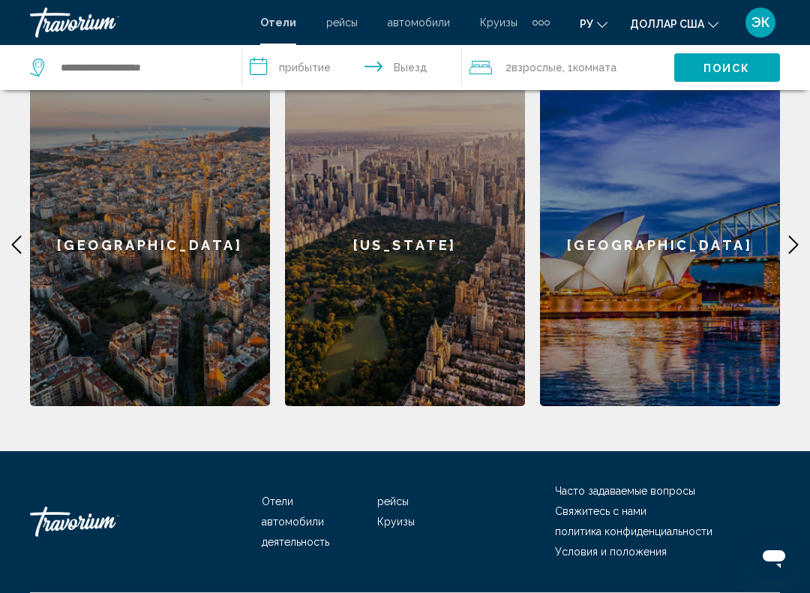
click at [797, 236] on icon "Основное содержание" at bounding box center [794, 245] width 18 height 18
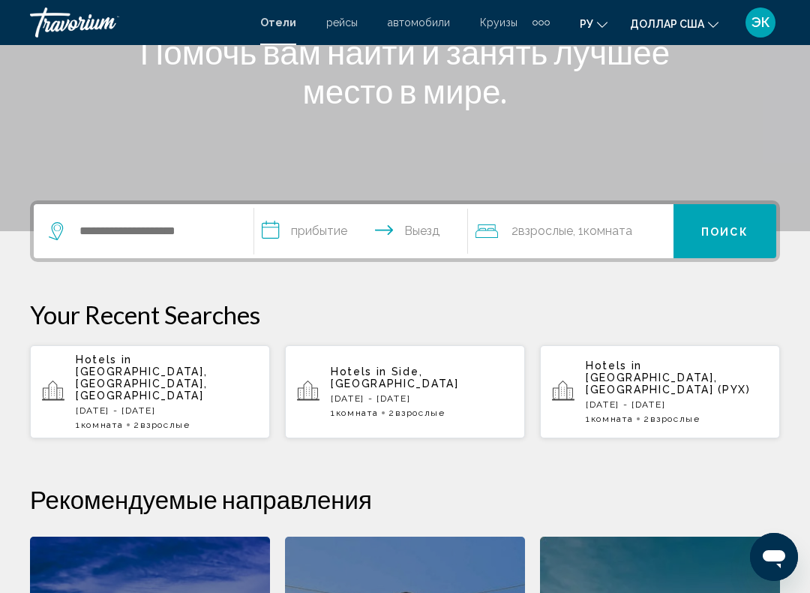
scroll to position [218, 0]
click at [356, 233] on input "**********" at bounding box center [363, 234] width 219 height 59
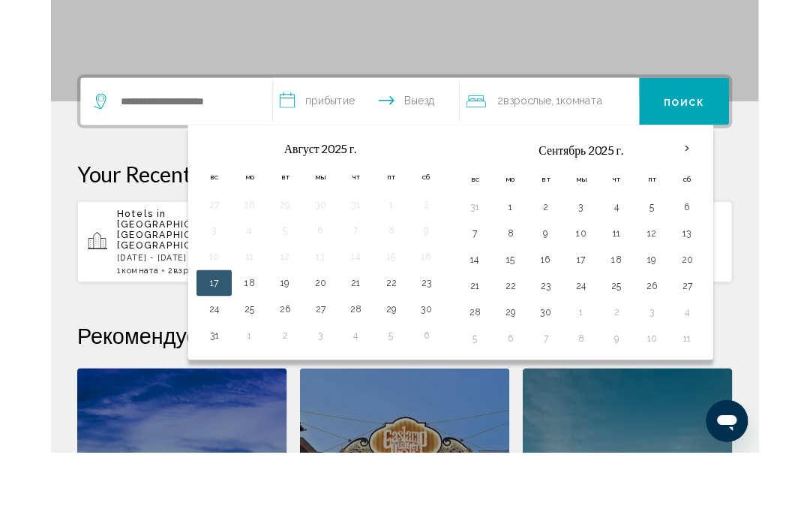
scroll to position [296, 0]
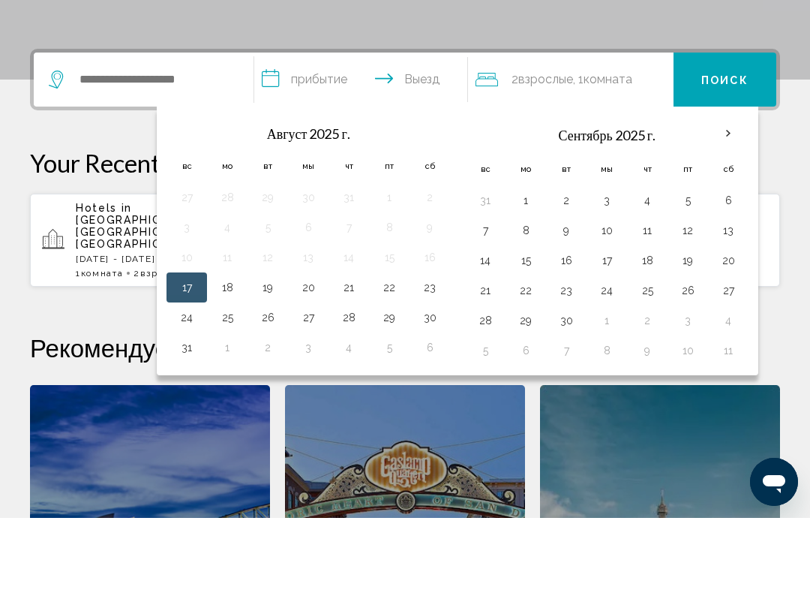
click at [190, 412] on button "31" at bounding box center [187, 422] width 24 height 21
click at [531, 295] on button "8" at bounding box center [526, 305] width 24 height 21
type input "**********"
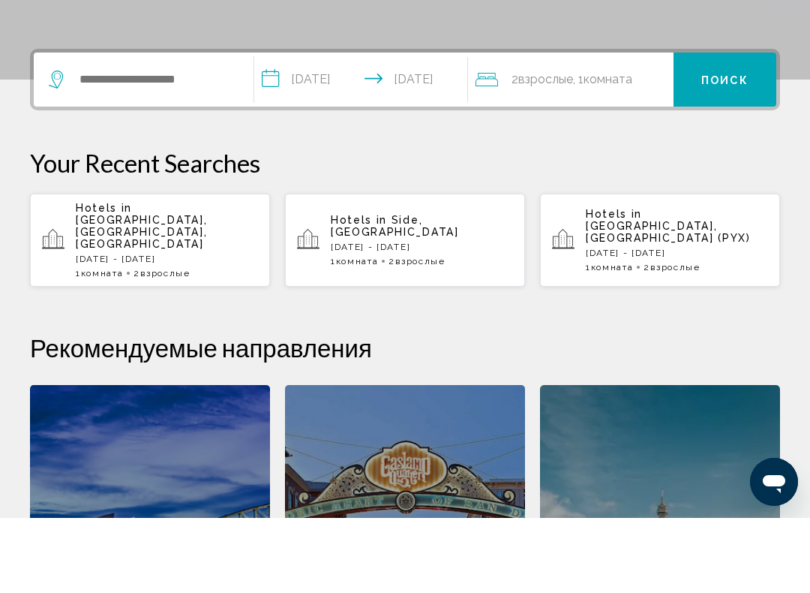
click at [737, 149] on font "Поиск" at bounding box center [724, 155] width 47 height 12
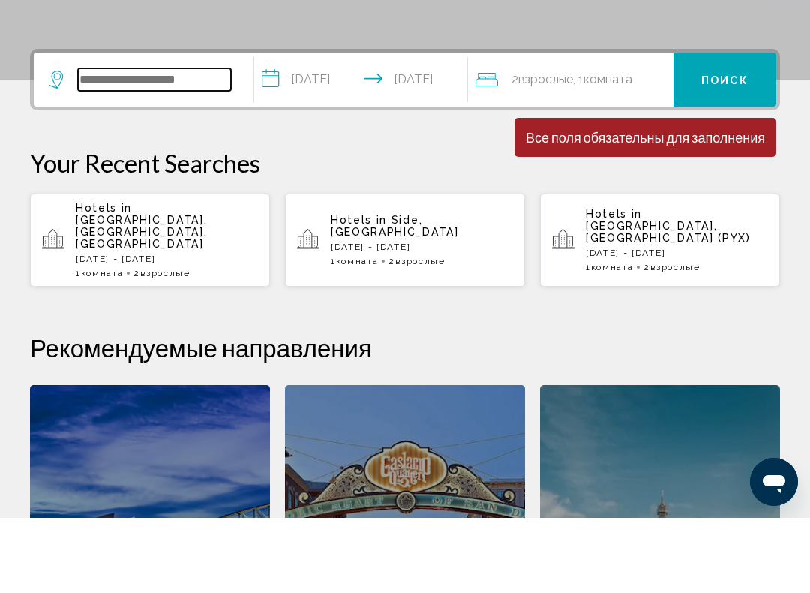
click at [209, 143] on input "Виджет поиска" at bounding box center [154, 154] width 153 height 23
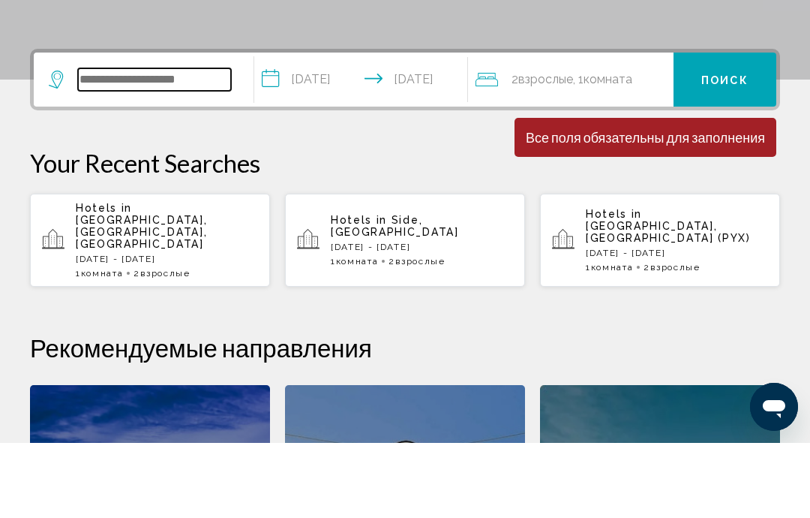
type input "*"
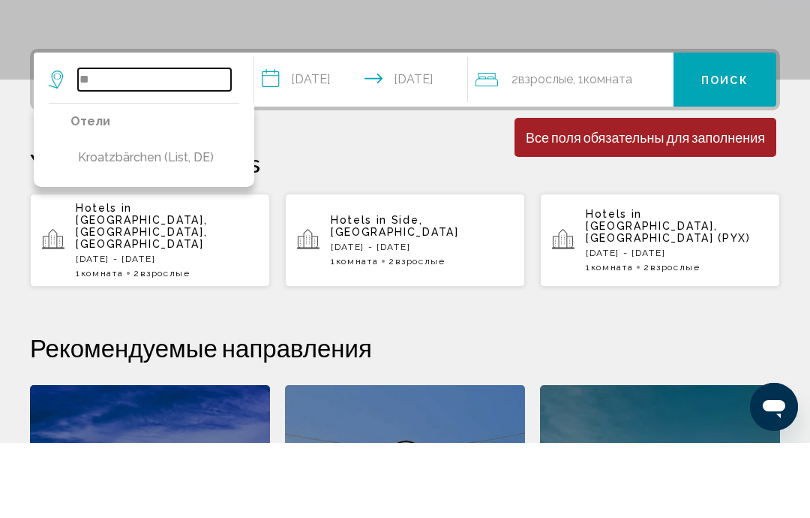
type input "*"
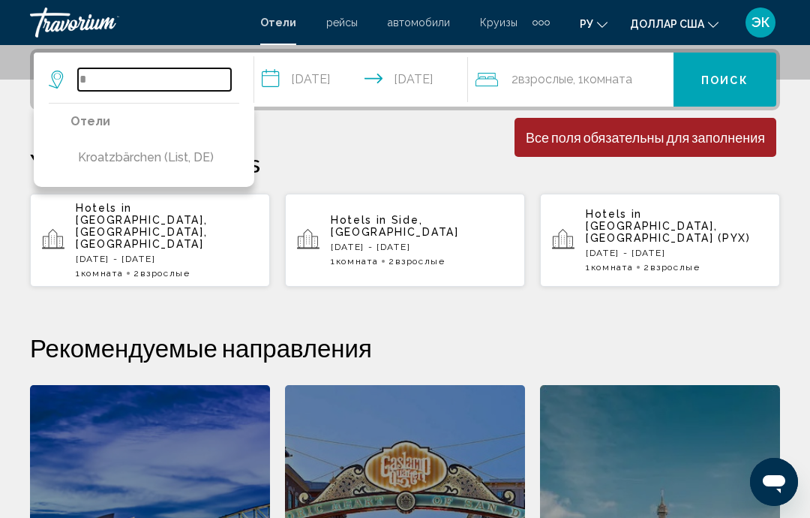
click at [137, 68] on input "*" at bounding box center [154, 79] width 153 height 23
click at [146, 80] on input "*" at bounding box center [154, 79] width 153 height 23
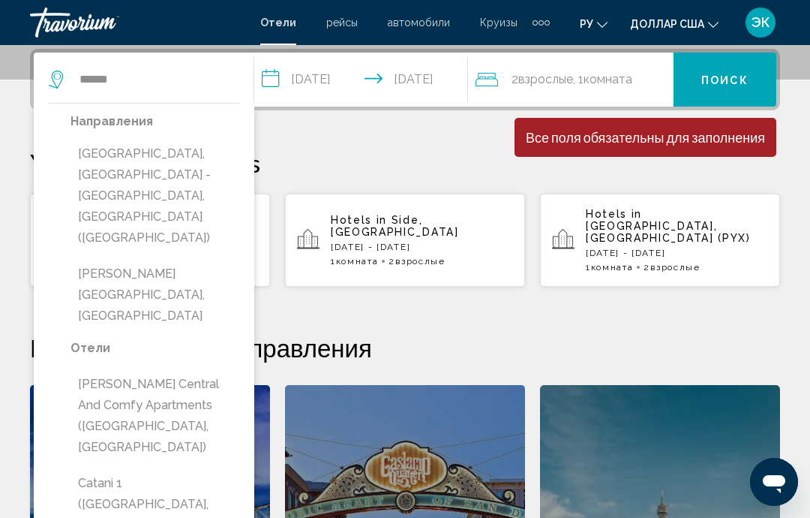
click at [183, 158] on button "[GEOGRAPHIC_DATA], [GEOGRAPHIC_DATA] - [GEOGRAPHIC_DATA], [GEOGRAPHIC_DATA] ([G…" at bounding box center [155, 196] width 169 height 113
type input "**********"
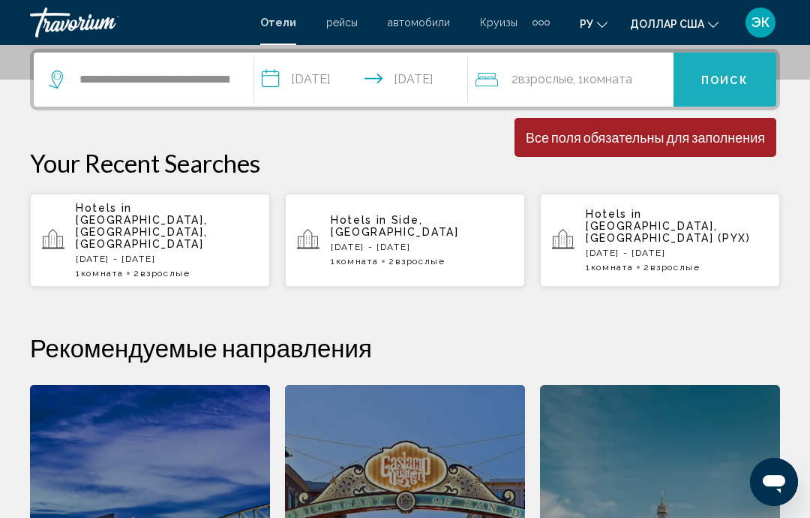
click at [726, 89] on button "Поиск" at bounding box center [725, 80] width 103 height 54
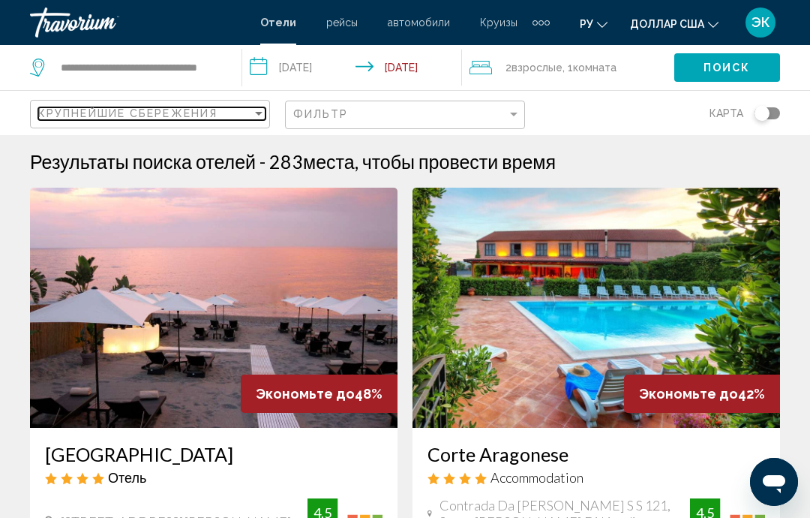
click at [246, 109] on div "Крупнейшие сбережения" at bounding box center [145, 113] width 214 height 12
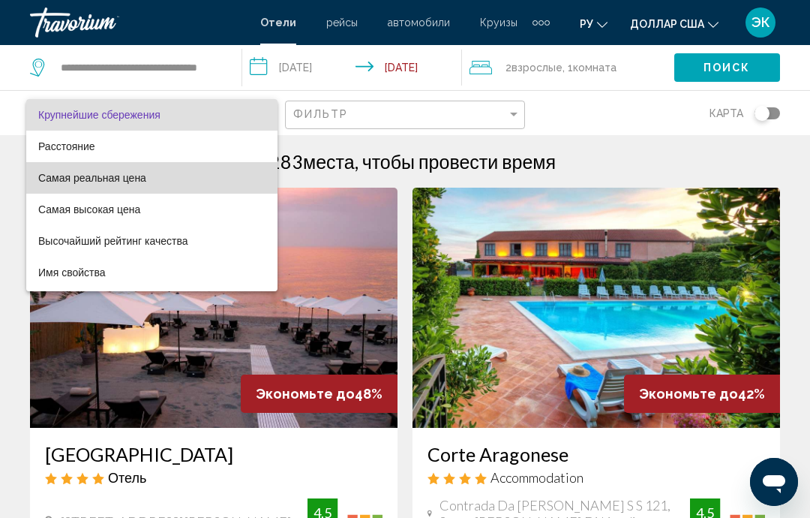
click at [131, 178] on font "Самая реальная цена" at bounding box center [92, 178] width 108 height 12
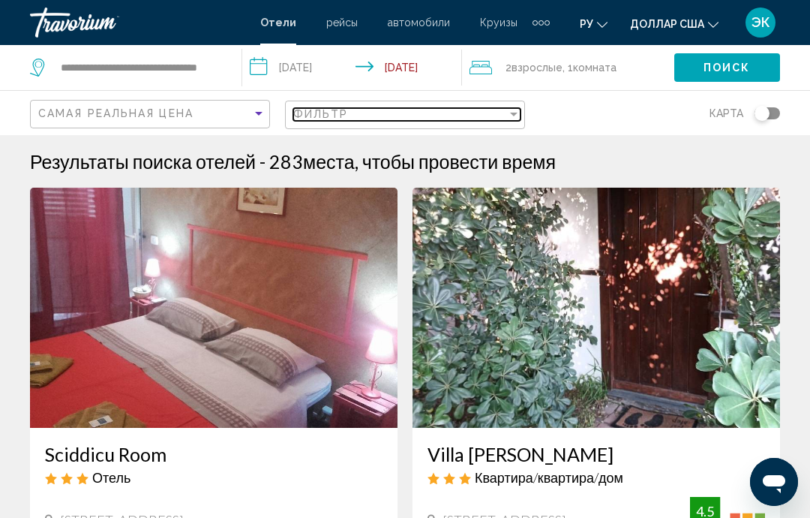
click at [503, 114] on div "Фильтр" at bounding box center [400, 114] width 214 height 12
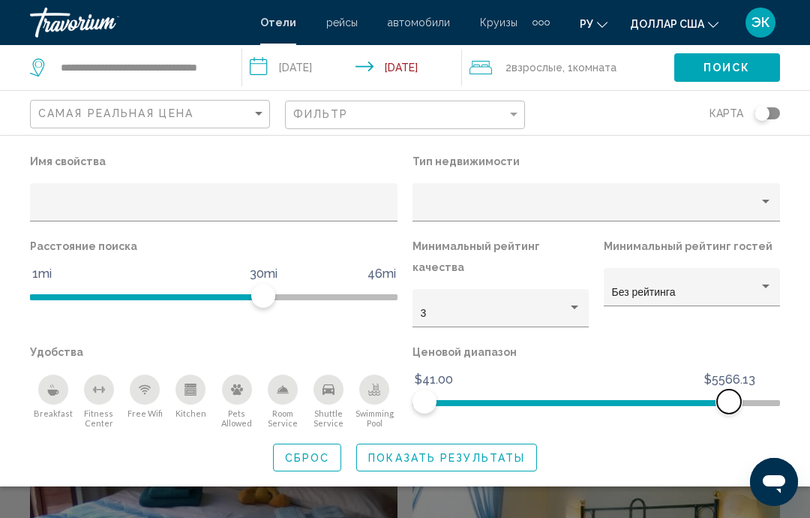
scroll to position [371, 0]
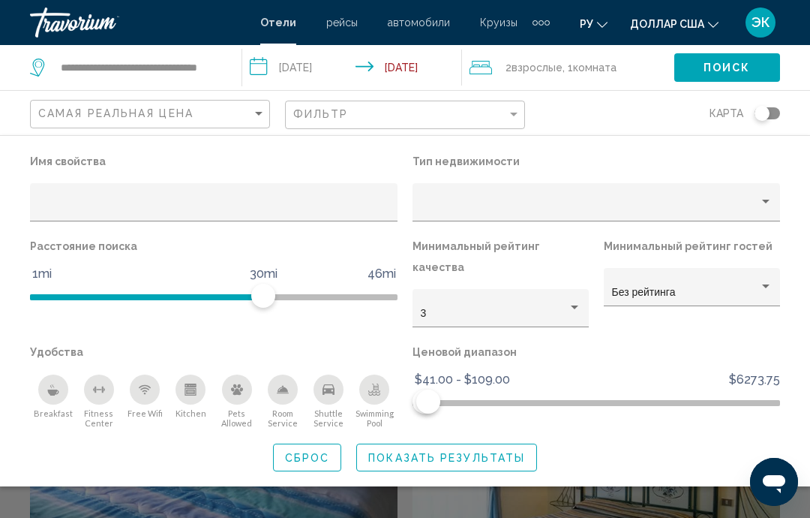
click at [499, 452] on span "Показать результаты" at bounding box center [446, 458] width 157 height 12
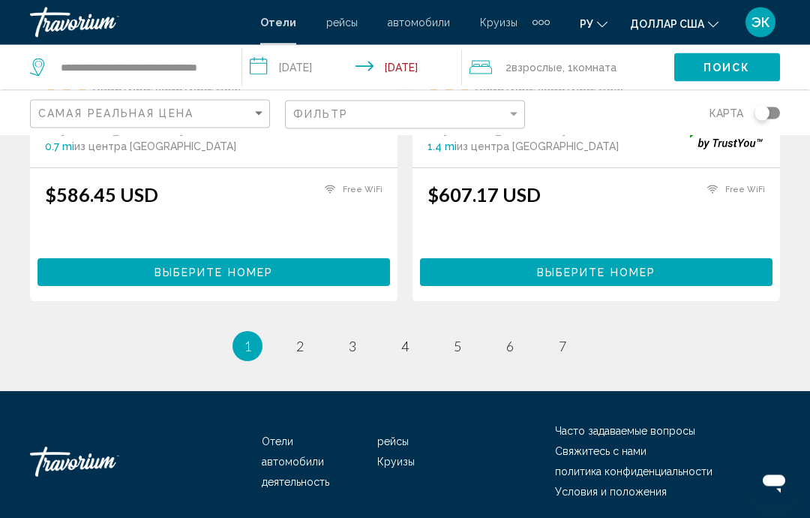
scroll to position [3018, 0]
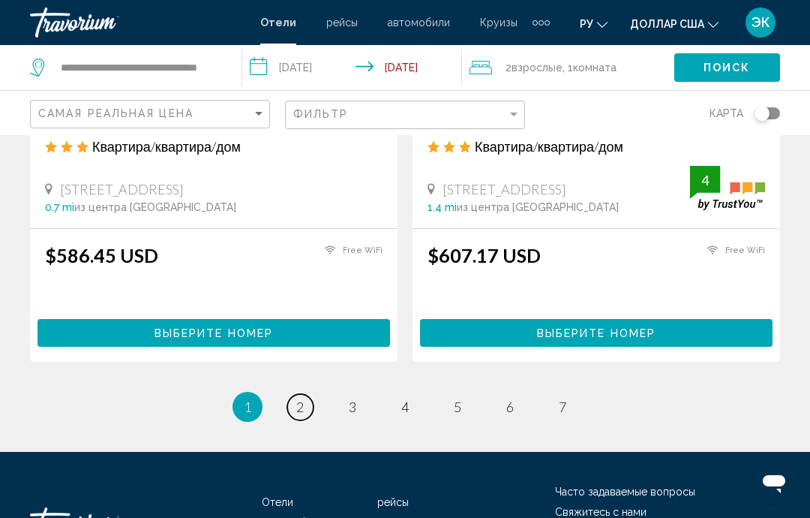
click at [299, 398] on span "2" at bounding box center [300, 406] width 8 height 17
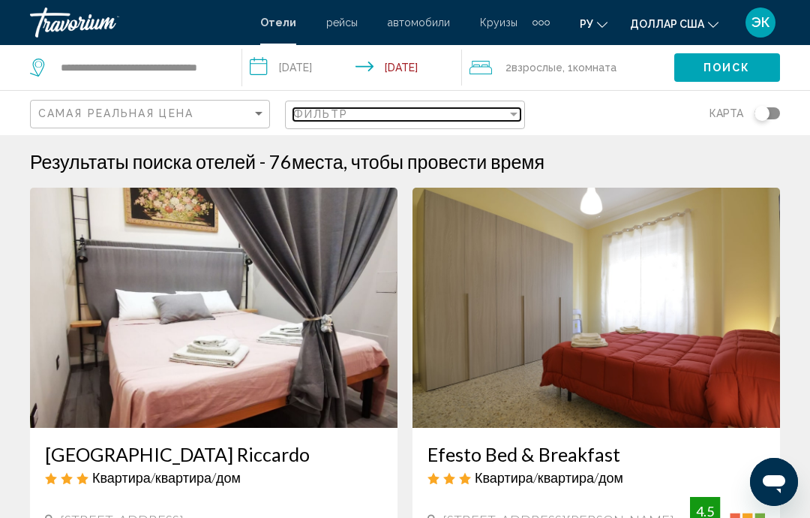
click at [520, 116] on div "Filter" at bounding box center [514, 114] width 14 height 12
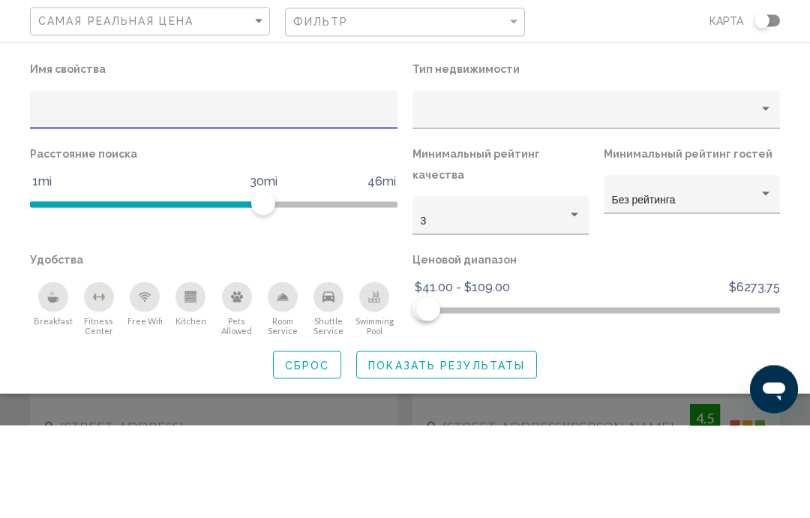
click at [763, 200] on div "Property type" at bounding box center [766, 202] width 8 height 4
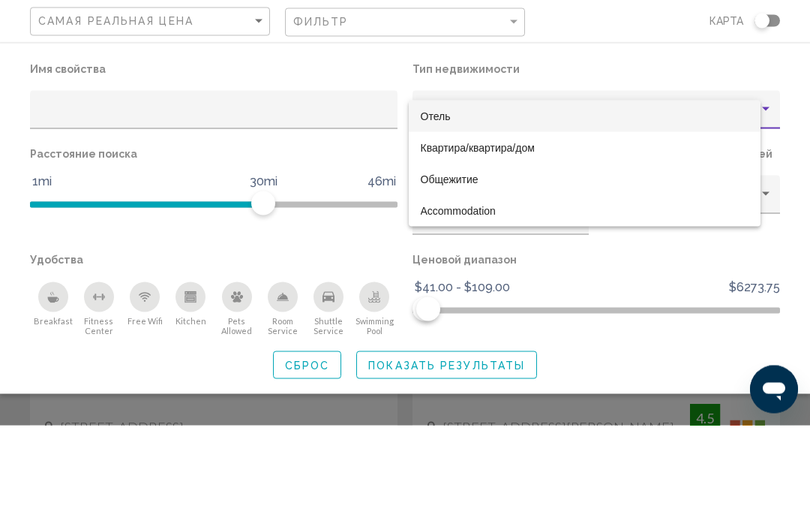
scroll to position [93, 0]
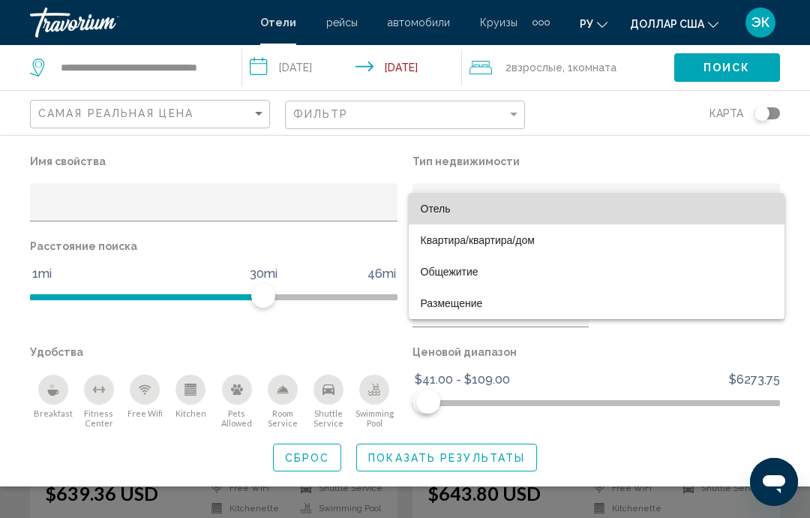
click at [629, 199] on span "Отель" at bounding box center [597, 209] width 352 height 32
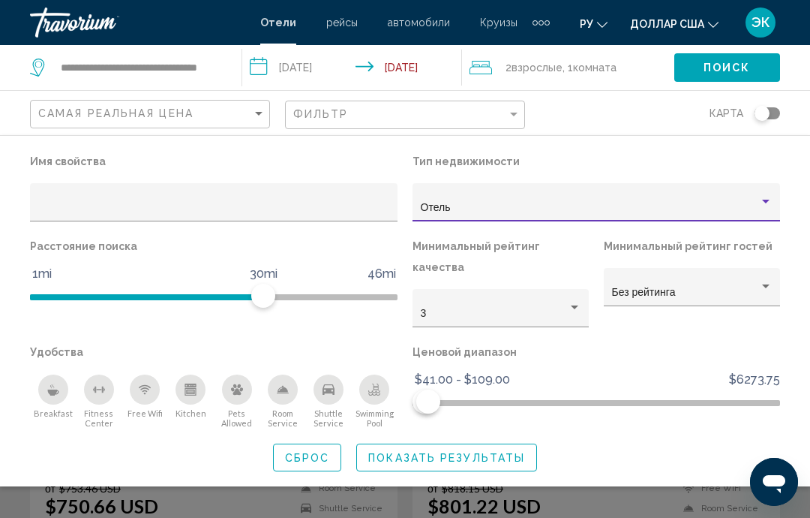
click at [484, 452] on span "Показать результаты" at bounding box center [446, 458] width 157 height 12
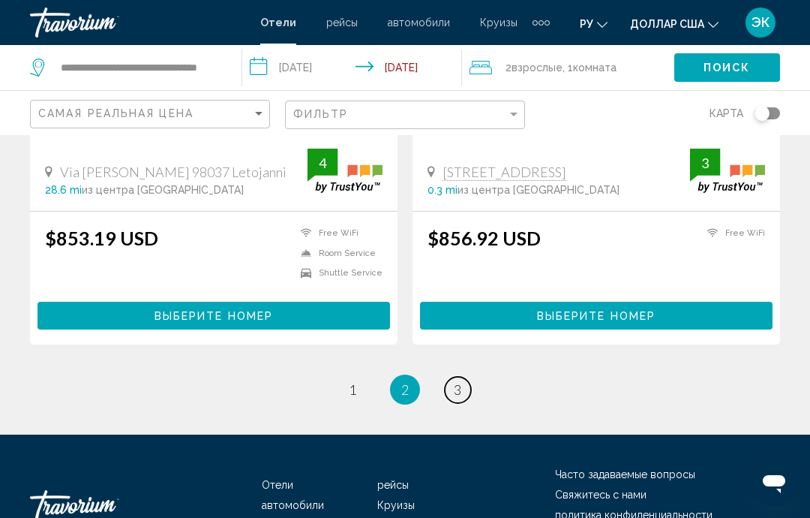
click at [457, 377] on link "page 3" at bounding box center [458, 390] width 26 height 26
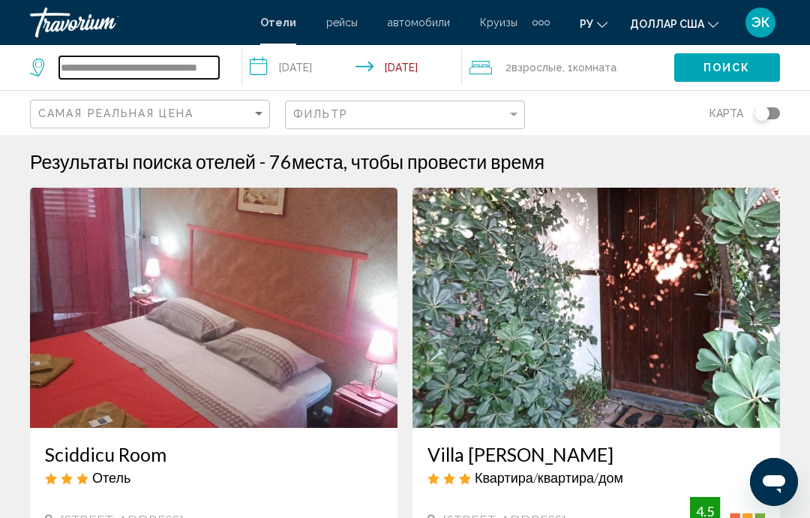
click at [128, 70] on input "**********" at bounding box center [139, 67] width 160 height 23
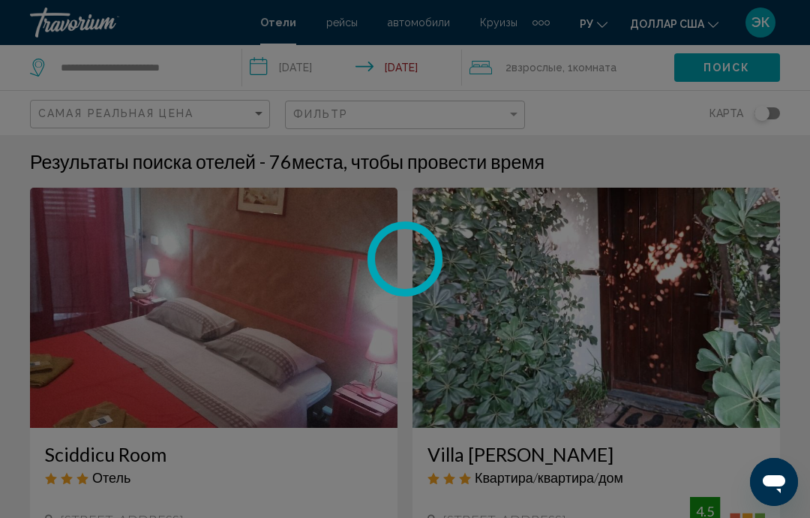
click at [207, 68] on div at bounding box center [405, 259] width 810 height 518
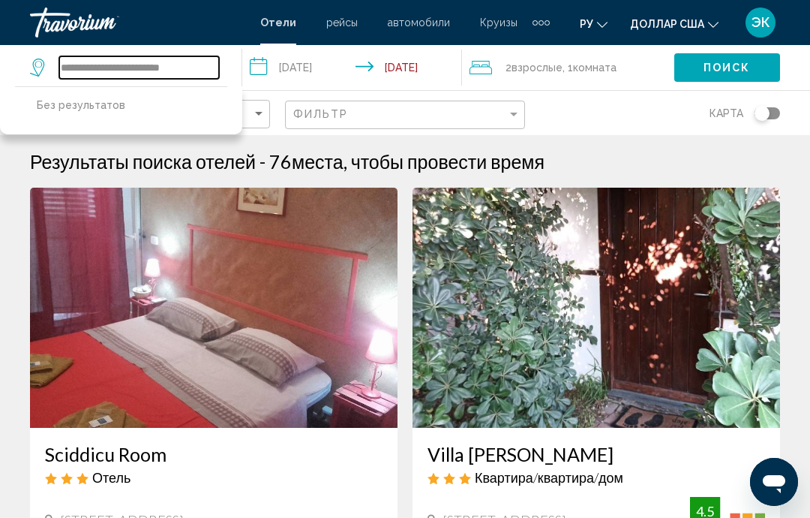
click at [198, 59] on input "**********" at bounding box center [139, 67] width 160 height 23
type input "*****"
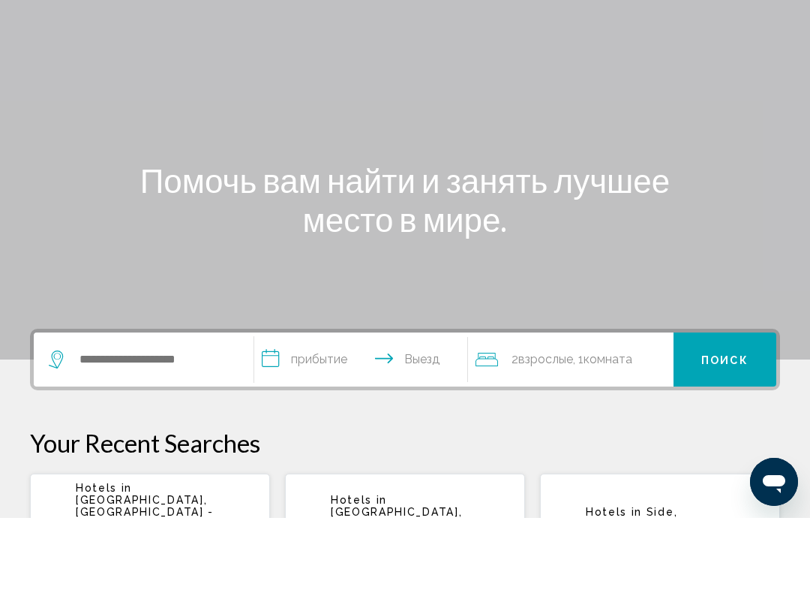
scroll to position [41, 0]
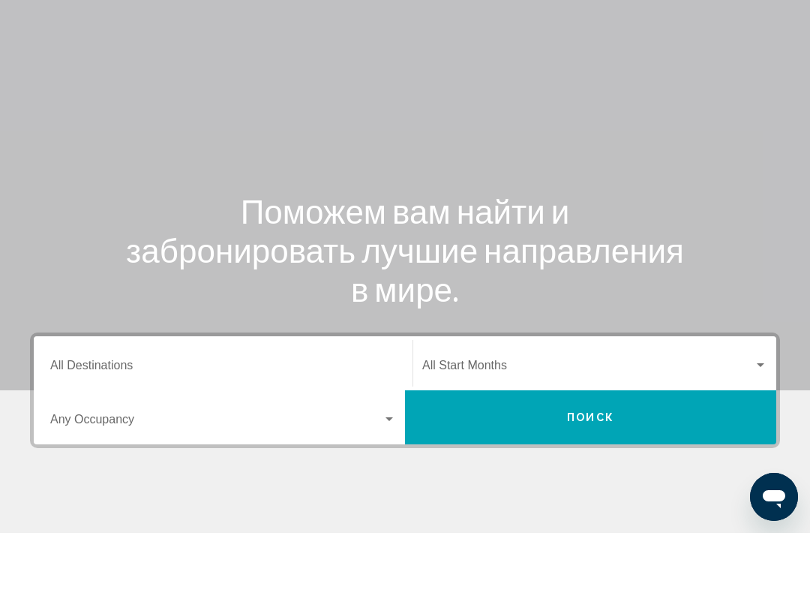
scroll to position [4, 0]
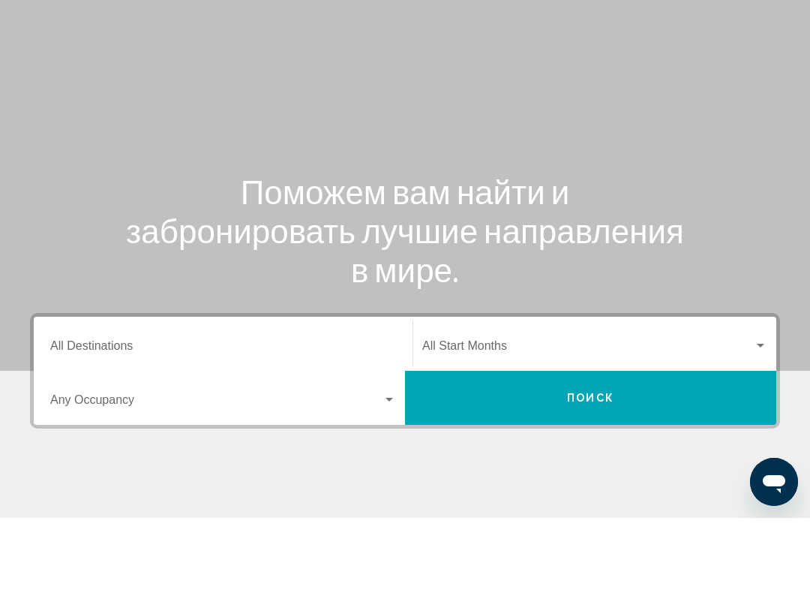
click at [760, 419] on div "Виджет поиска" at bounding box center [761, 421] width 8 height 4
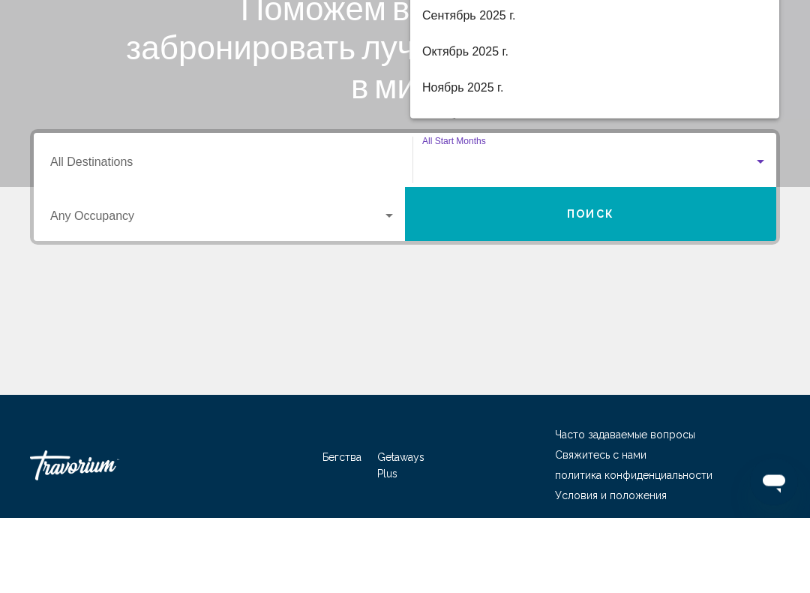
scroll to position [249, 0]
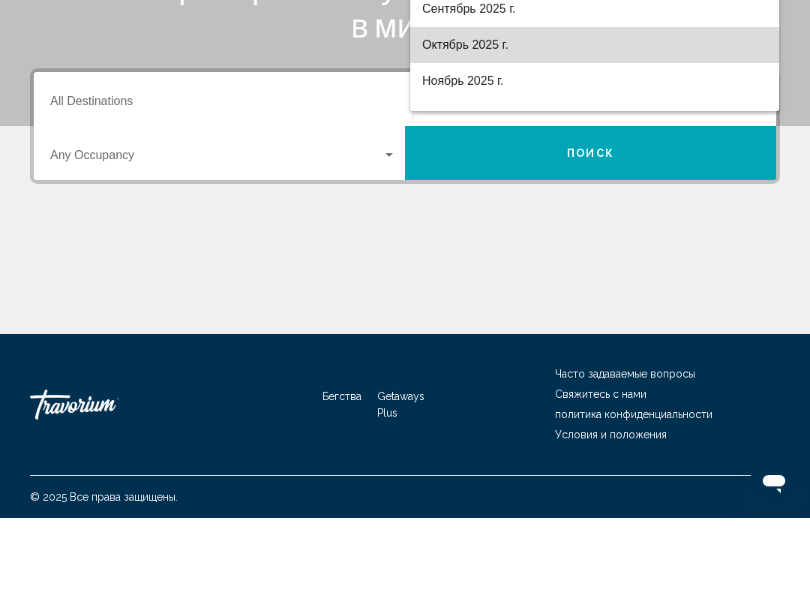
click at [565, 102] on span "Октябрь 2025 г." at bounding box center [594, 120] width 345 height 36
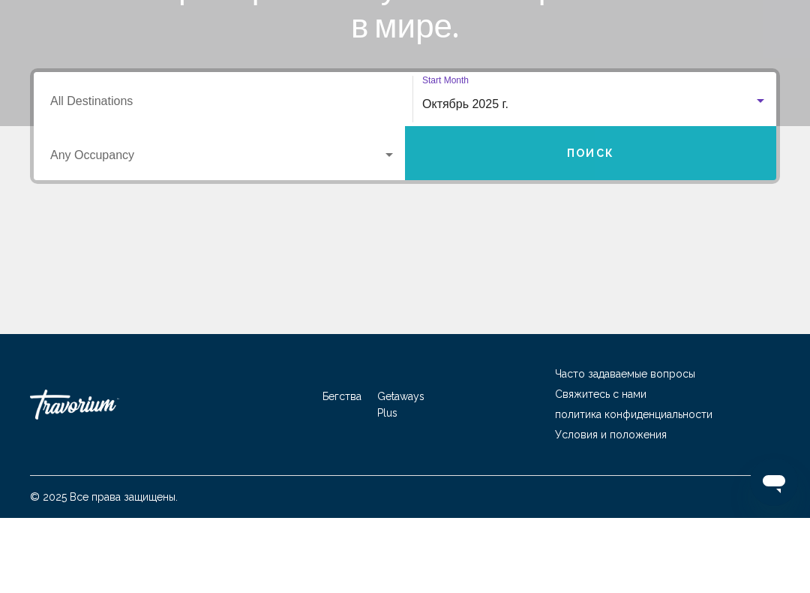
click at [660, 201] on button "Поиск" at bounding box center [590, 228] width 371 height 54
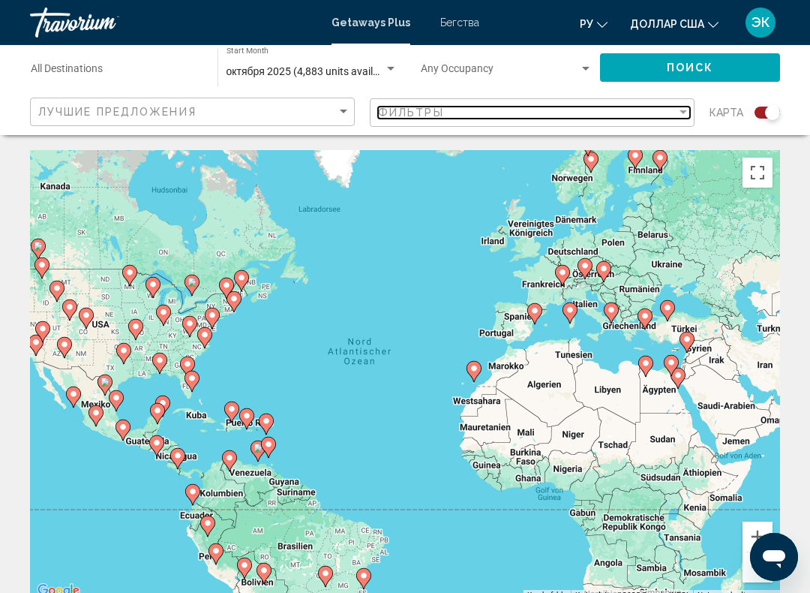
click at [677, 117] on div "Filter" at bounding box center [684, 113] width 14 height 12
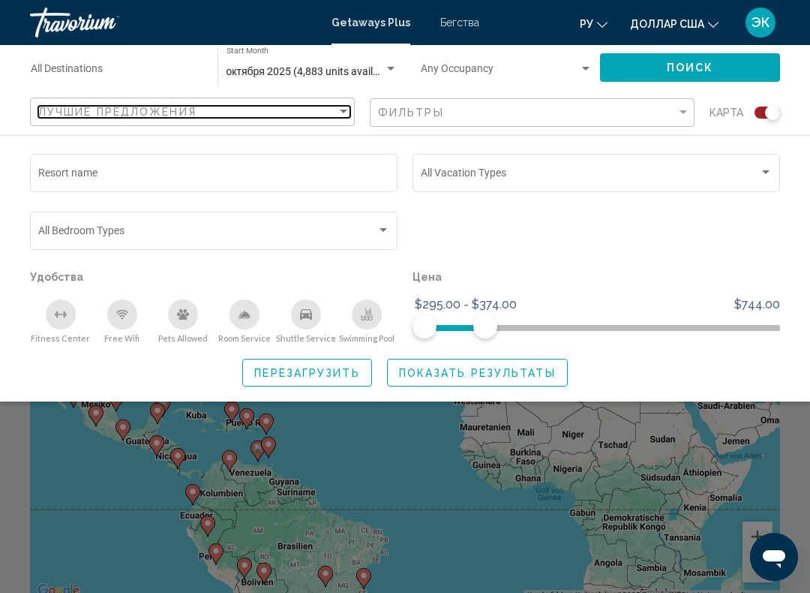
click at [350, 113] on div "Sort by" at bounding box center [344, 112] width 14 height 12
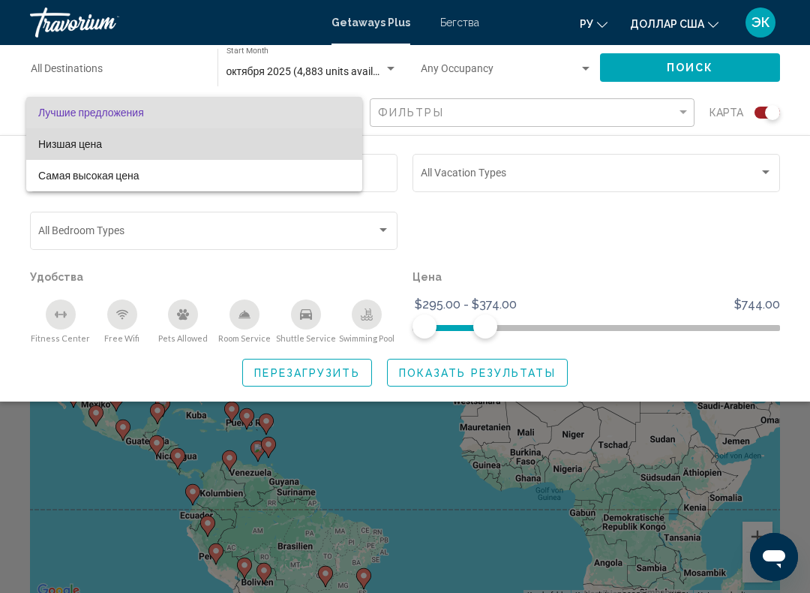
click at [101, 137] on span "Низшая цена" at bounding box center [194, 144] width 312 height 32
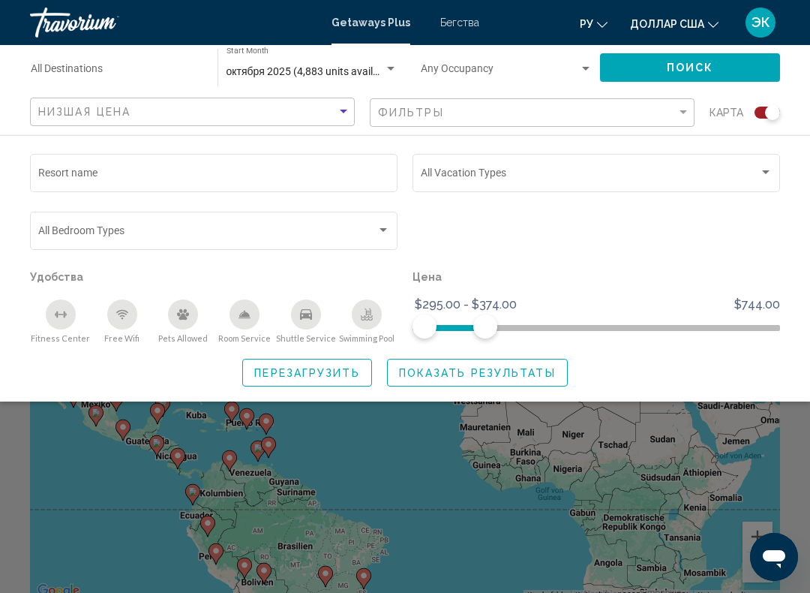
click at [764, 174] on div "Search widget" at bounding box center [766, 172] width 8 height 4
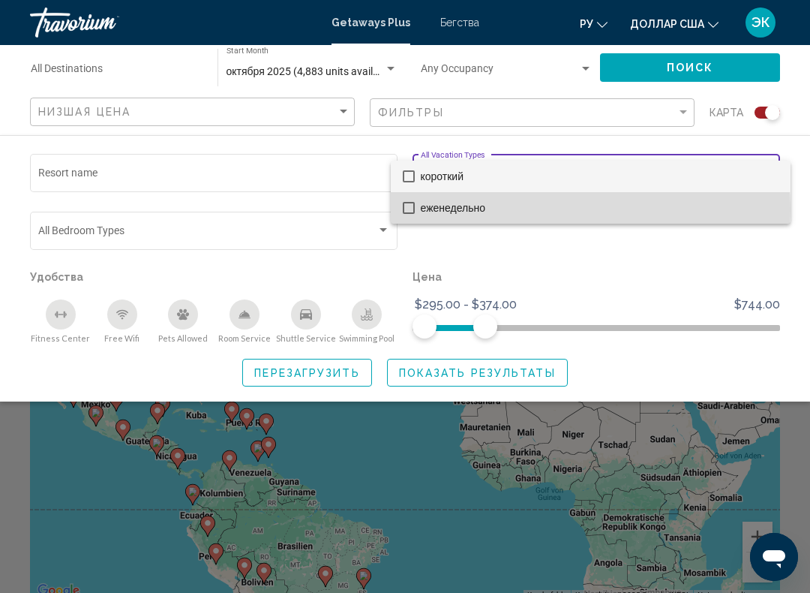
click at [402, 212] on mat-option "еженедельно" at bounding box center [591, 208] width 400 height 32
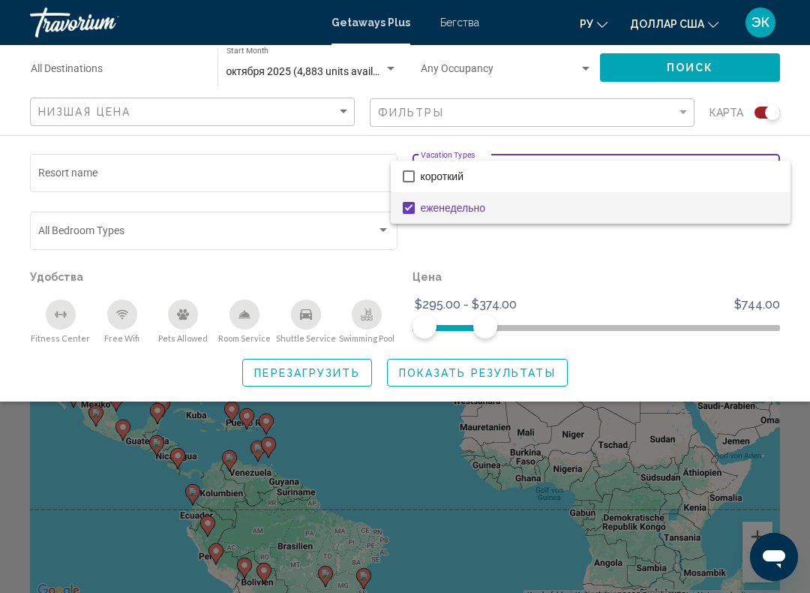
click at [594, 252] on div at bounding box center [405, 296] width 810 height 593
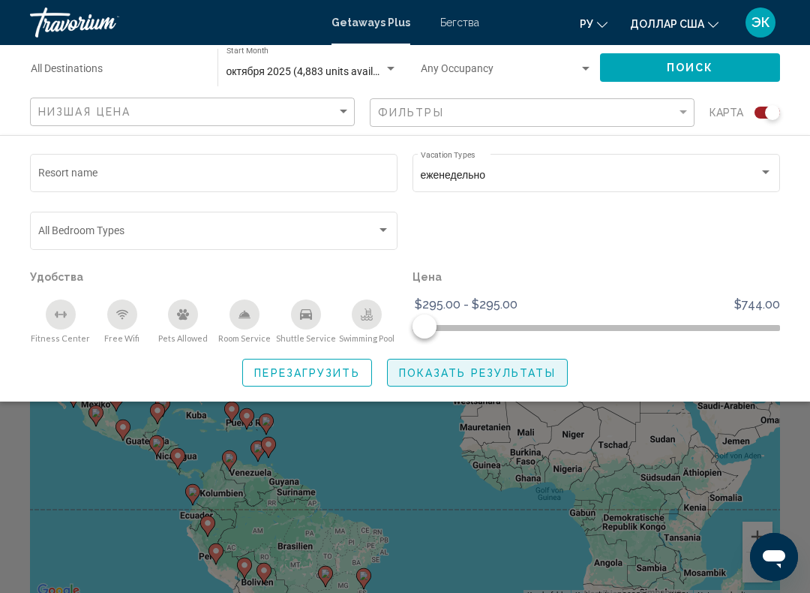
click at [506, 368] on span "Показать результаты" at bounding box center [477, 373] width 157 height 12
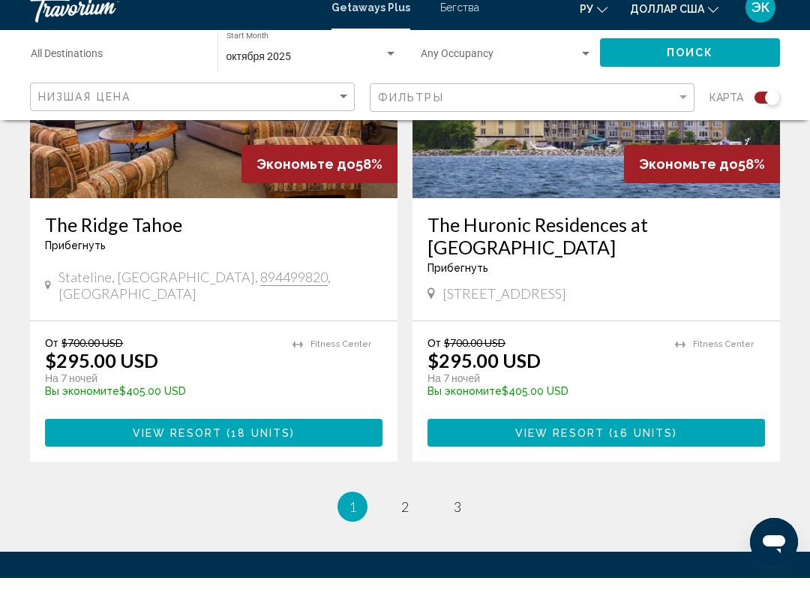
scroll to position [3386, 0]
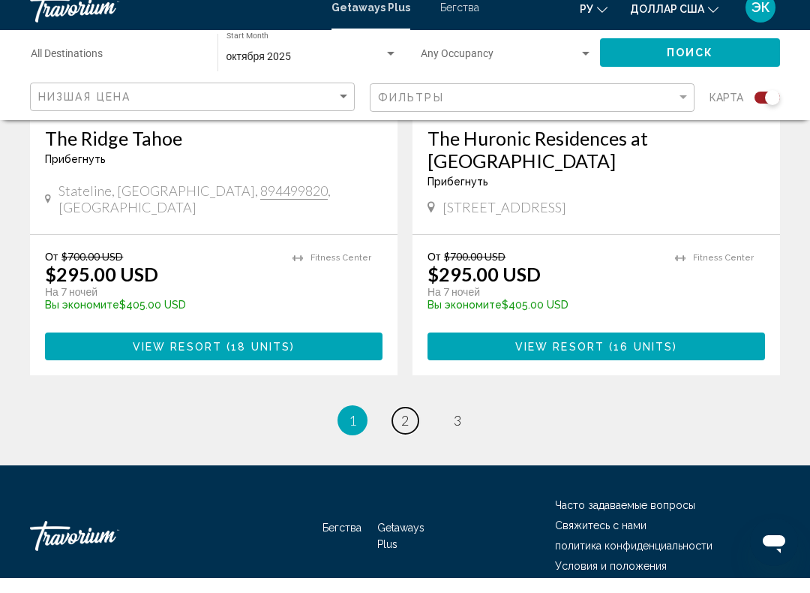
click at [400, 422] on link "page 2" at bounding box center [405, 435] width 26 height 26
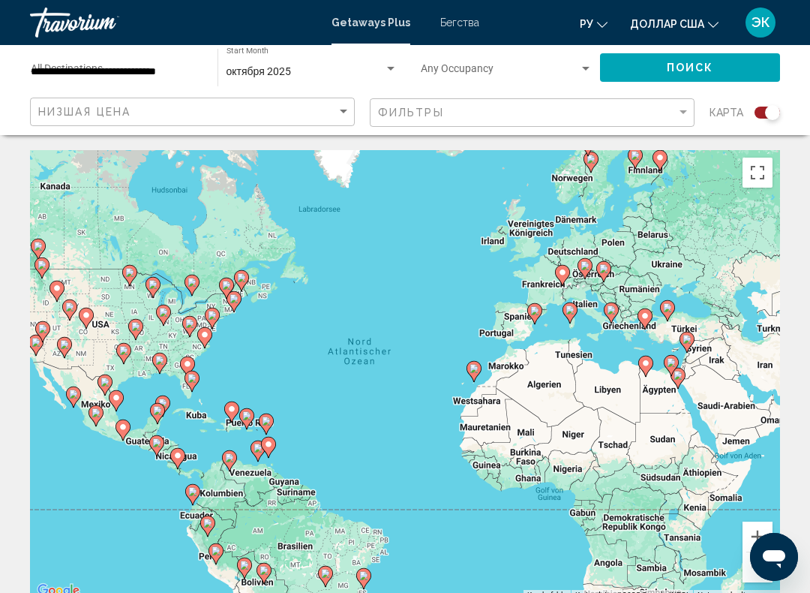
click at [650, 356] on icon "Основное содержание" at bounding box center [646, 366] width 14 height 20
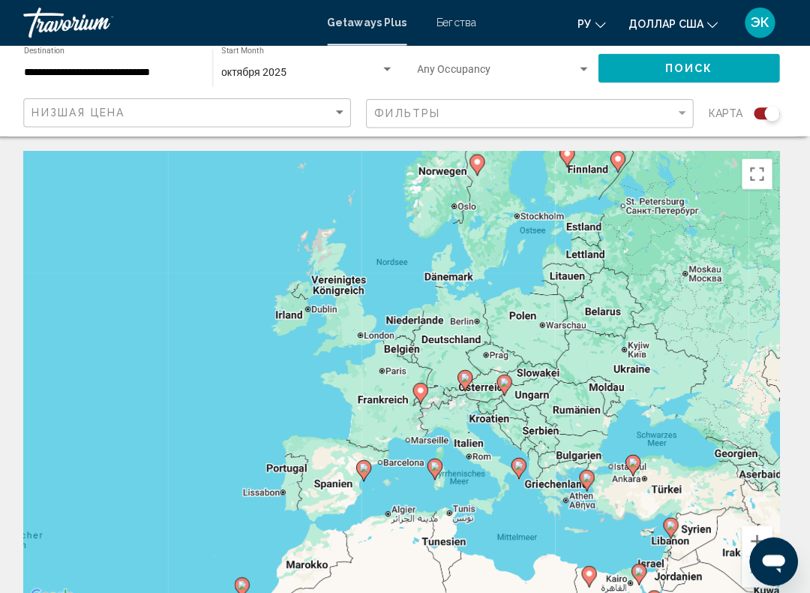
click at [166, 72] on input "**********" at bounding box center [117, 72] width 172 height 12
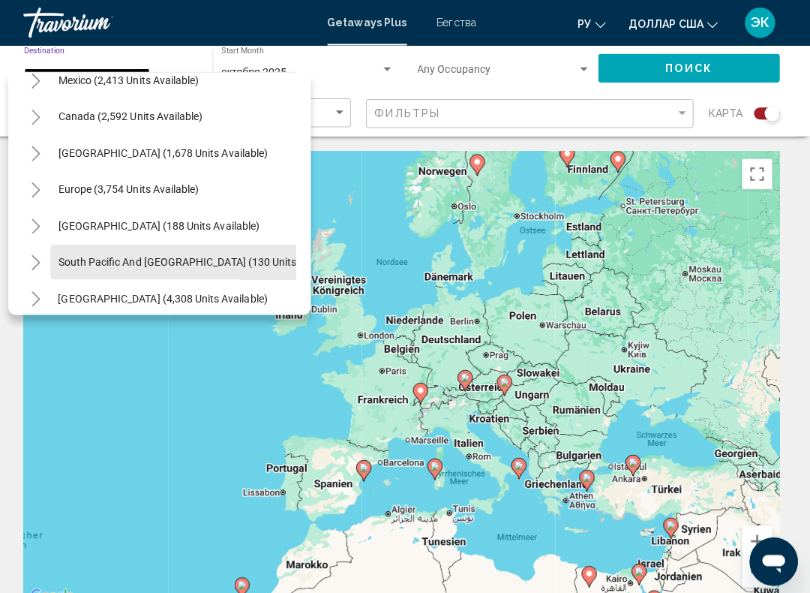
scroll to position [89, 2]
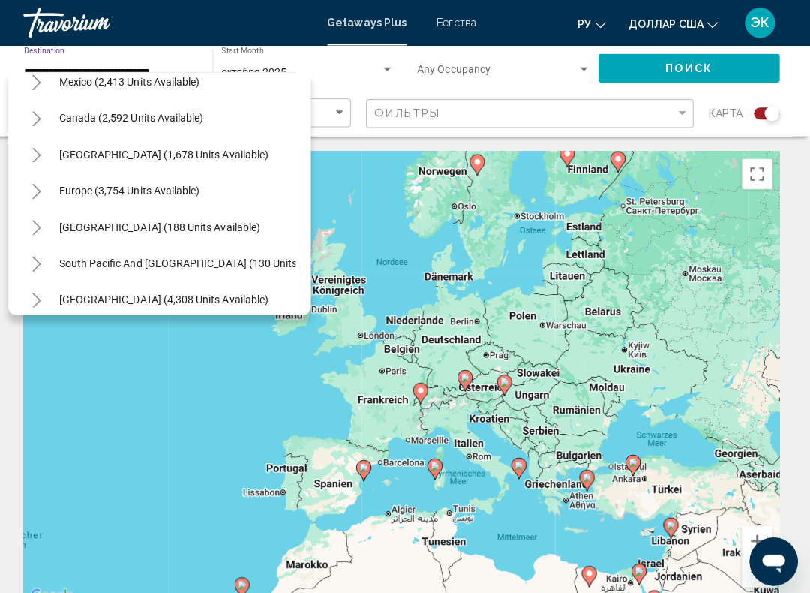
click at [185, 184] on span "Europe (3,754 units available)" at bounding box center [135, 189] width 140 height 12
type input "**********"
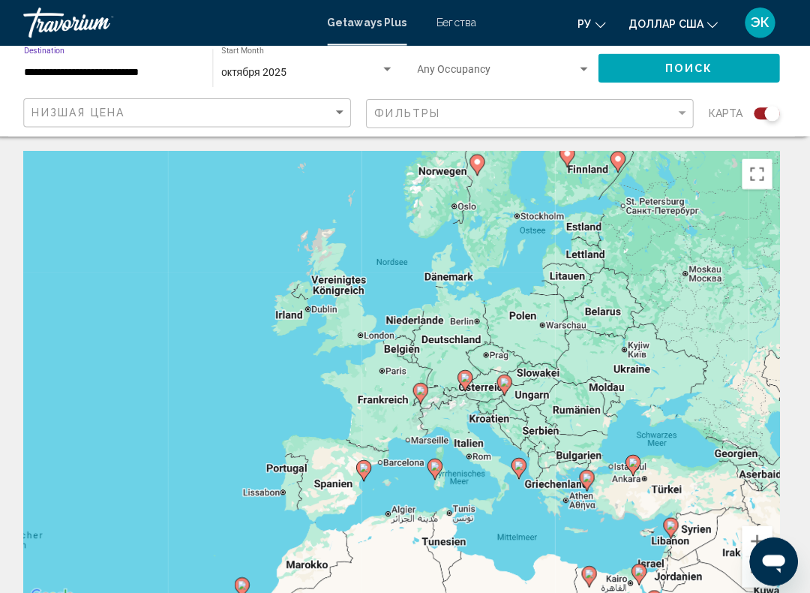
click at [716, 61] on button "Поиск" at bounding box center [690, 67] width 180 height 28
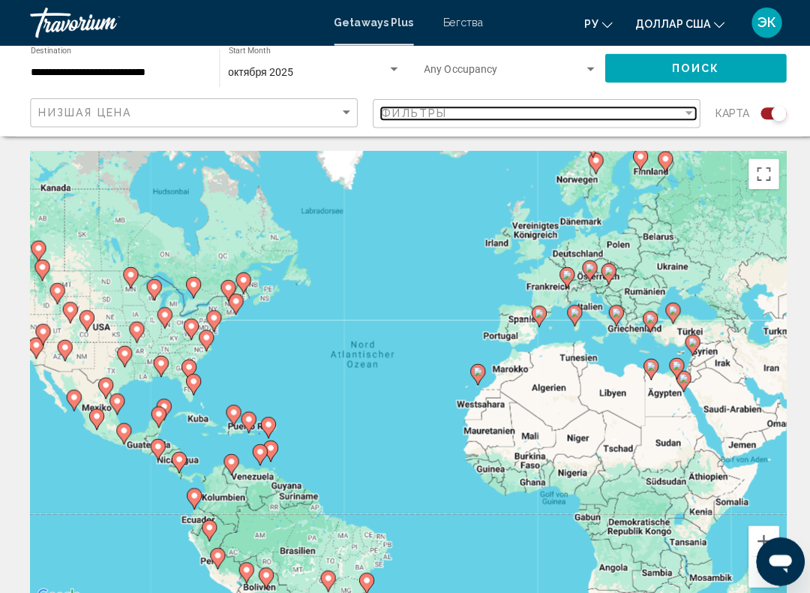
click at [687, 107] on div "Filter" at bounding box center [684, 113] width 14 height 12
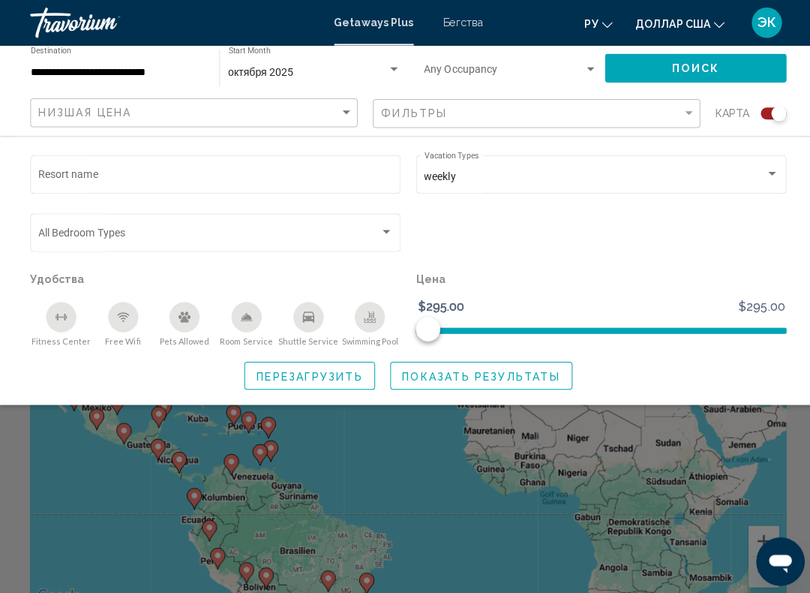
click at [764, 176] on div "Search widget" at bounding box center [766, 173] width 14 height 12
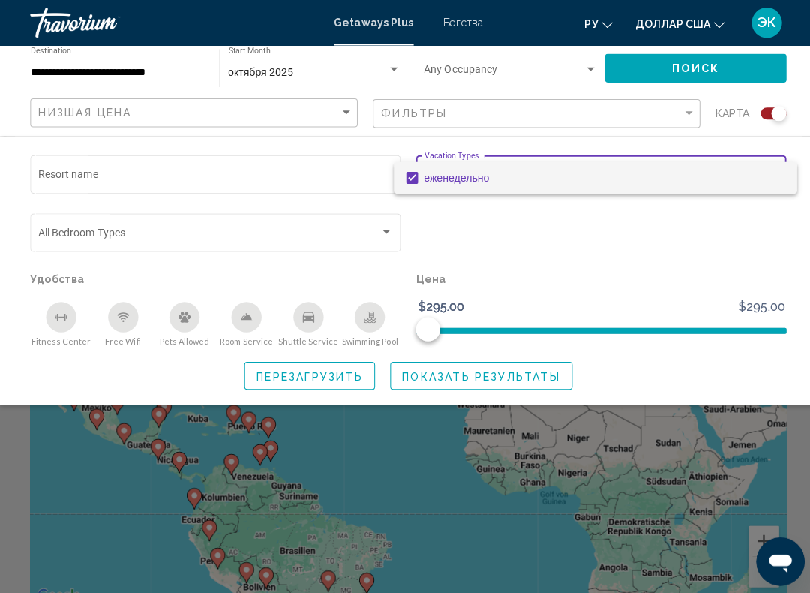
click at [670, 246] on div at bounding box center [405, 296] width 810 height 593
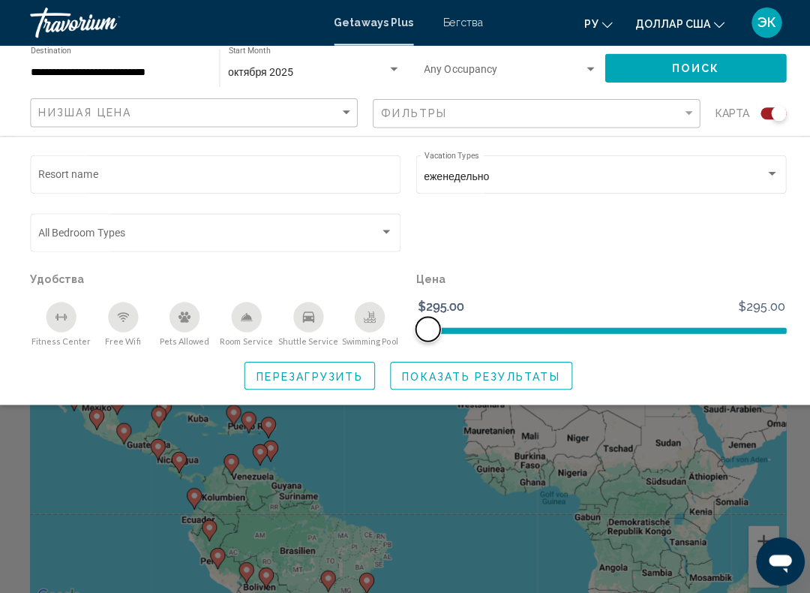
click at [758, 331] on span "Search widget" at bounding box center [597, 328] width 368 height 6
click at [773, 329] on span "Search widget" at bounding box center [597, 328] width 368 height 6
click at [755, 322] on span "Search widget" at bounding box center [597, 325] width 368 height 24
click at [671, 283] on p "Цена" at bounding box center [597, 276] width 368 height 21
click at [340, 374] on span "Перезагрузить" at bounding box center [306, 373] width 105 height 12
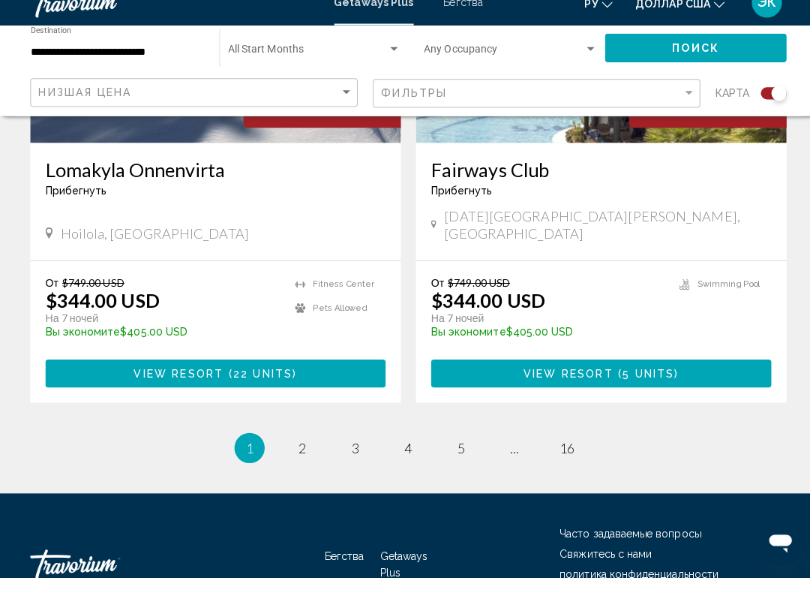
scroll to position [3409, 0]
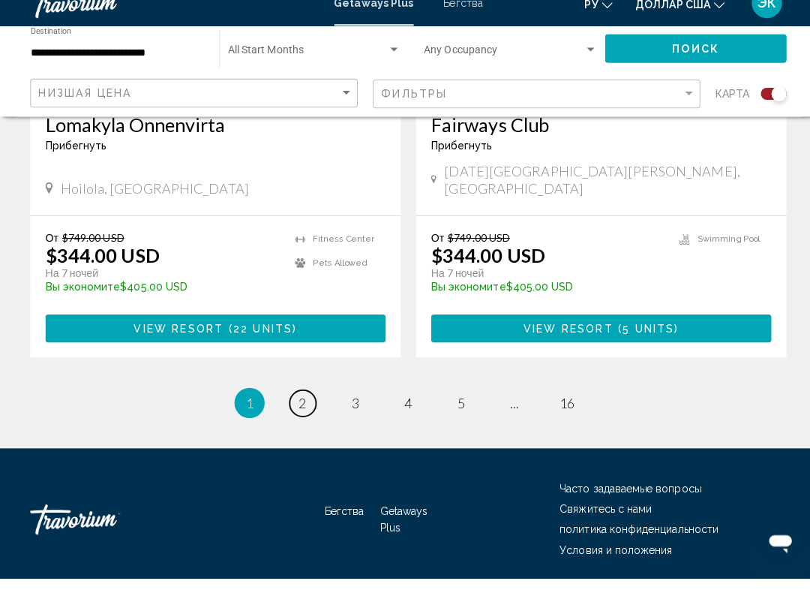
click at [311, 406] on link "page 2" at bounding box center [300, 419] width 26 height 26
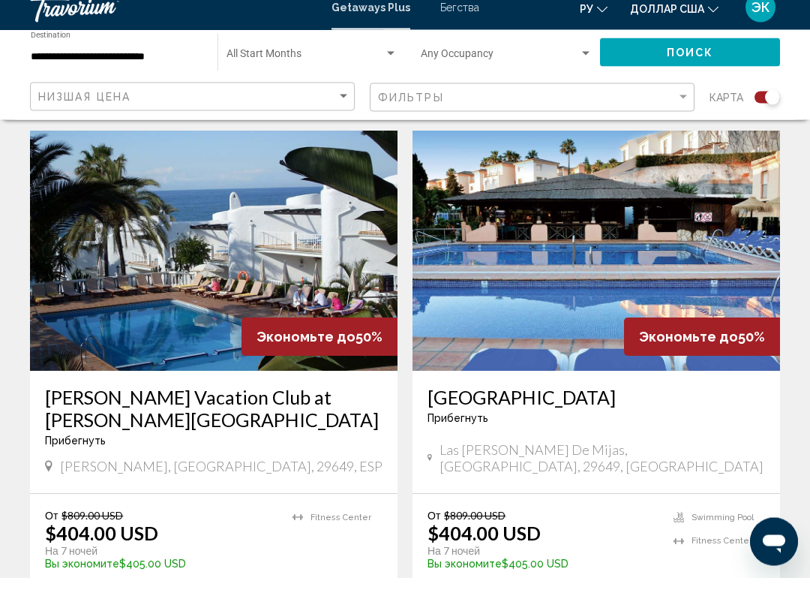
scroll to position [2628, 0]
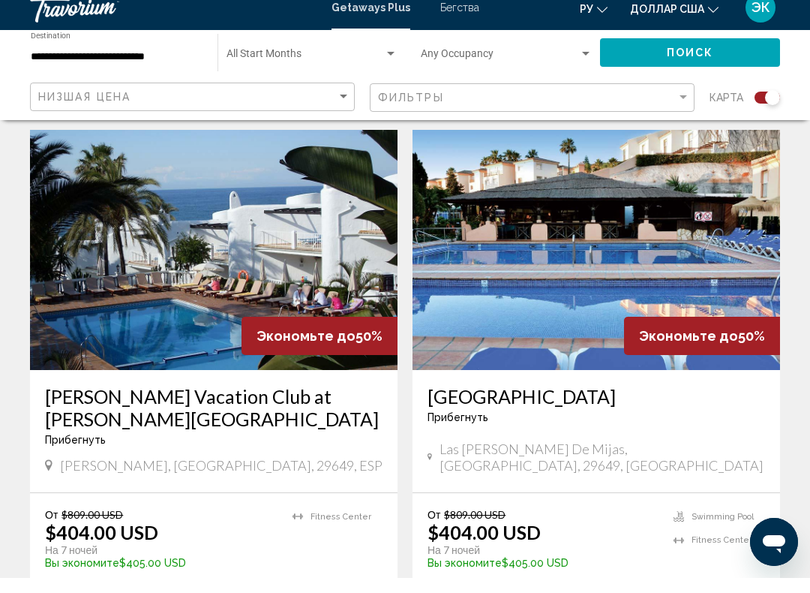
click at [279, 256] on img "Основное содержание" at bounding box center [214, 265] width 368 height 240
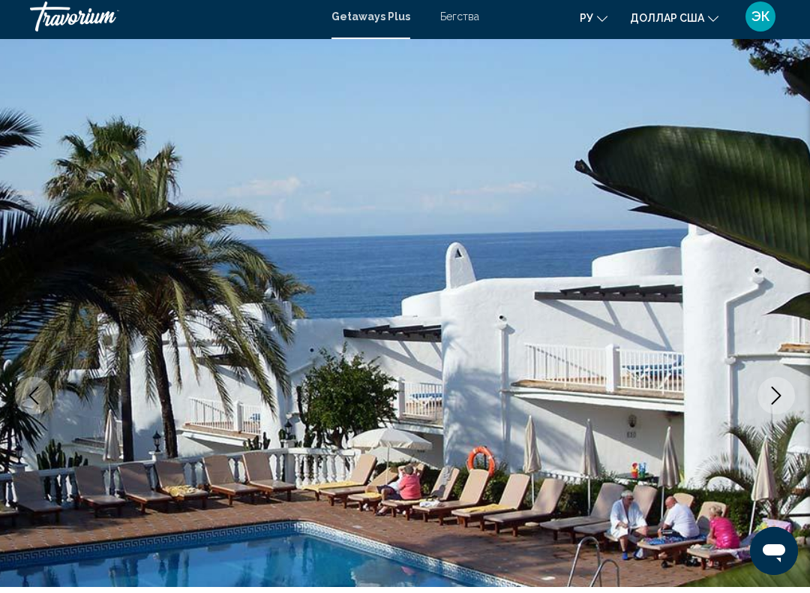
click at [774, 395] on icon "Next image" at bounding box center [776, 401] width 18 height 18
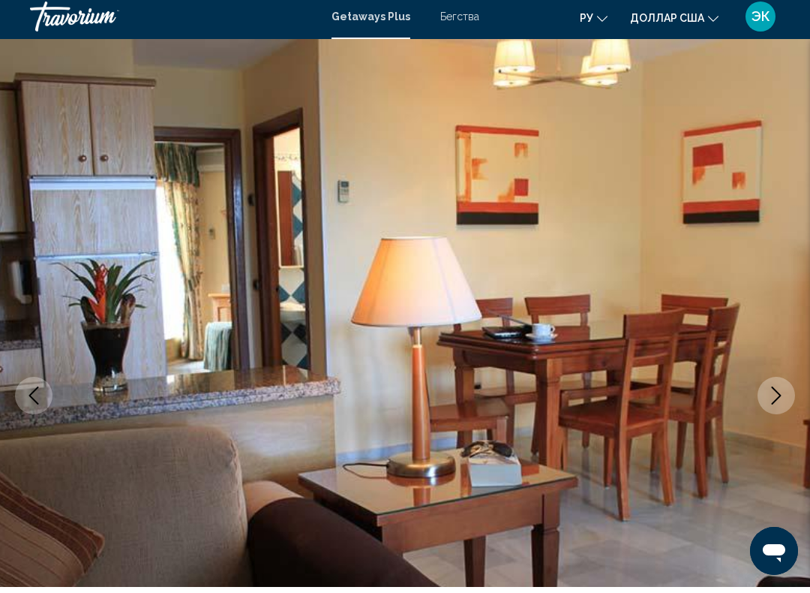
click at [780, 401] on icon "Next image" at bounding box center [776, 401] width 18 height 18
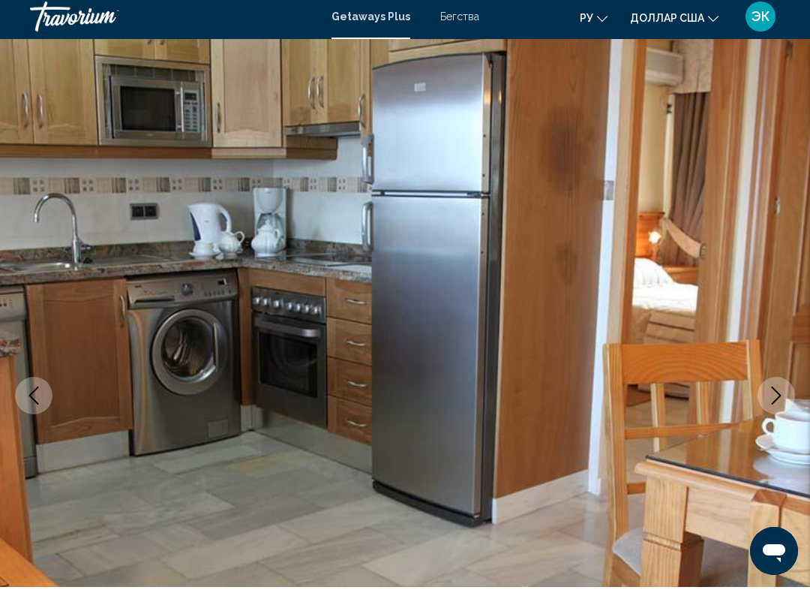
click at [785, 392] on icon "Next image" at bounding box center [776, 401] width 18 height 18
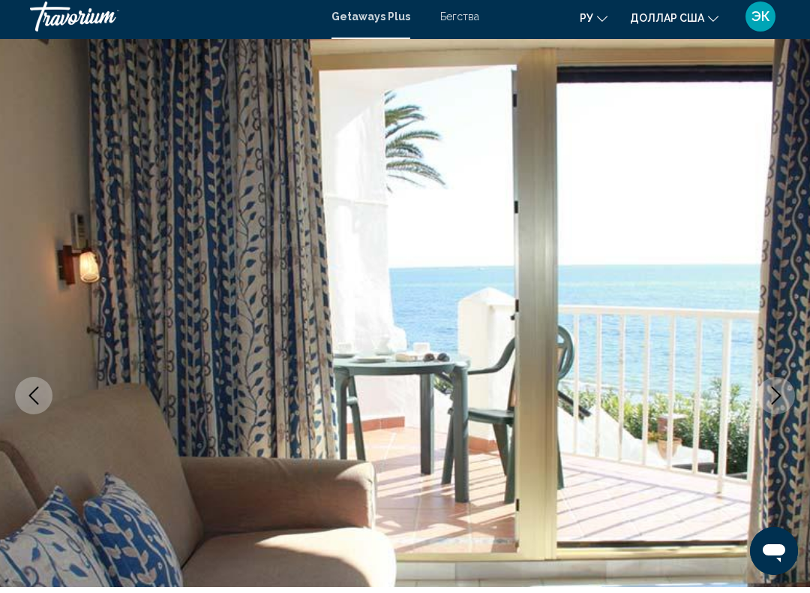
click at [776, 395] on icon "Next image" at bounding box center [776, 401] width 18 height 18
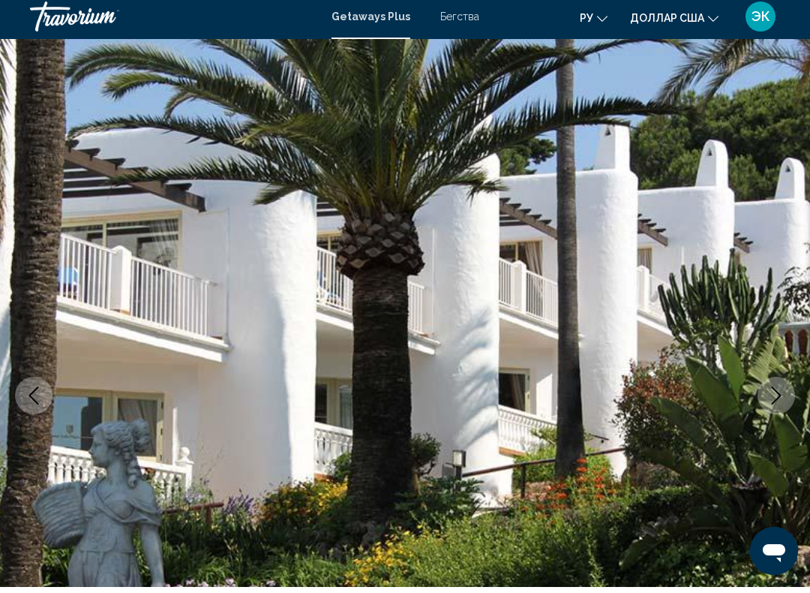
click at [776, 393] on icon "Next image" at bounding box center [776, 401] width 18 height 18
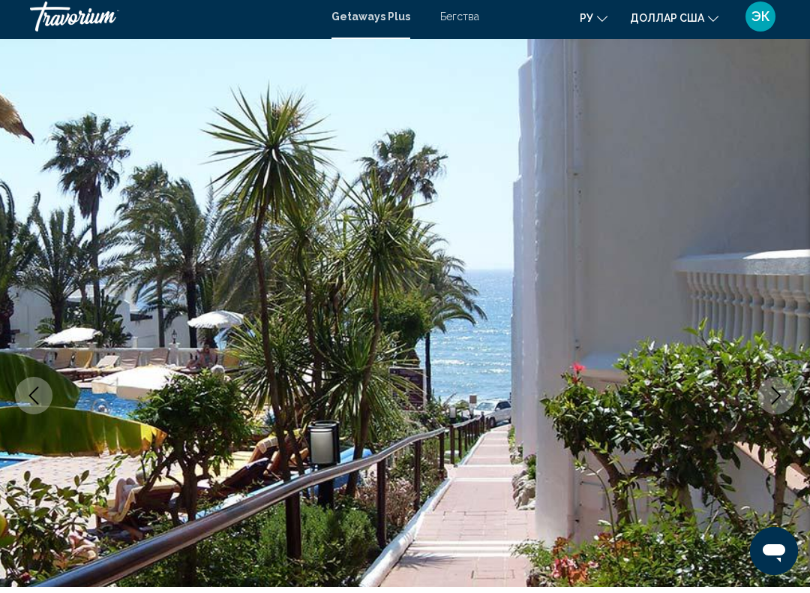
click at [773, 396] on icon "Next image" at bounding box center [776, 401] width 18 height 18
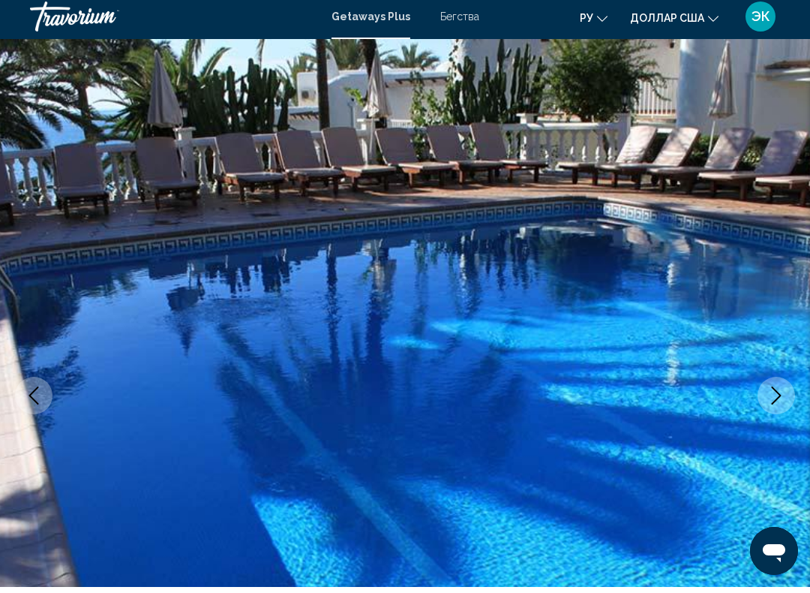
click at [774, 392] on icon "Next image" at bounding box center [777, 401] width 10 height 18
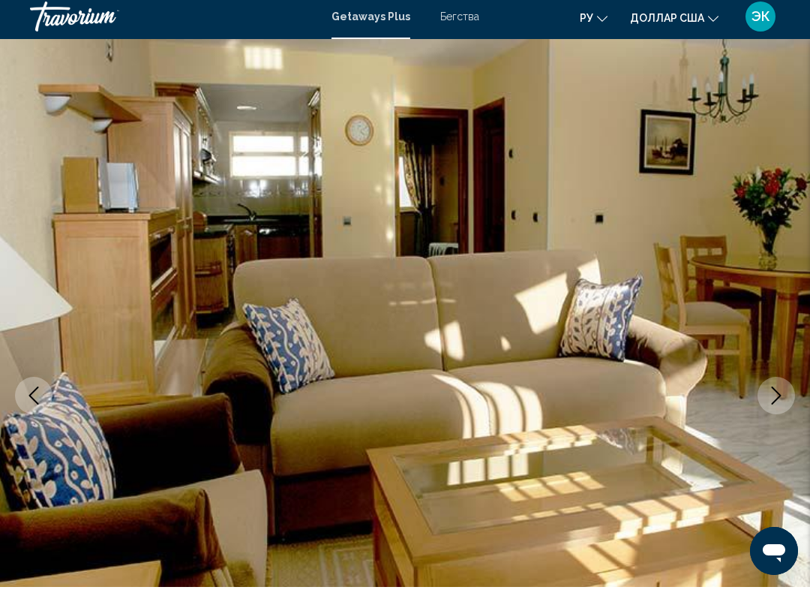
click at [775, 398] on icon "Next image" at bounding box center [776, 401] width 18 height 18
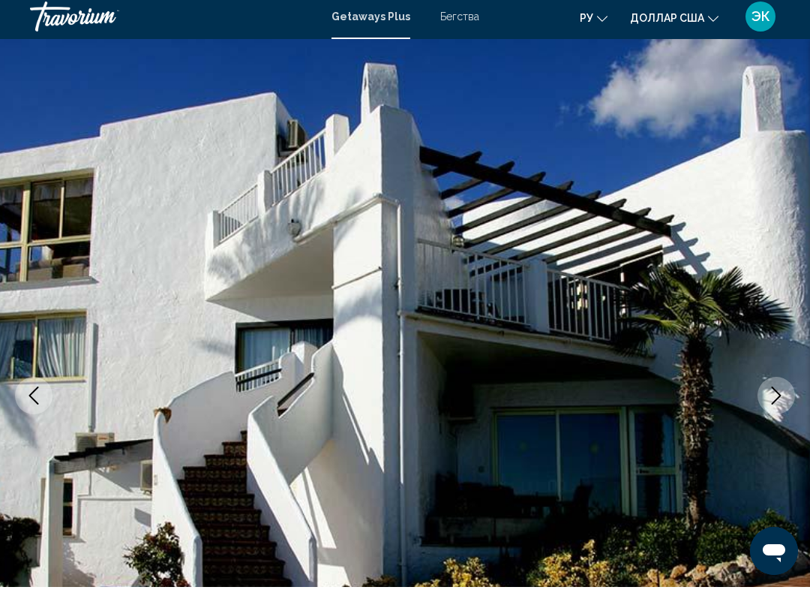
click at [775, 395] on icon "Next image" at bounding box center [776, 401] width 18 height 18
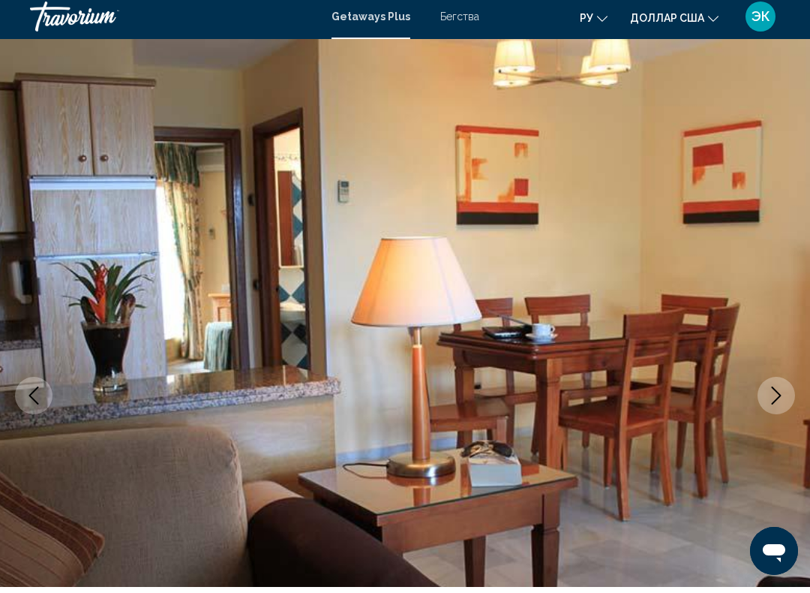
click at [777, 392] on icon "Next image" at bounding box center [776, 401] width 18 height 18
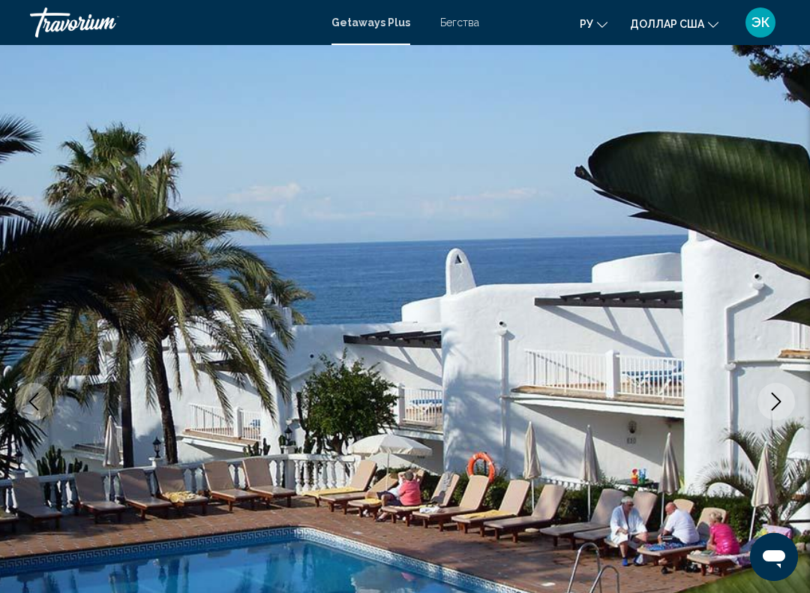
click at [367, 25] on font "Getaways Plus" at bounding box center [371, 23] width 79 height 12
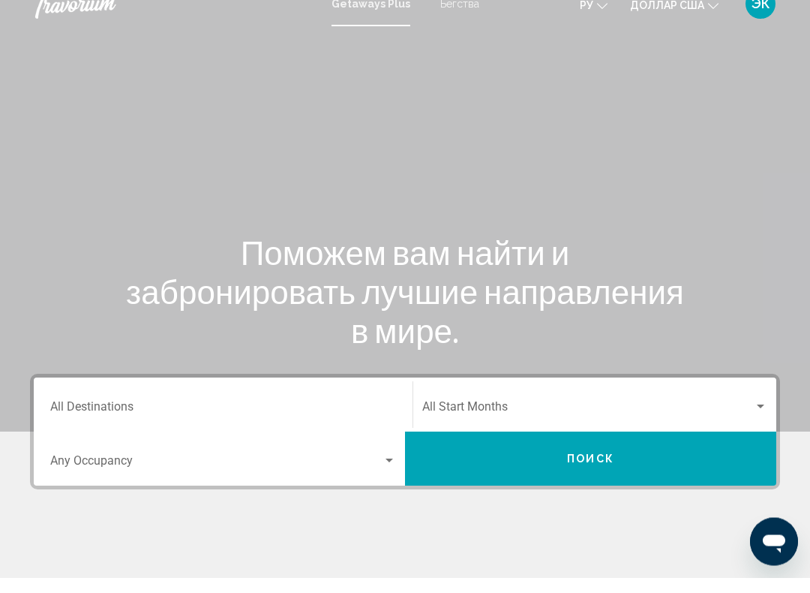
scroll to position [6, 0]
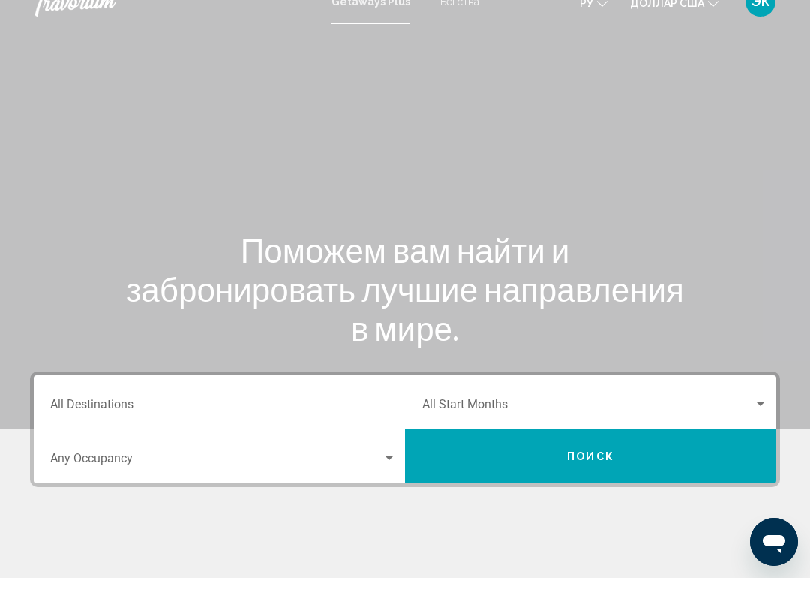
click at [761, 417] on div "Search widget" at bounding box center [761, 419] width 8 height 4
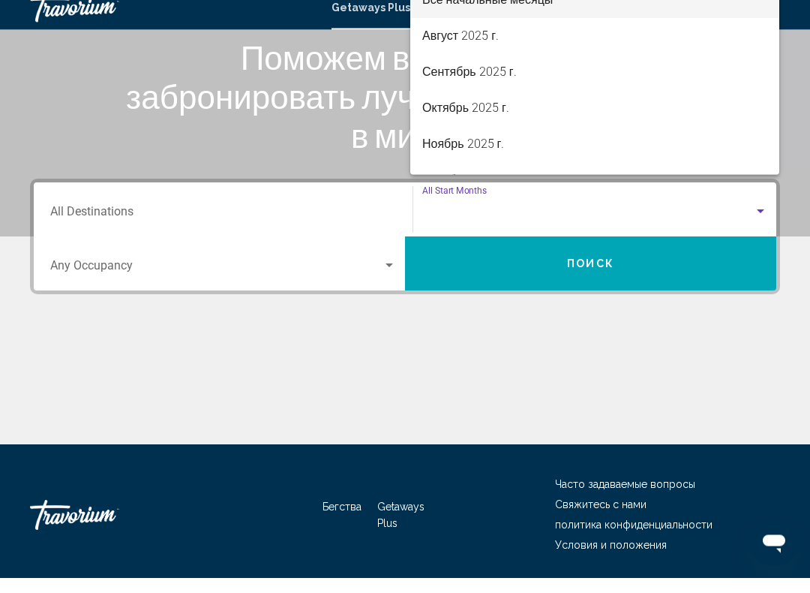
scroll to position [249, 0]
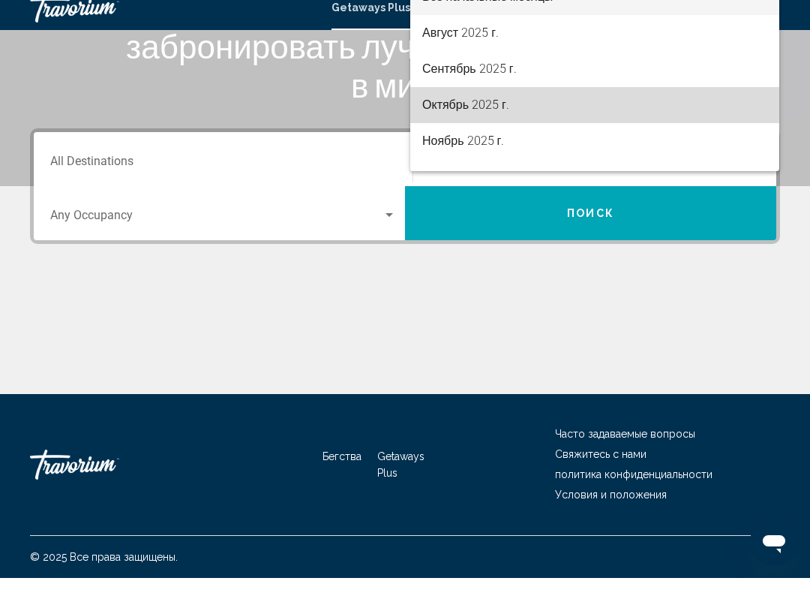
click at [512, 102] on span "Октябрь 2025 г." at bounding box center [594, 120] width 345 height 36
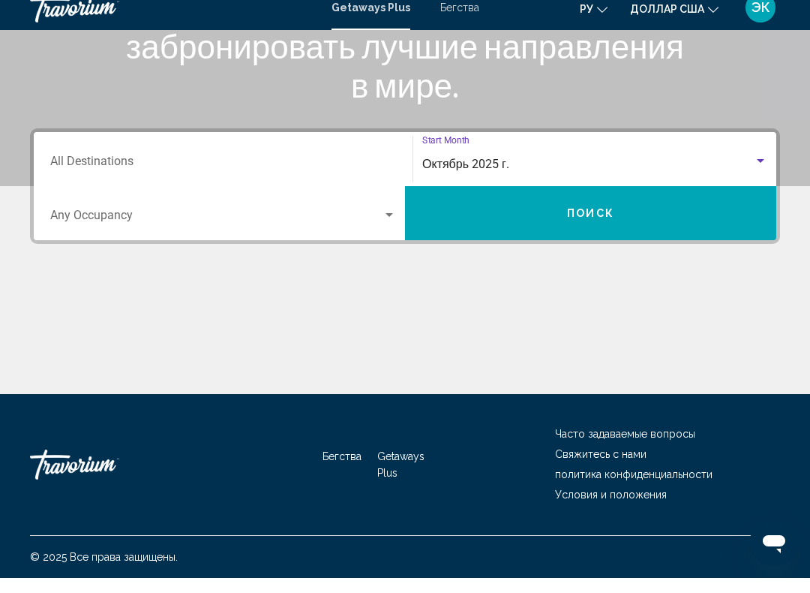
click at [669, 212] on button "Поиск" at bounding box center [590, 228] width 371 height 54
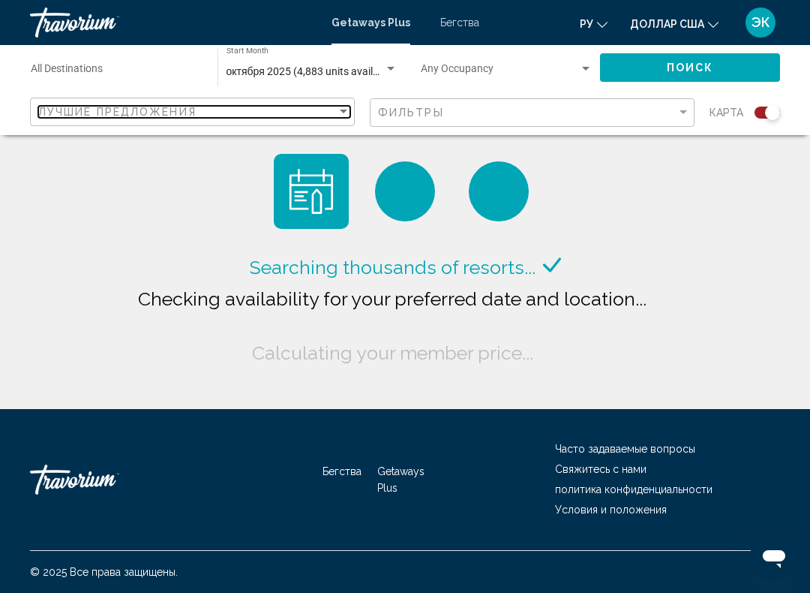
click at [347, 107] on div "Sort by" at bounding box center [344, 112] width 14 height 12
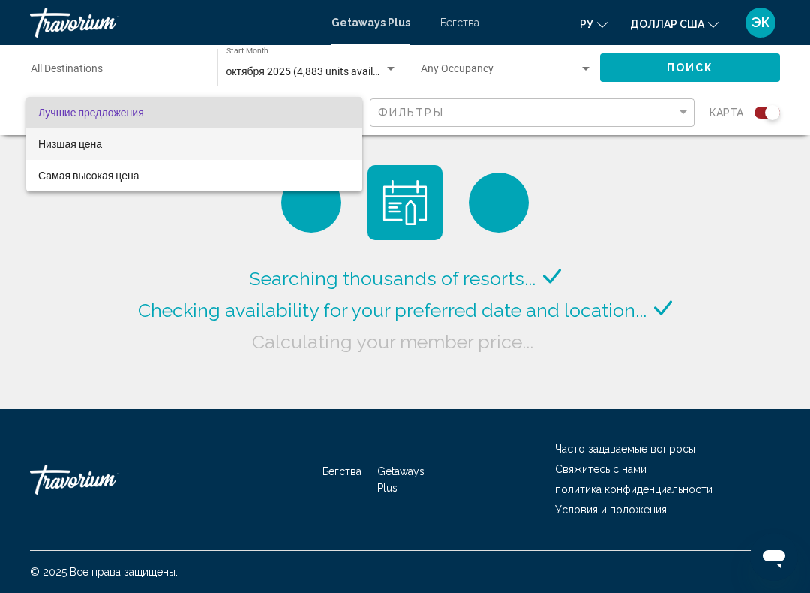
click at [106, 143] on span "Низшая цена" at bounding box center [194, 144] width 312 height 32
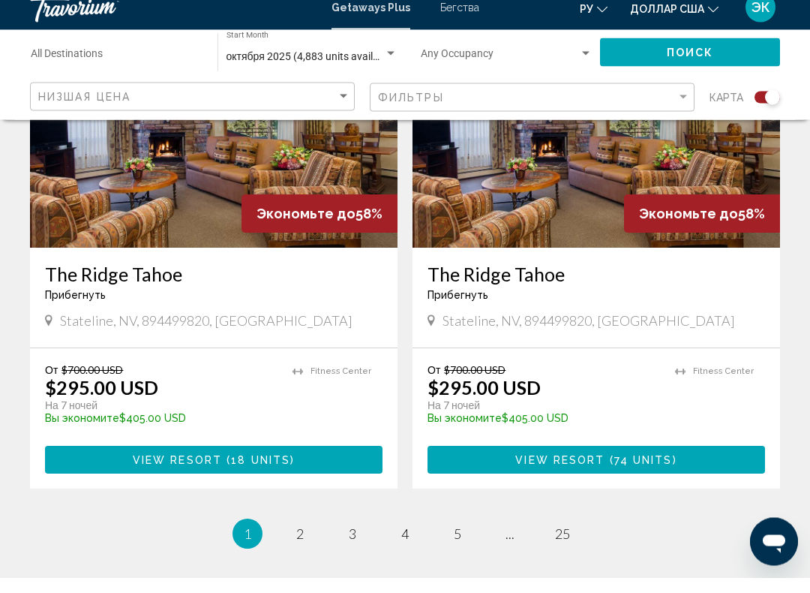
scroll to position [3284, 0]
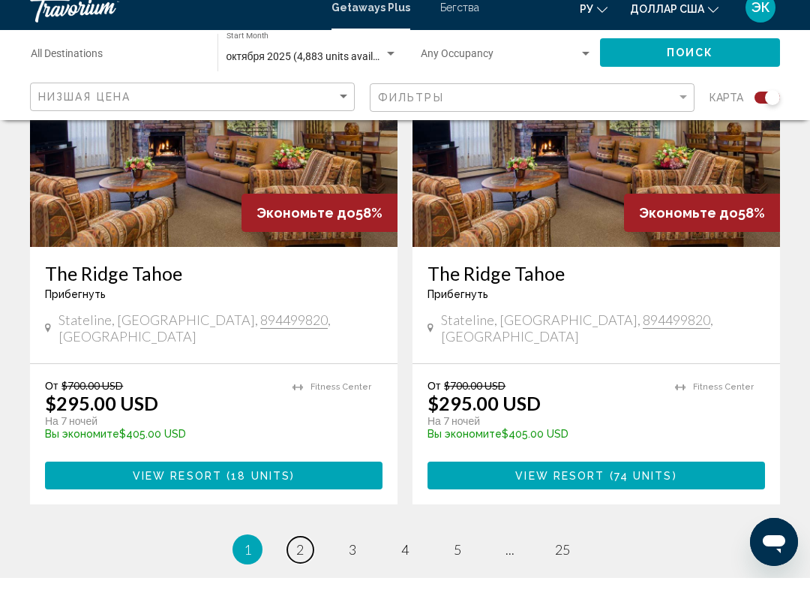
click at [298, 556] on span "2" at bounding box center [300, 564] width 8 height 17
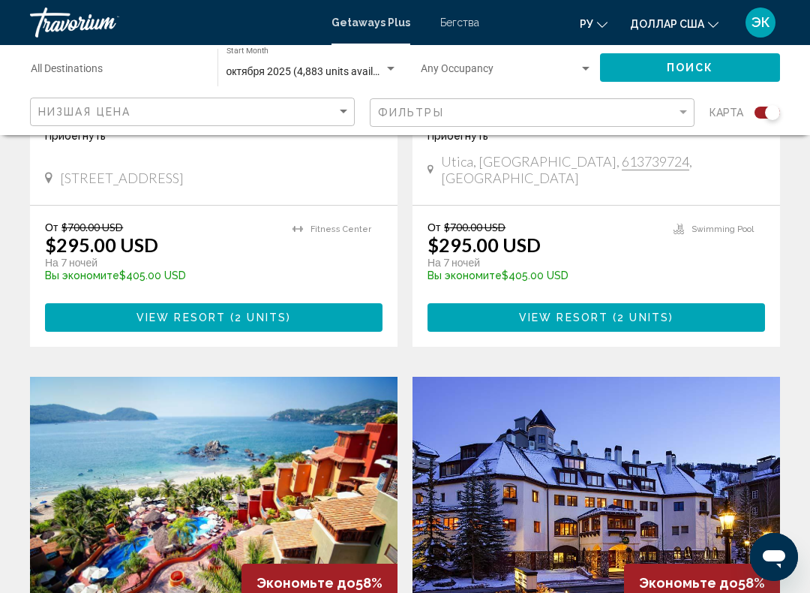
scroll to position [2926, 0]
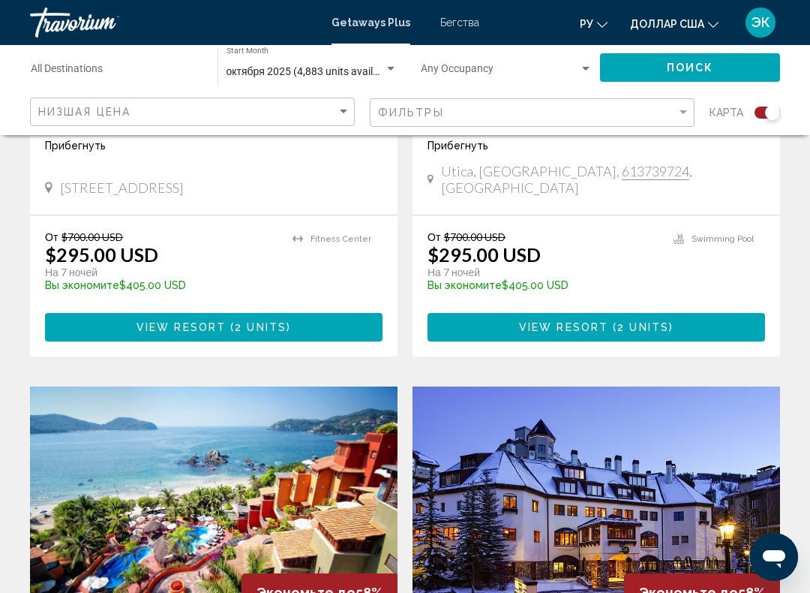
click at [170, 59] on div "Destination All Destinations" at bounding box center [117, 67] width 172 height 41
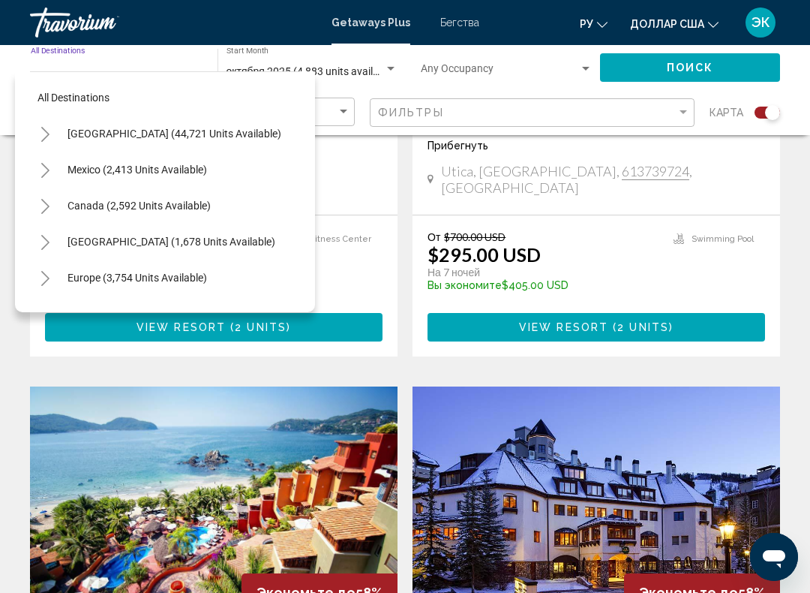
click at [200, 278] on span "Europe (3,754 units available)" at bounding box center [138, 278] width 140 height 12
type input "**********"
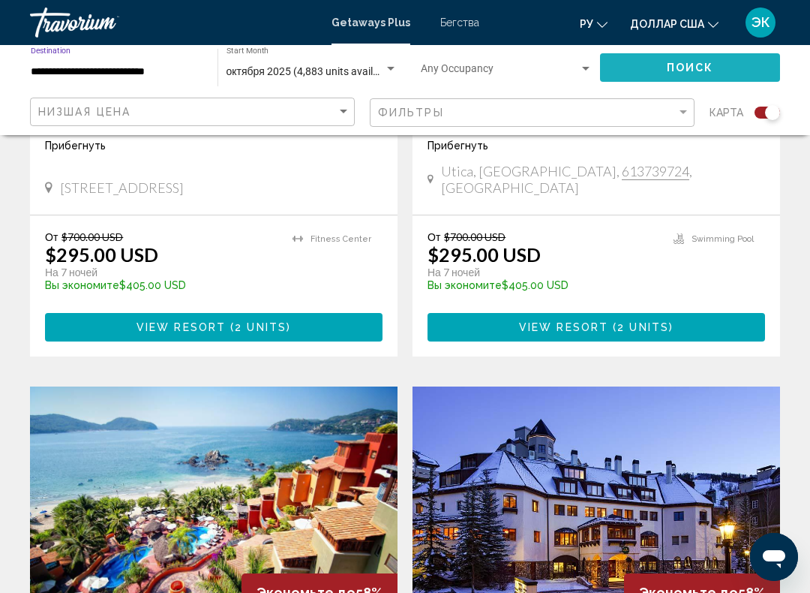
click at [705, 74] on span "Поиск" at bounding box center [690, 68] width 47 height 12
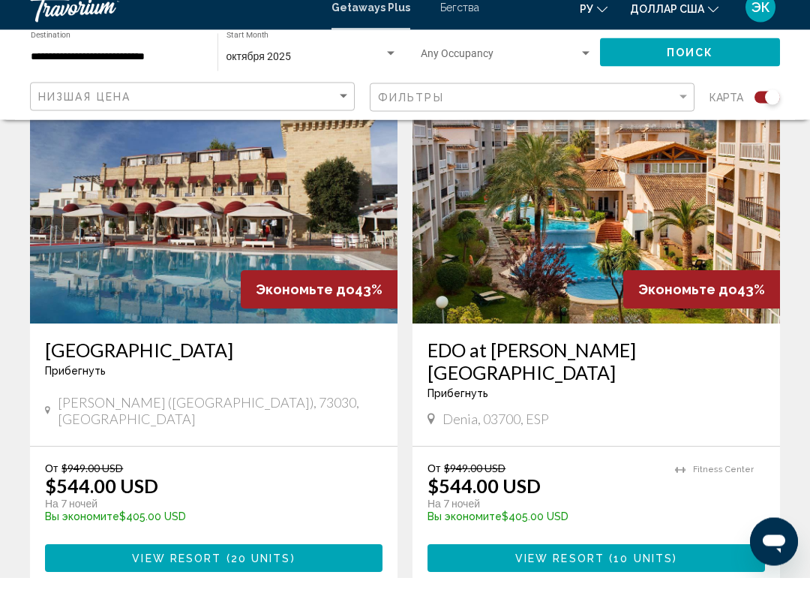
scroll to position [2148, 0]
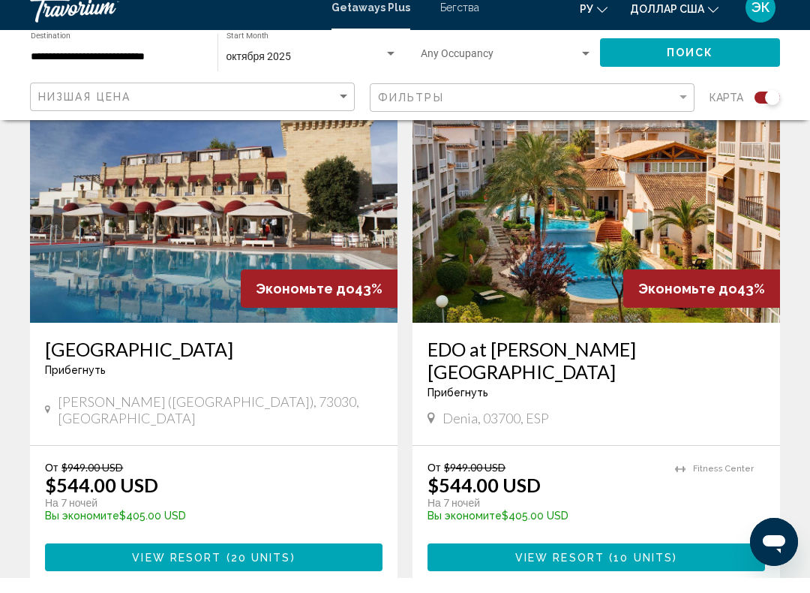
click at [218, 281] on img "Основное содержание" at bounding box center [214, 218] width 368 height 240
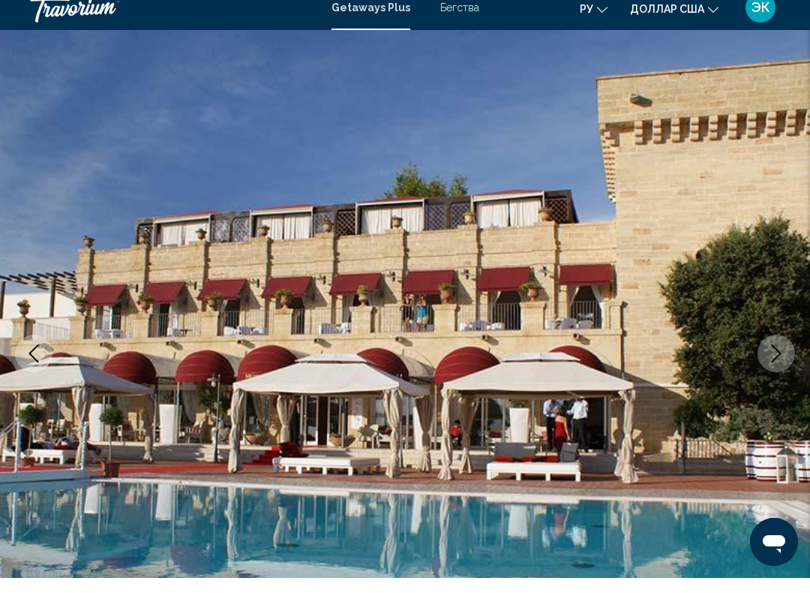
scroll to position [32, 0]
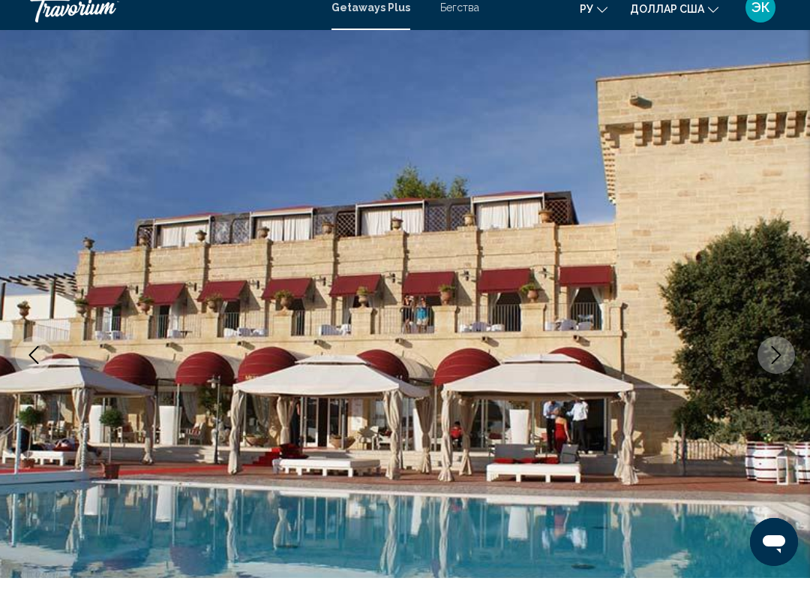
click at [777, 361] on icon "Next image" at bounding box center [776, 370] width 18 height 18
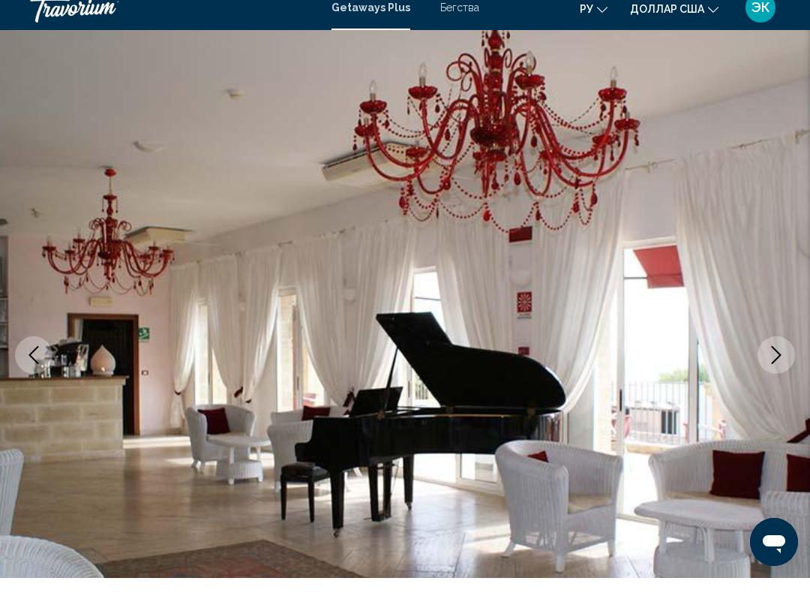
click at [770, 361] on icon "Next image" at bounding box center [776, 370] width 18 height 18
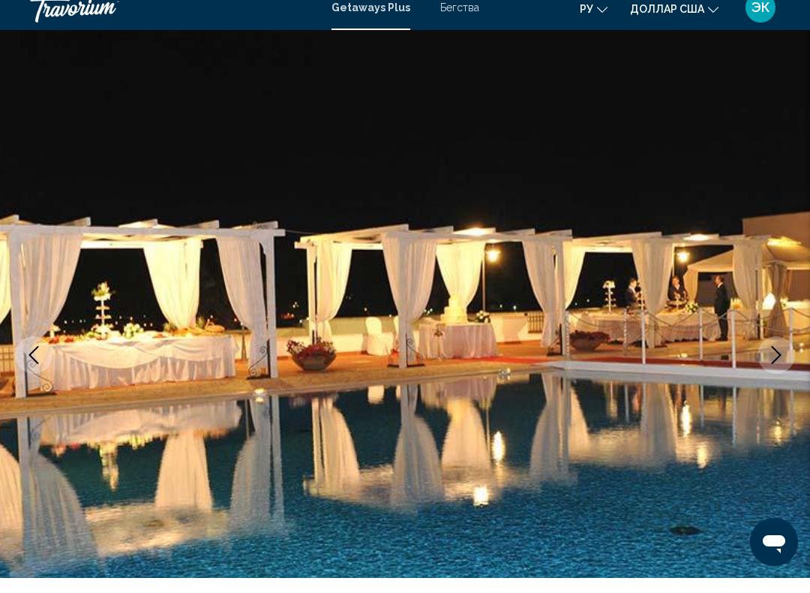
click at [773, 361] on icon "Next image" at bounding box center [776, 370] width 18 height 18
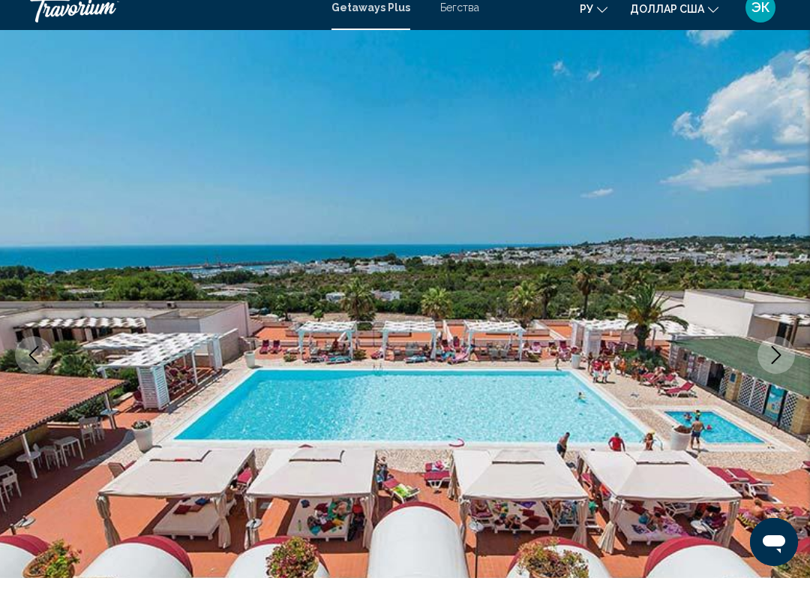
click at [768, 351] on button "Next image" at bounding box center [777, 370] width 38 height 38
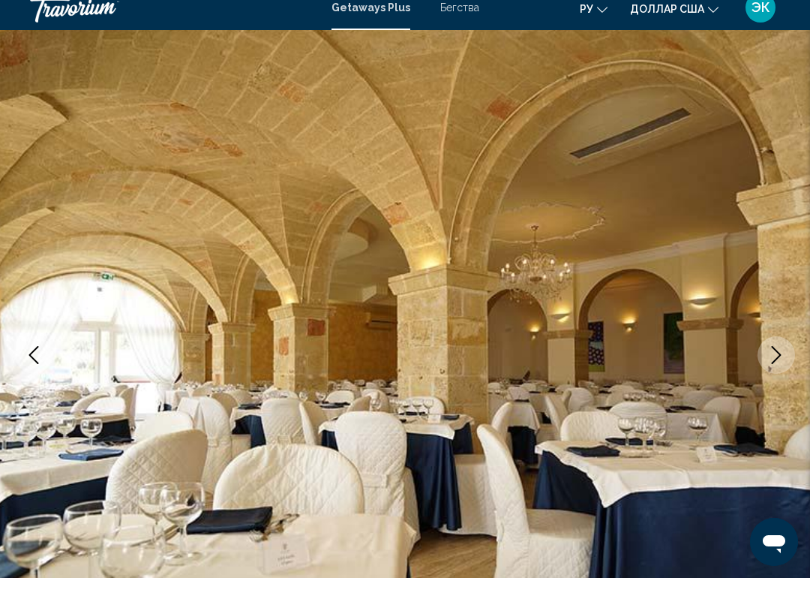
click at [767, 360] on button "Next image" at bounding box center [777, 370] width 38 height 38
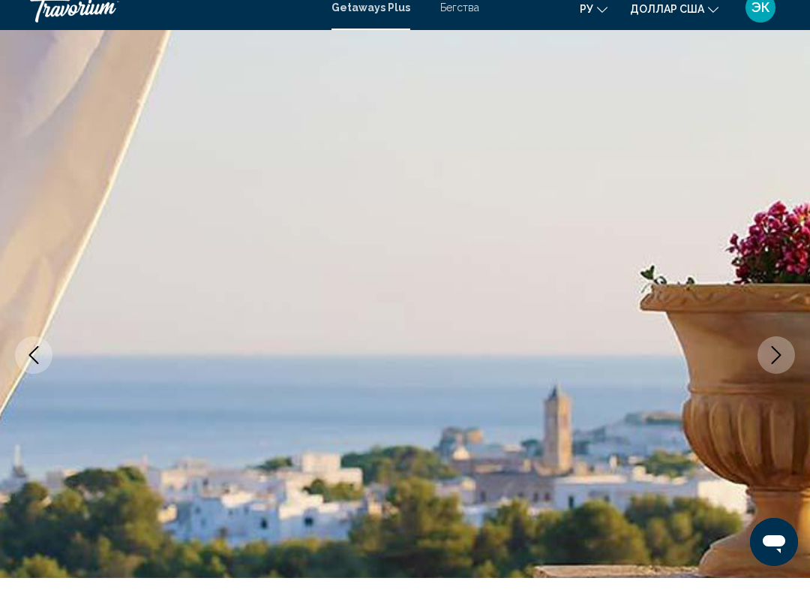
click at [771, 364] on button "Next image" at bounding box center [777, 370] width 38 height 38
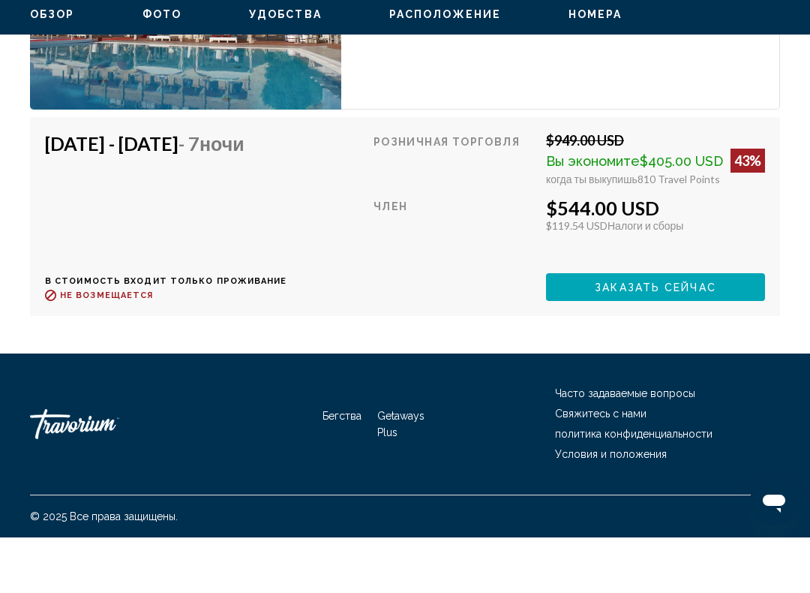
scroll to position [2763, 0]
